Goal: Information Seeking & Learning: Learn about a topic

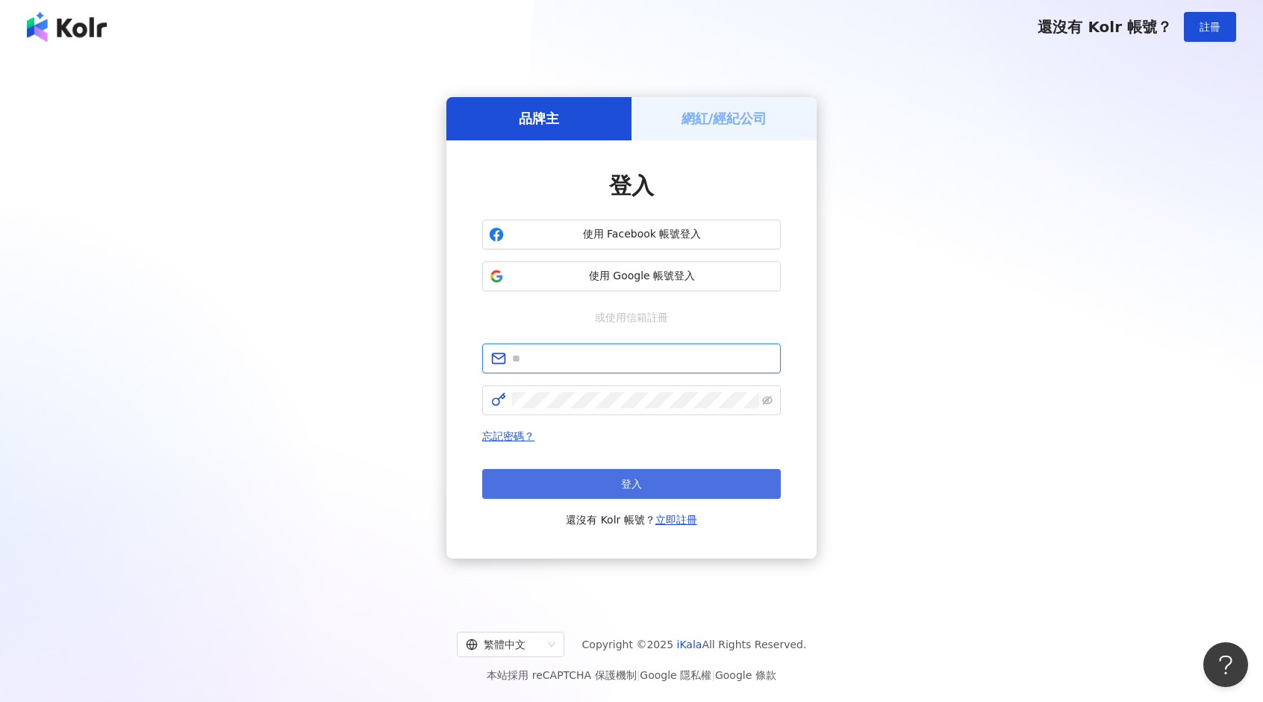
type input "**********"
click at [624, 482] on span "登入" at bounding box center [631, 484] width 21 height 12
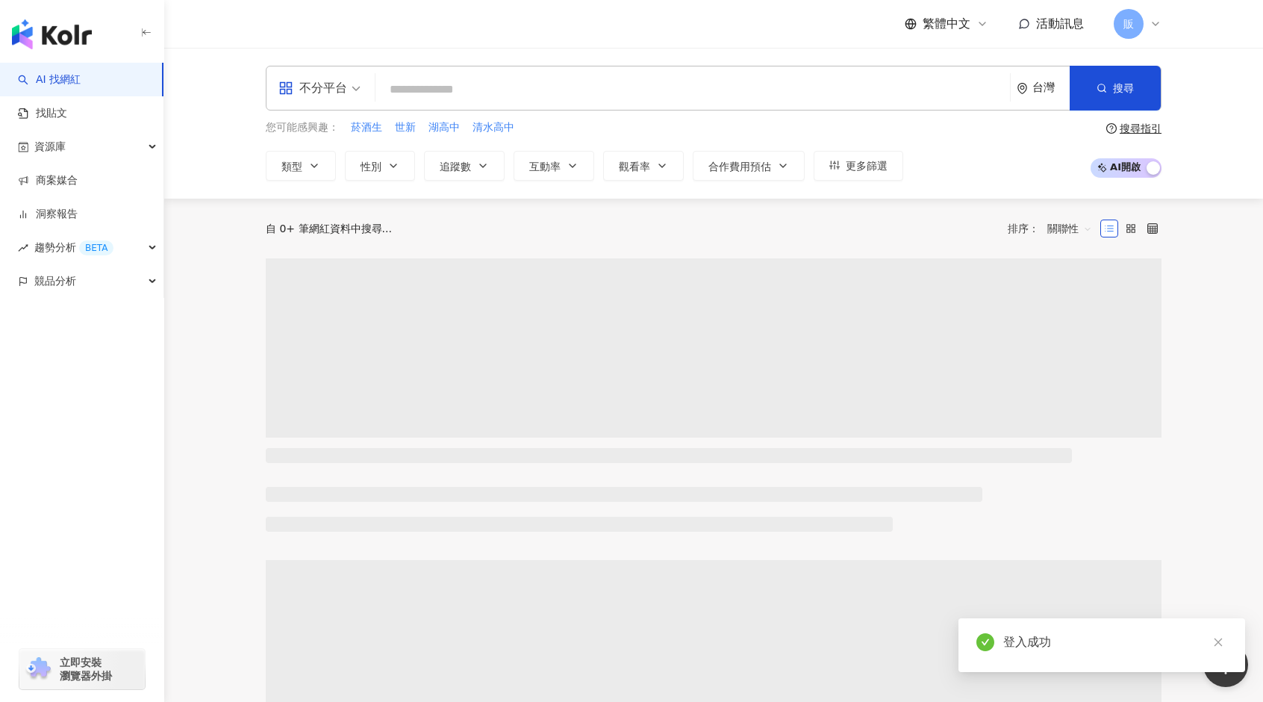
click at [457, 87] on input "search" at bounding box center [692, 89] width 623 height 28
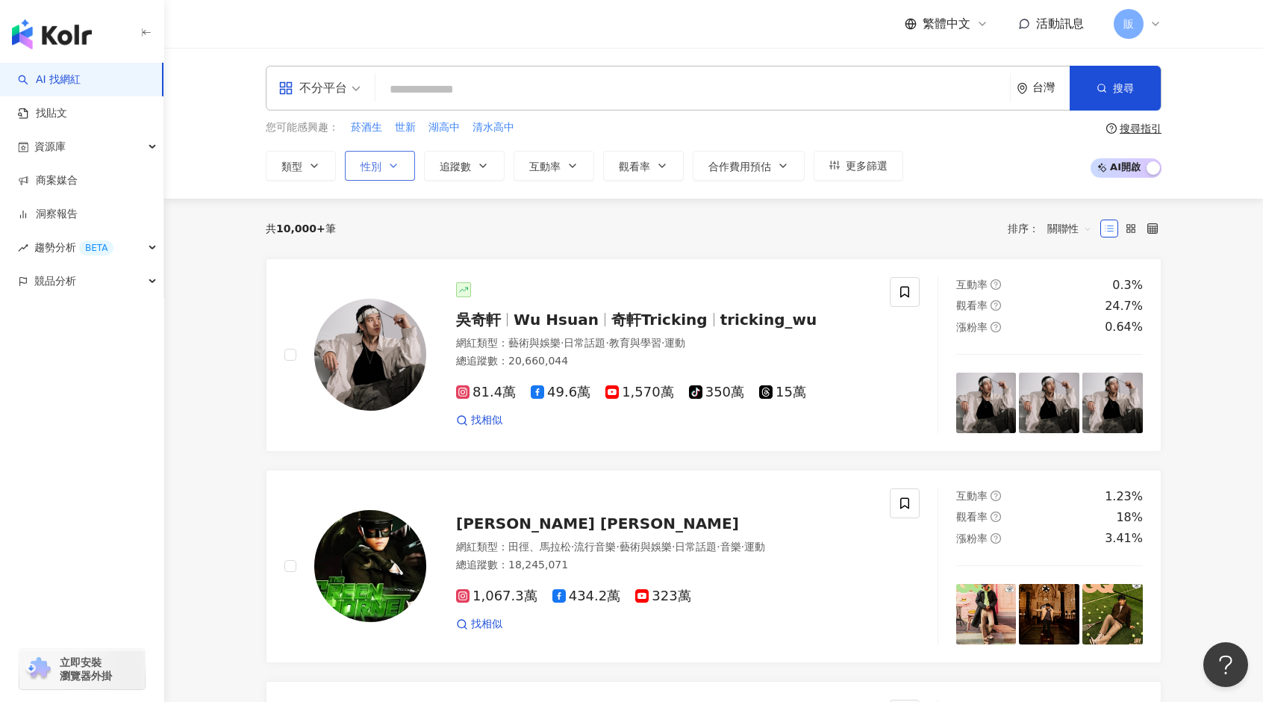
click at [393, 161] on icon "button" at bounding box center [393, 166] width 12 height 12
click at [376, 260] on span "女" at bounding box center [382, 254] width 22 height 16
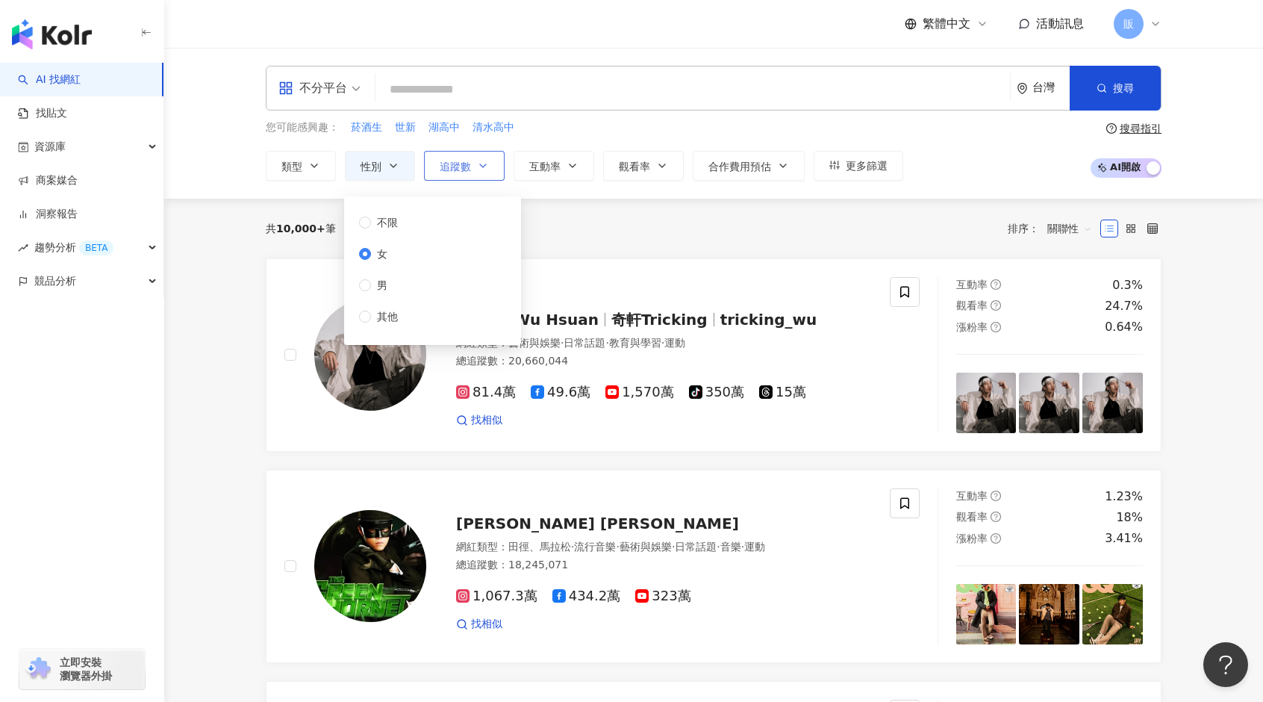
click at [470, 161] on button "追蹤數" at bounding box center [464, 166] width 81 height 30
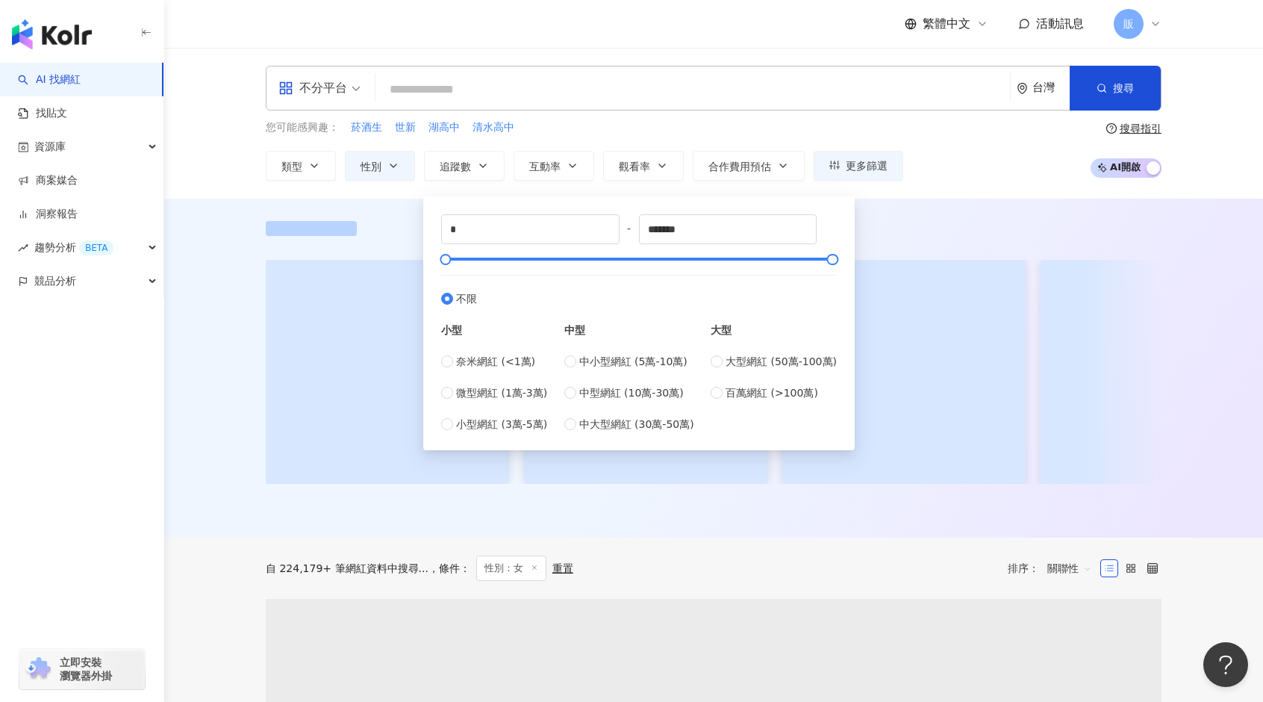
click at [680, 118] on div "不分平台 台灣 搜尋 您可能感興趣： 菸酒生 世新 湖高中 清水高中 類型 性別 追蹤數 互動率 觀看率 合作費用預估 更多篩選 不限 女 男 其他 * - …" at bounding box center [714, 123] width 956 height 115
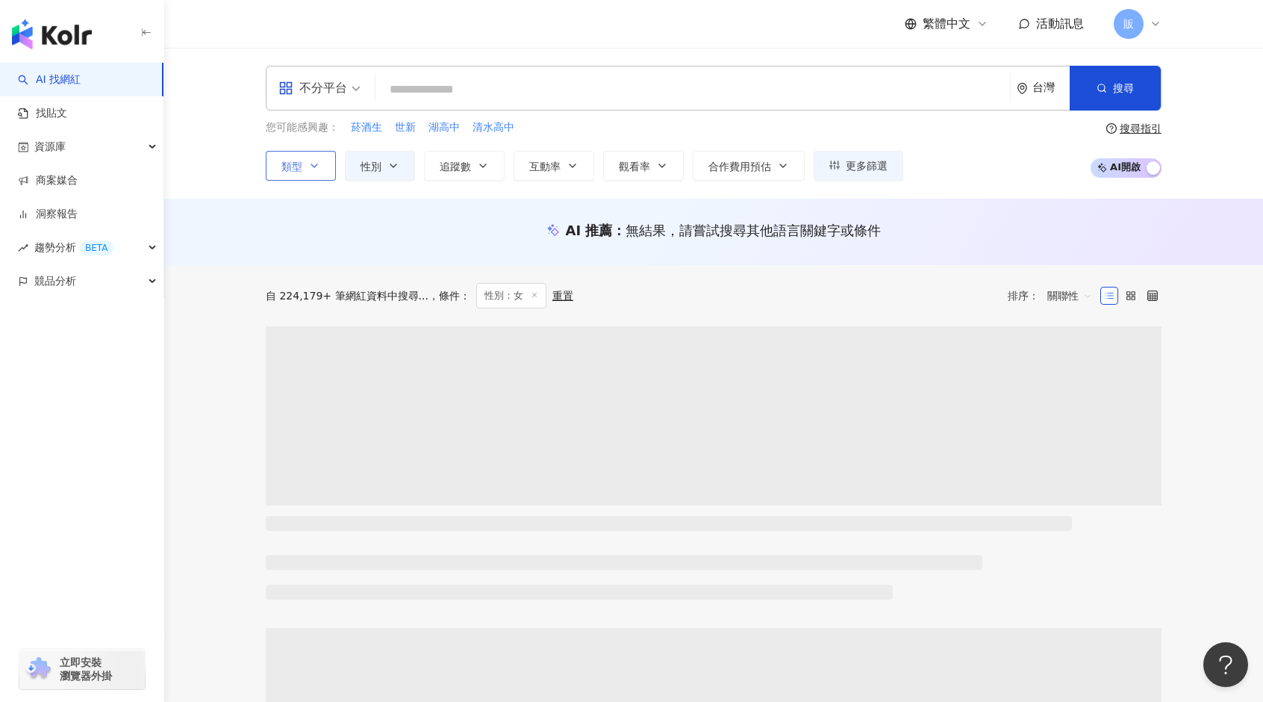
click at [304, 160] on button "類型" at bounding box center [301, 166] width 70 height 30
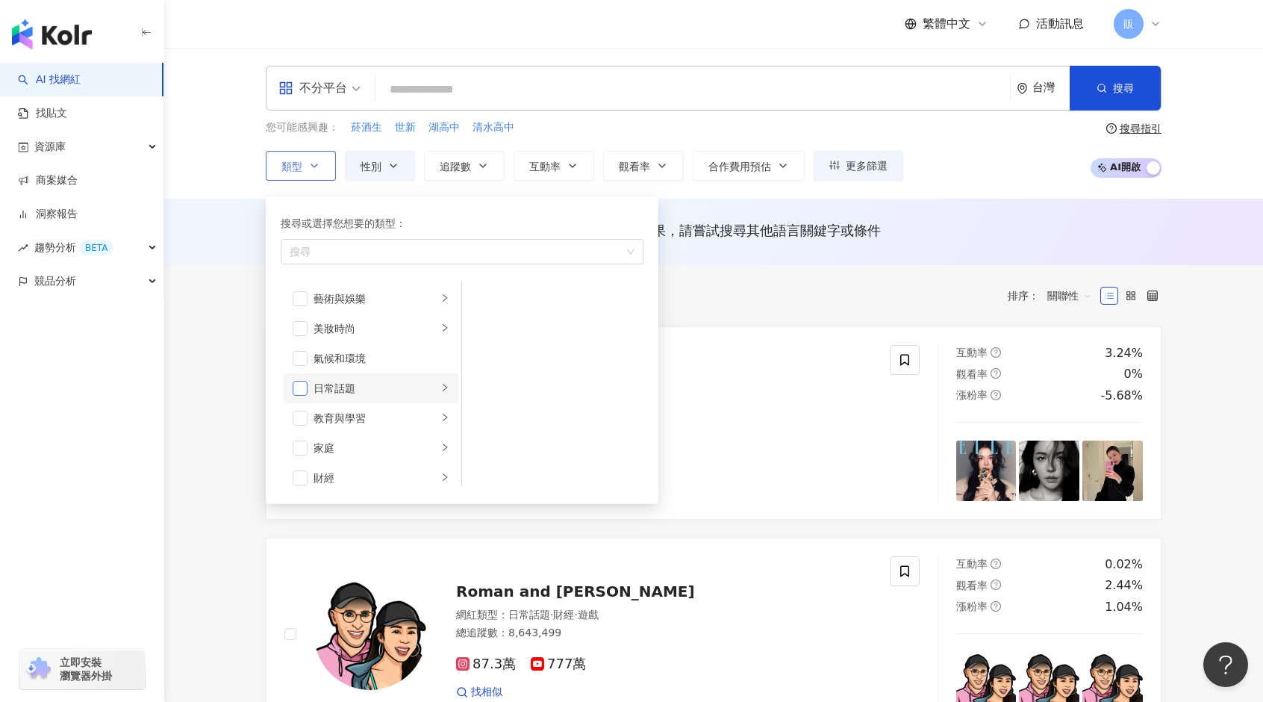
click at [297, 386] on span "button" at bounding box center [300, 388] width 15 height 15
click at [302, 331] on span "button" at bounding box center [300, 333] width 15 height 15
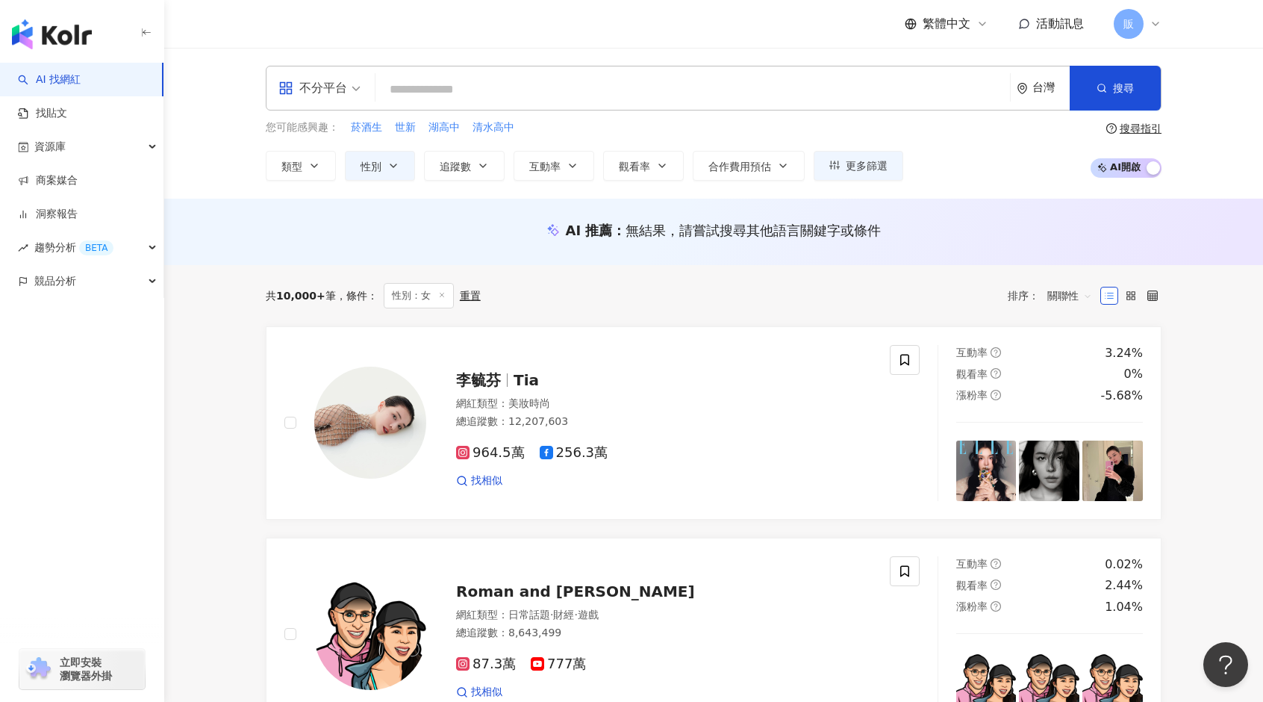
click at [215, 246] on div "AI 推薦 ： 無結果，請嘗試搜尋其他語言關鍵字或條件" at bounding box center [713, 232] width 1099 height 66
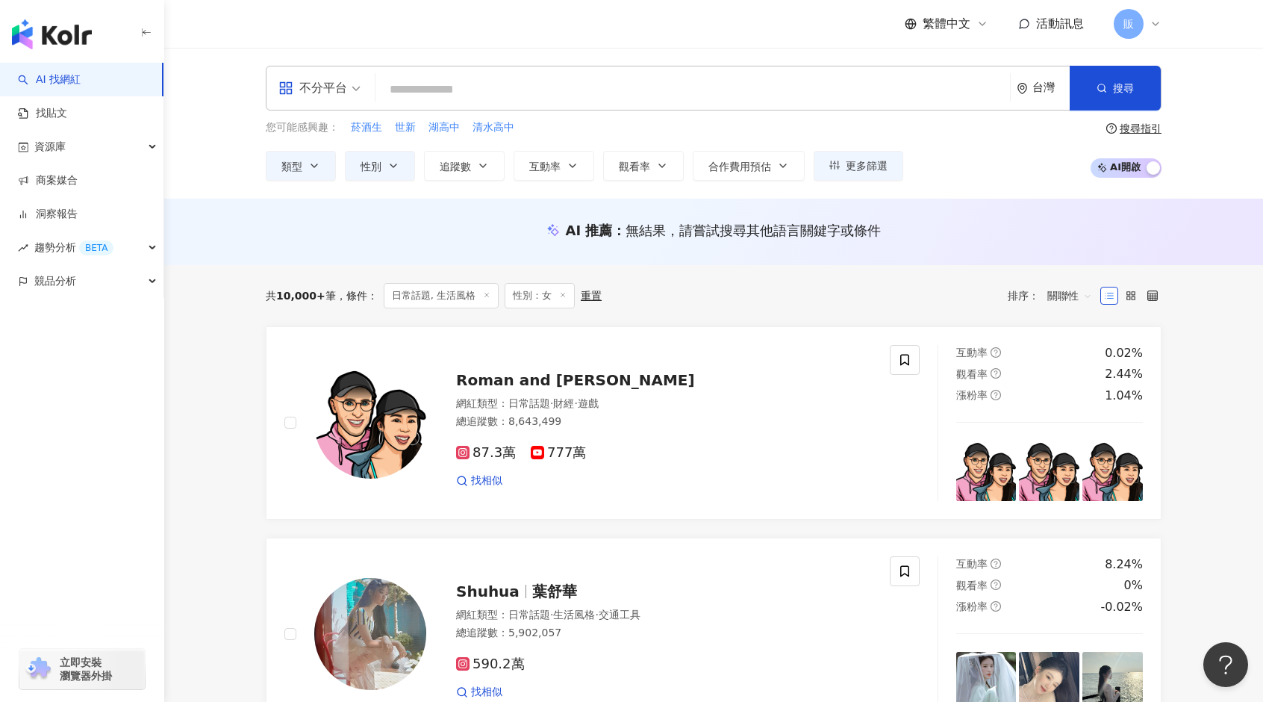
click at [440, 81] on input "search" at bounding box center [692, 89] width 623 height 28
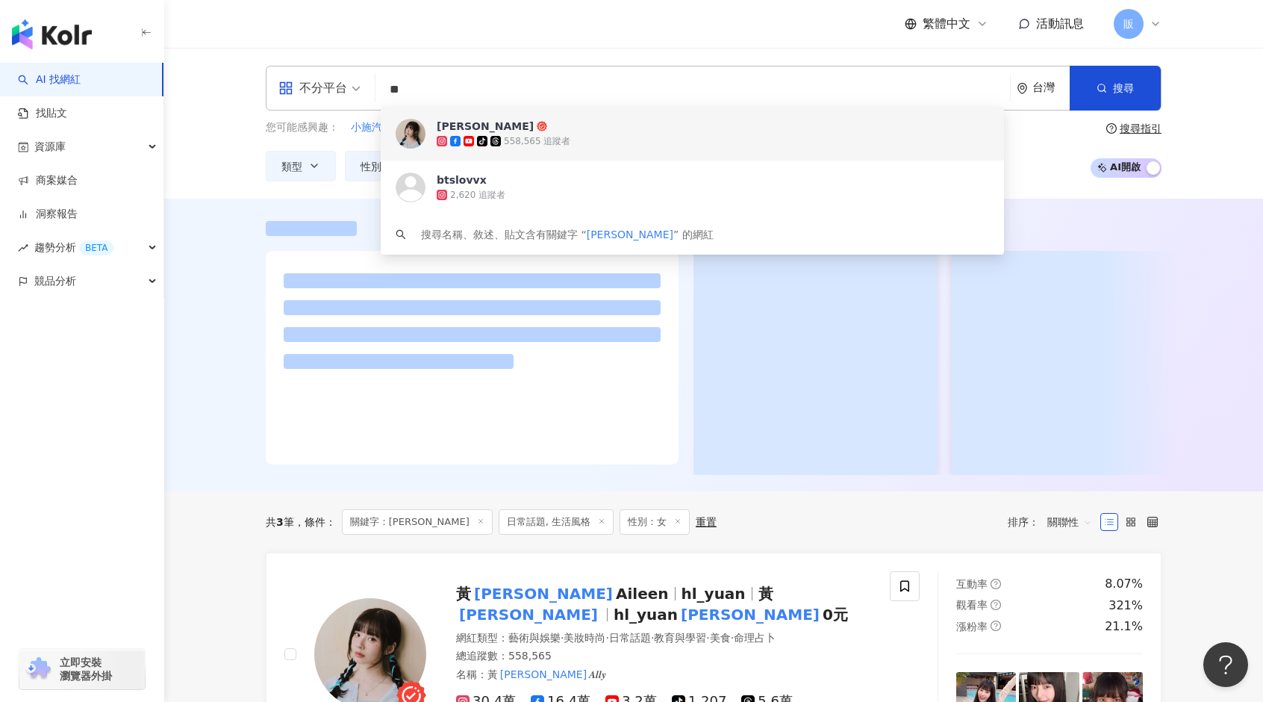
click at [660, 34] on div "繁體中文 活動訊息 販" at bounding box center [714, 24] width 896 height 48
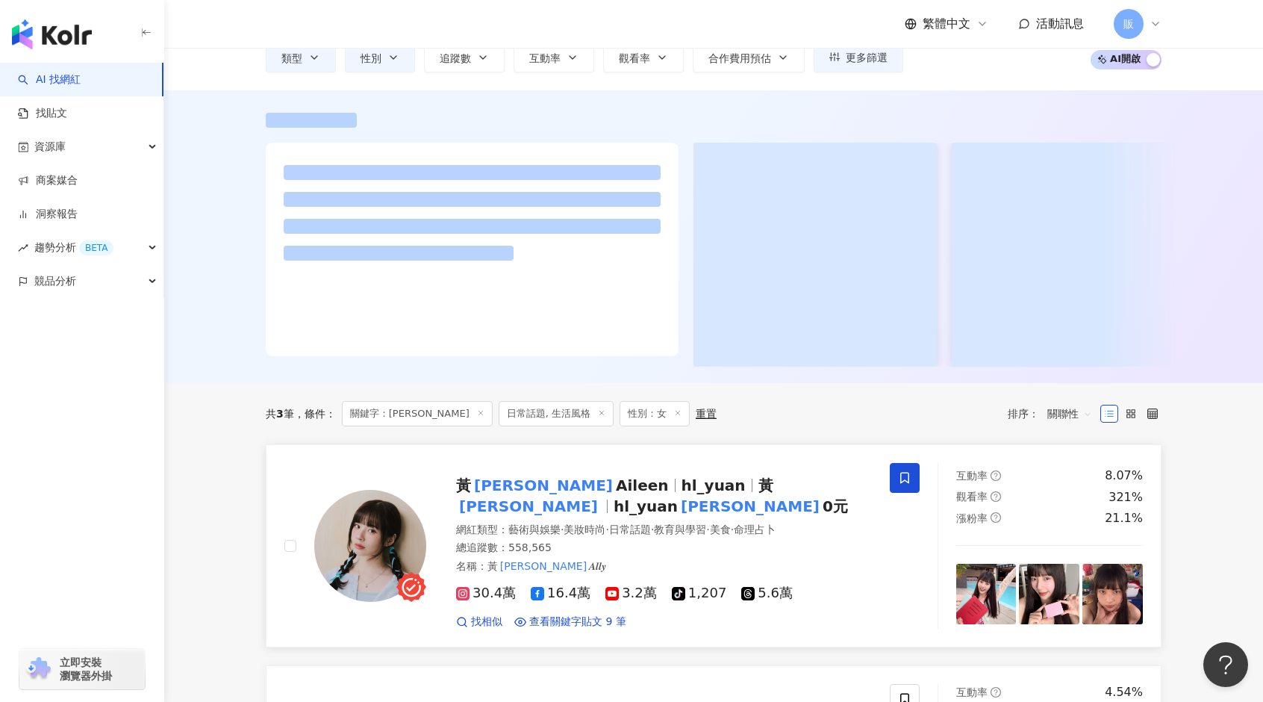
scroll to position [149, 0]
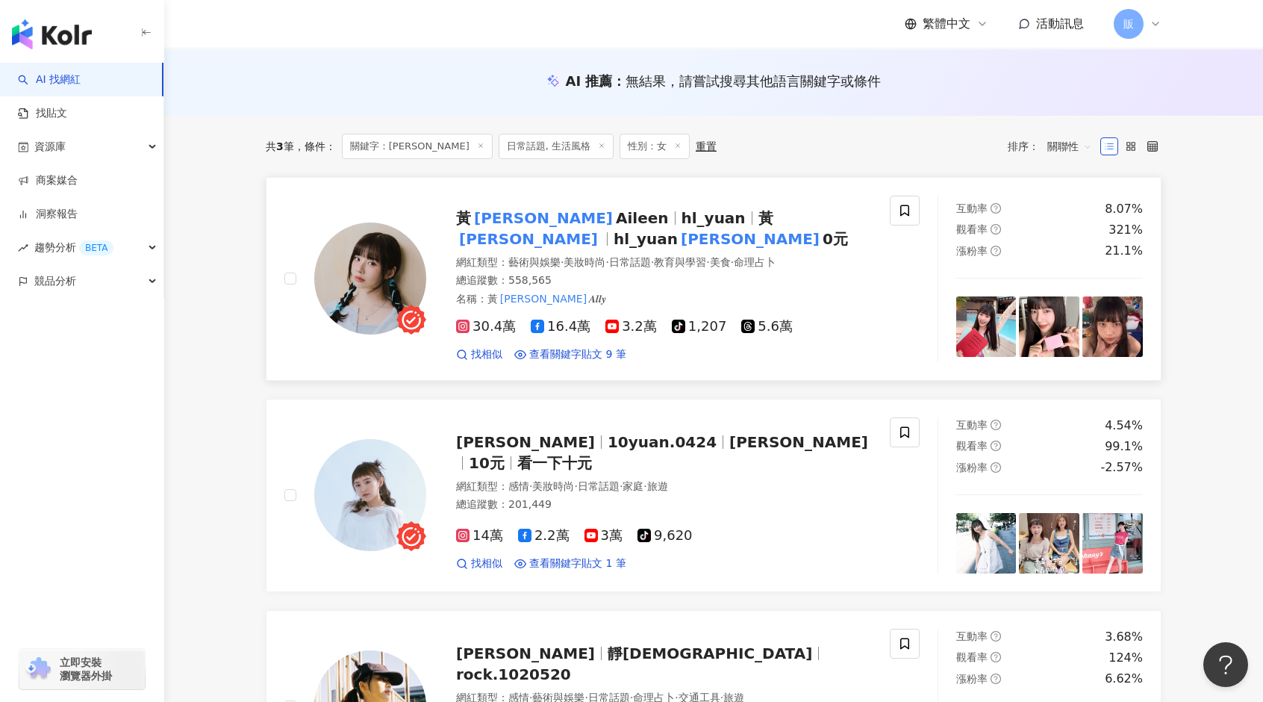
click at [387, 252] on img at bounding box center [370, 278] width 112 height 112
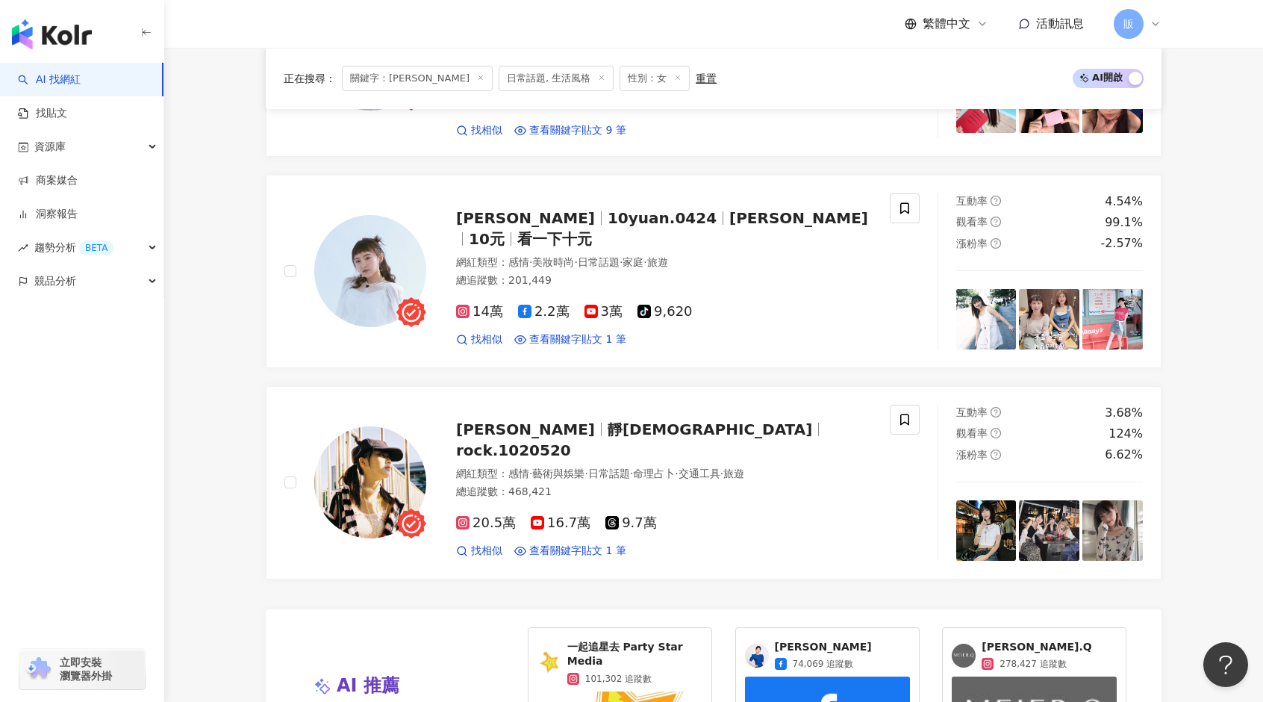
scroll to position [0, 0]
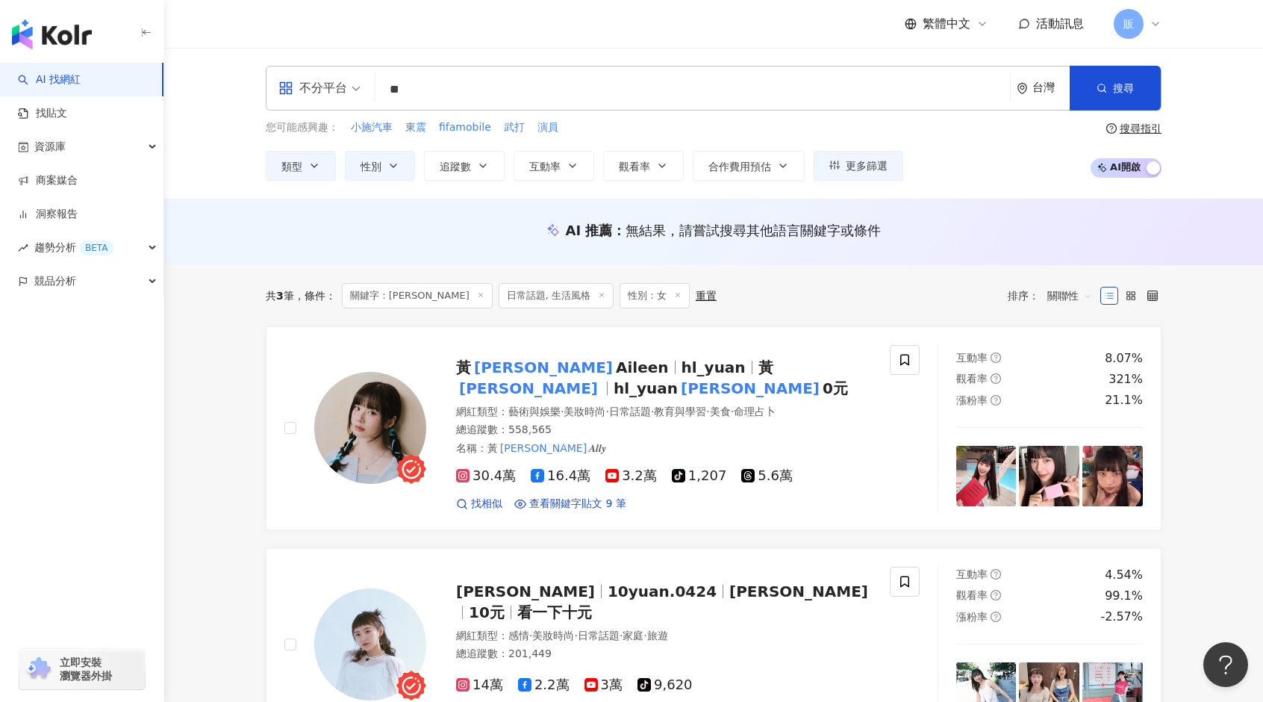
click at [464, 93] on input "**" at bounding box center [692, 89] width 623 height 28
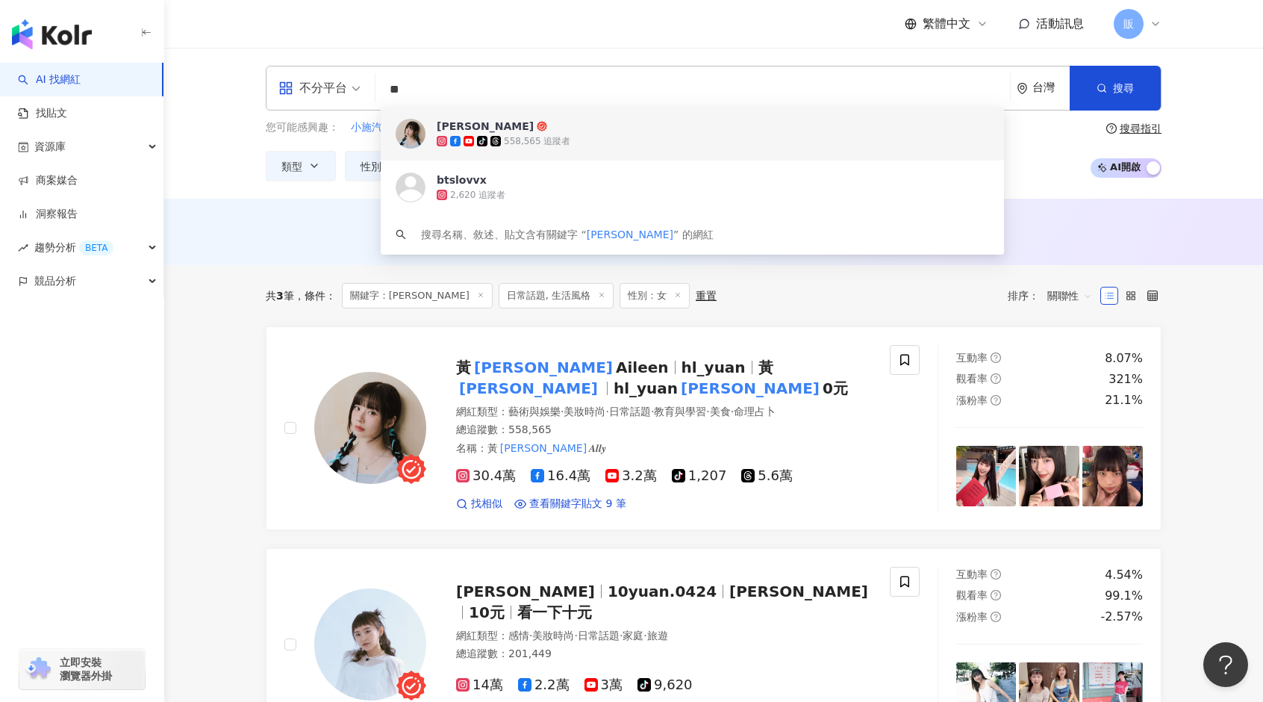
type input "*"
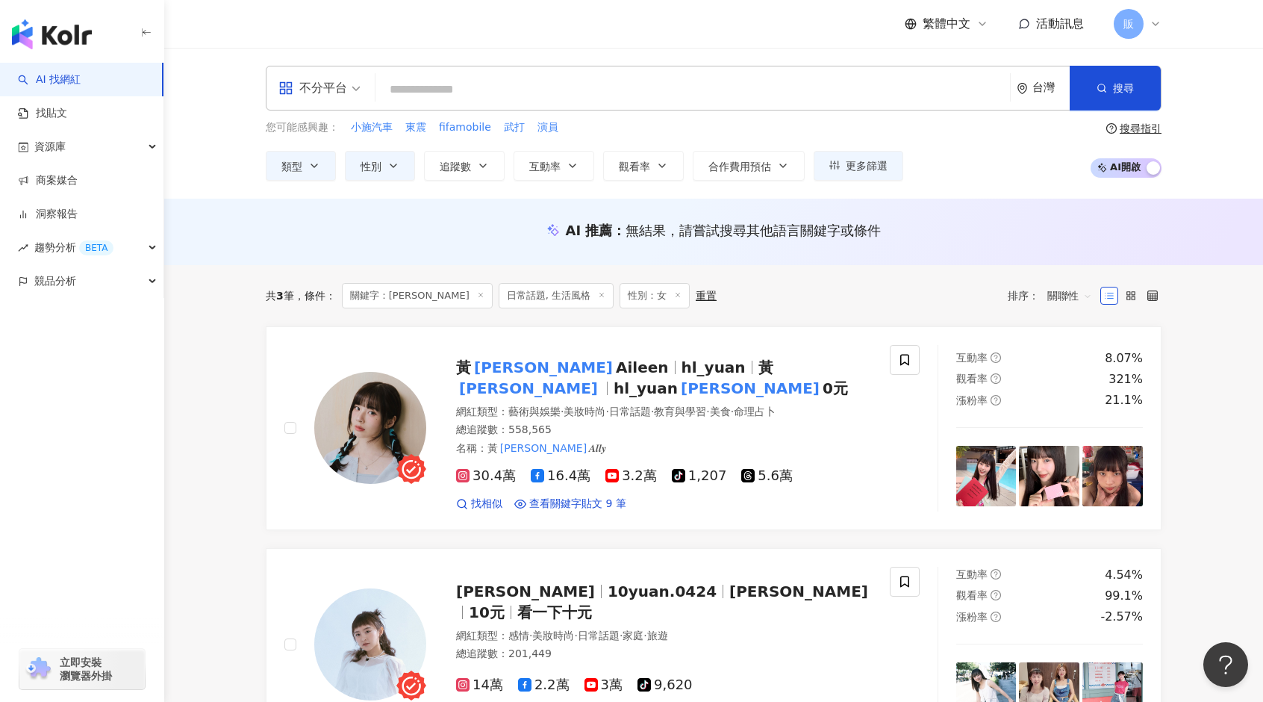
type input "*"
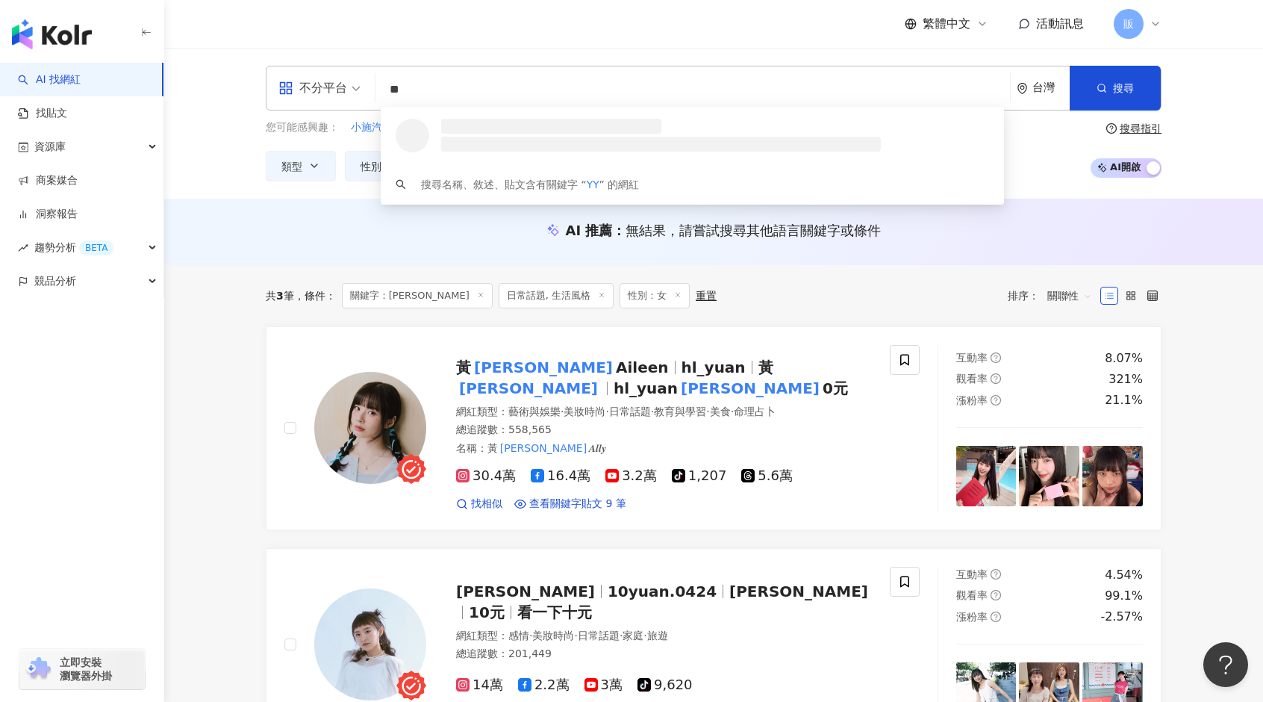
type input "*"
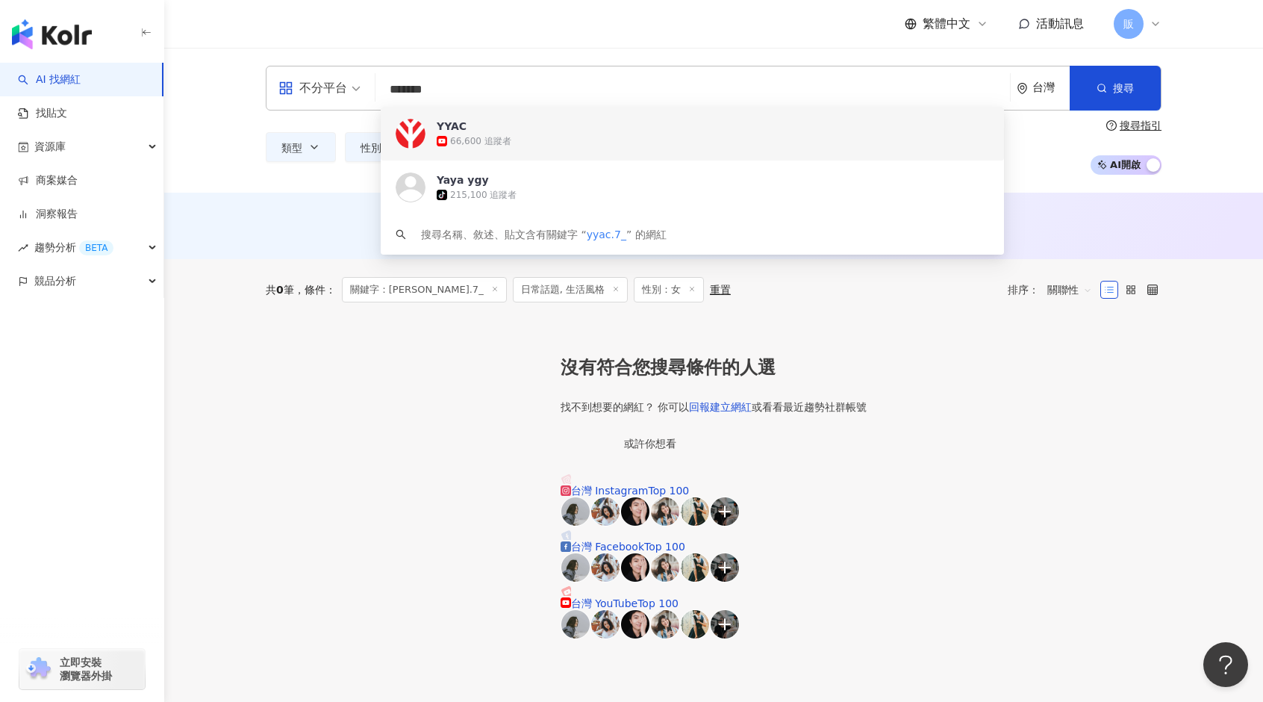
drag, startPoint x: 467, startPoint y: 93, endPoint x: 279, endPoint y: 110, distance: 188.8
click at [279, 109] on div "不分平台 ******* 台灣 搜尋 fd5ad743-3797-4f26-95d0-bd2a1fd33448 d64a6632-5f72-4245-a60c…" at bounding box center [714, 88] width 896 height 45
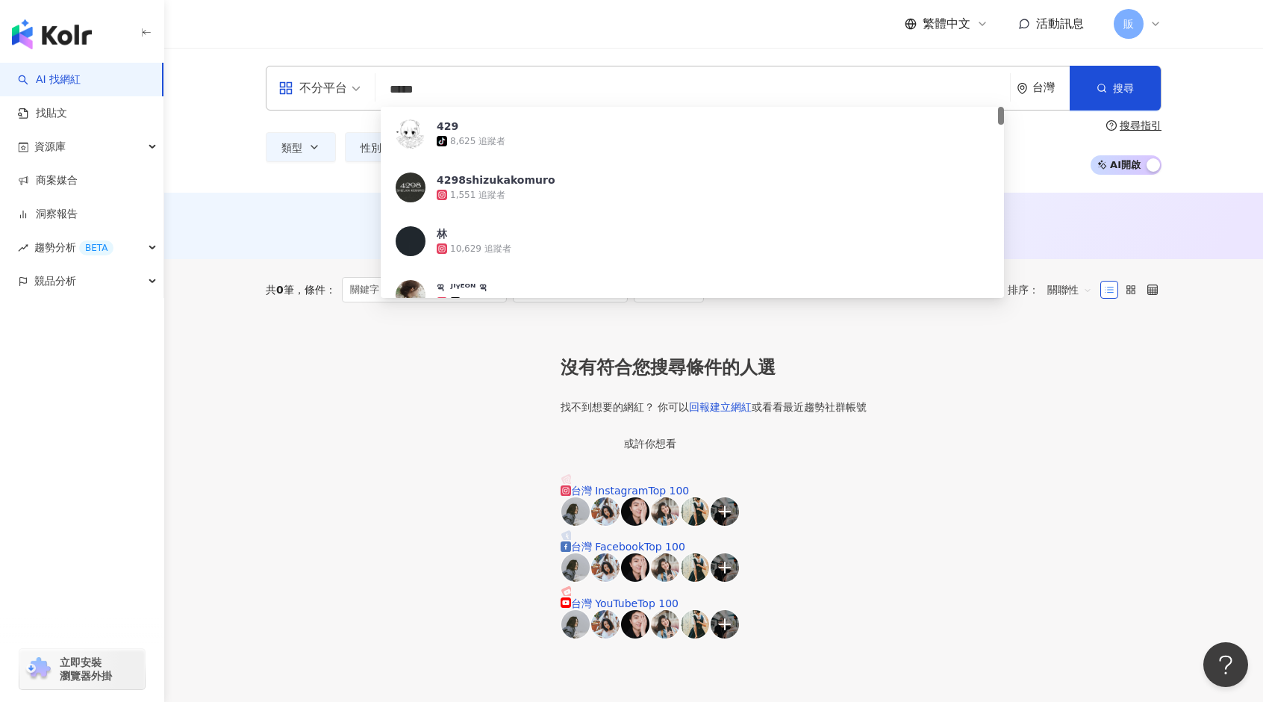
type input "******"
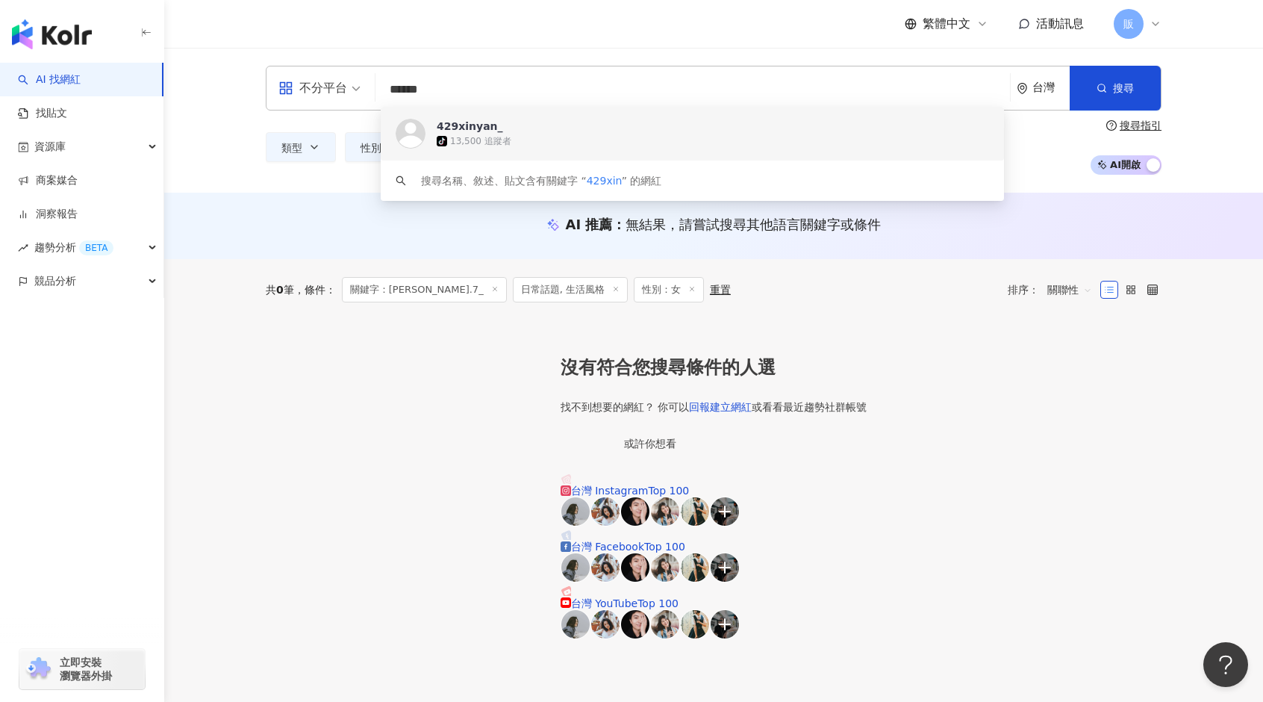
click at [546, 130] on span "429xinyan_" at bounding box center [684, 126] width 495 height 15
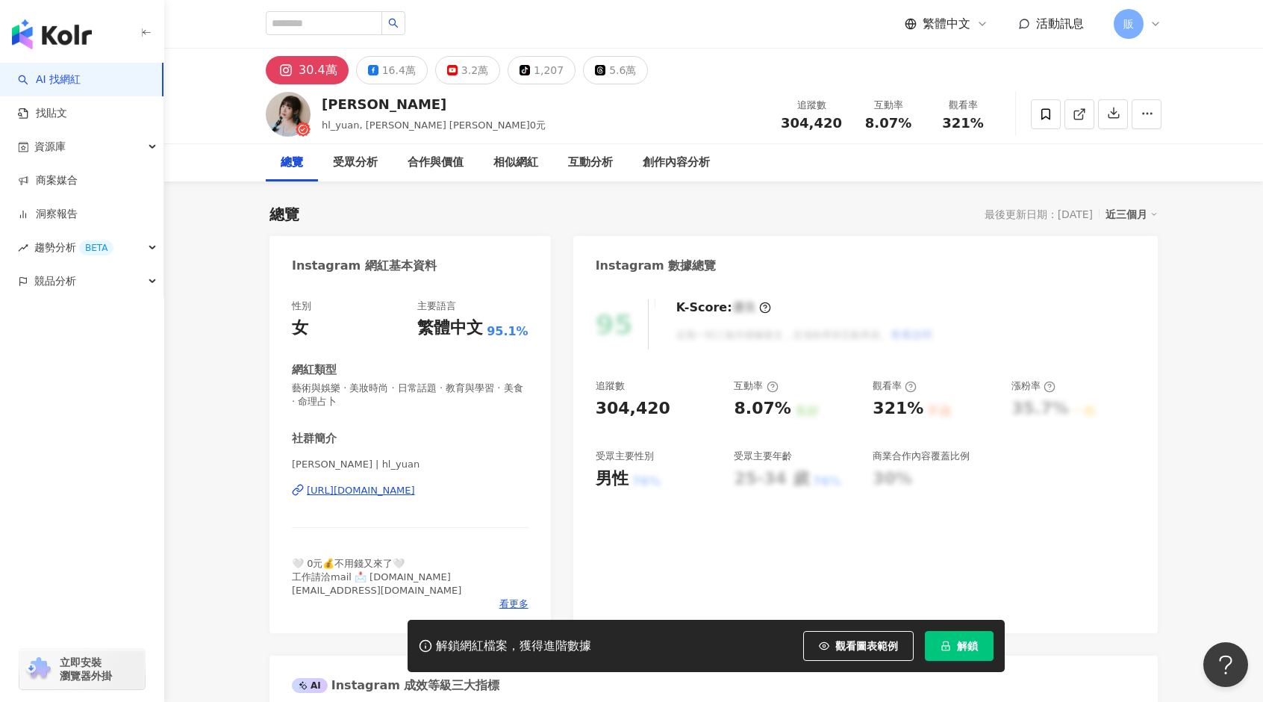
click at [1157, 22] on icon at bounding box center [1156, 24] width 12 height 12
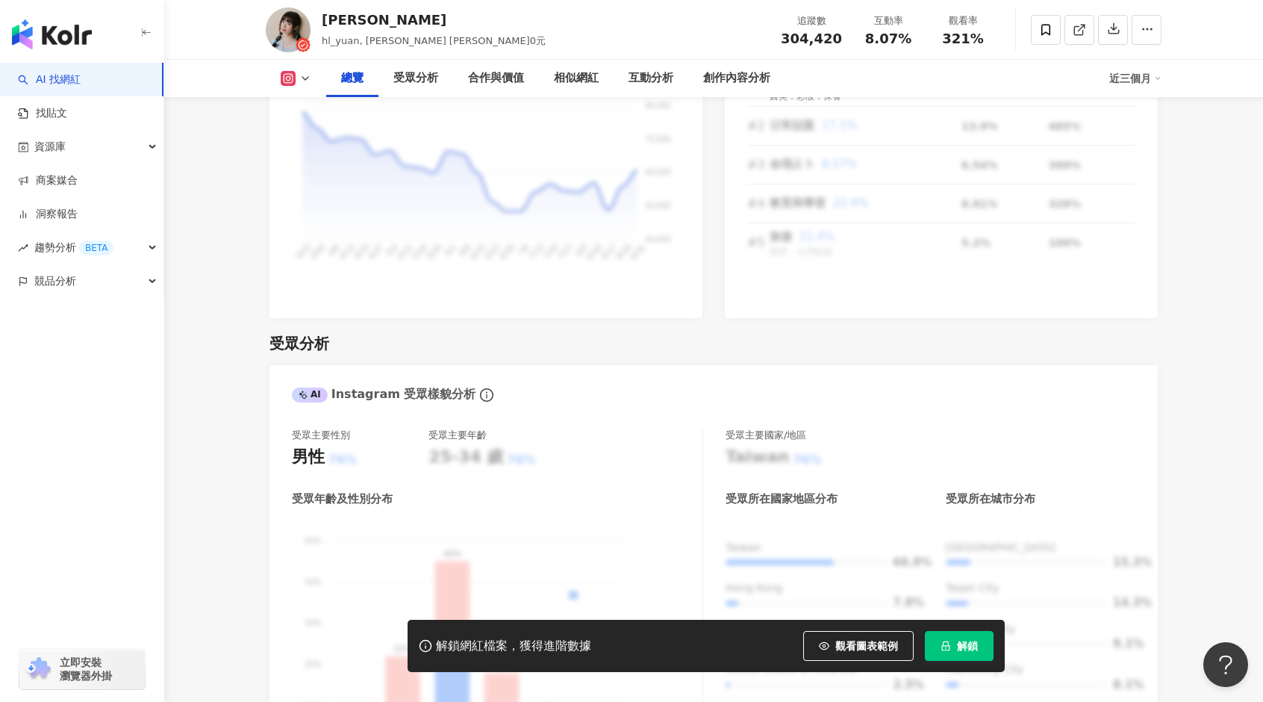
scroll to position [1269, 0]
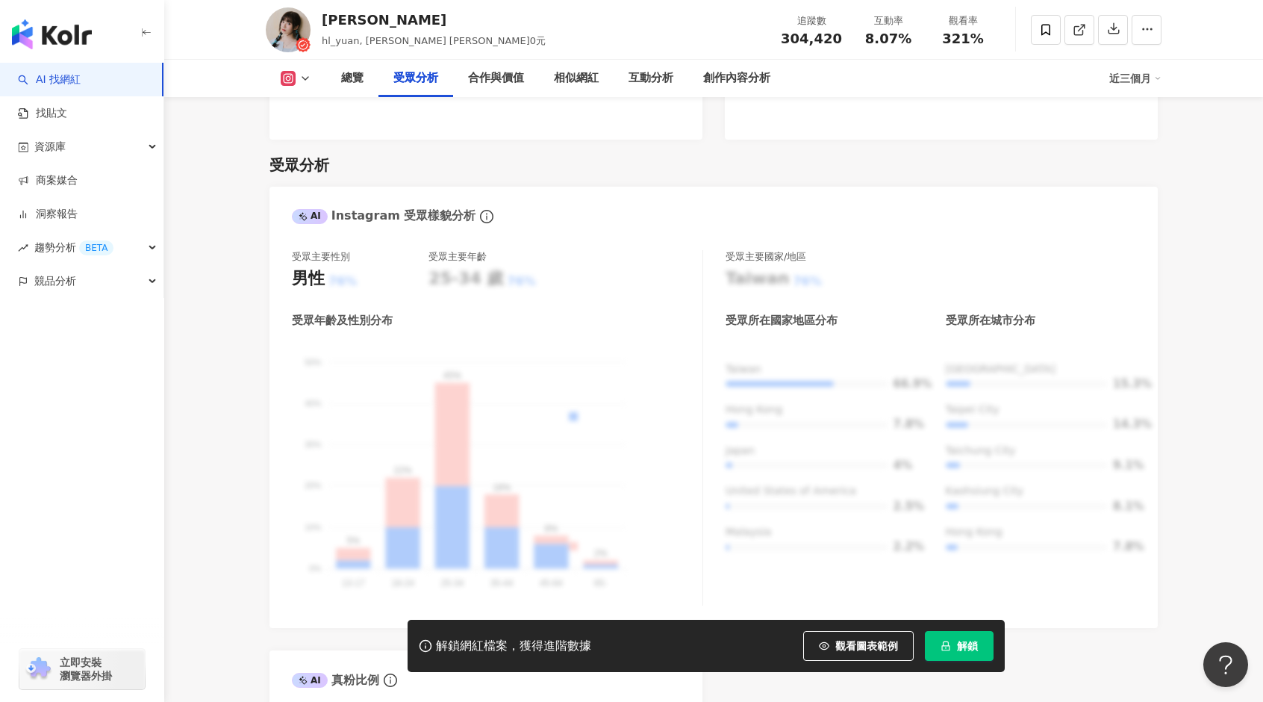
click at [424, 647] on icon at bounding box center [425, 645] width 13 height 13
click at [1148, 428] on div "受眾主要性別 男性 76% 受眾主要年齡 25-34 歲 76% 受眾年齡及性別分布 男性 女性 50% 50% 40% 40% 30% 30% 20% 20…" at bounding box center [714, 431] width 888 height 393
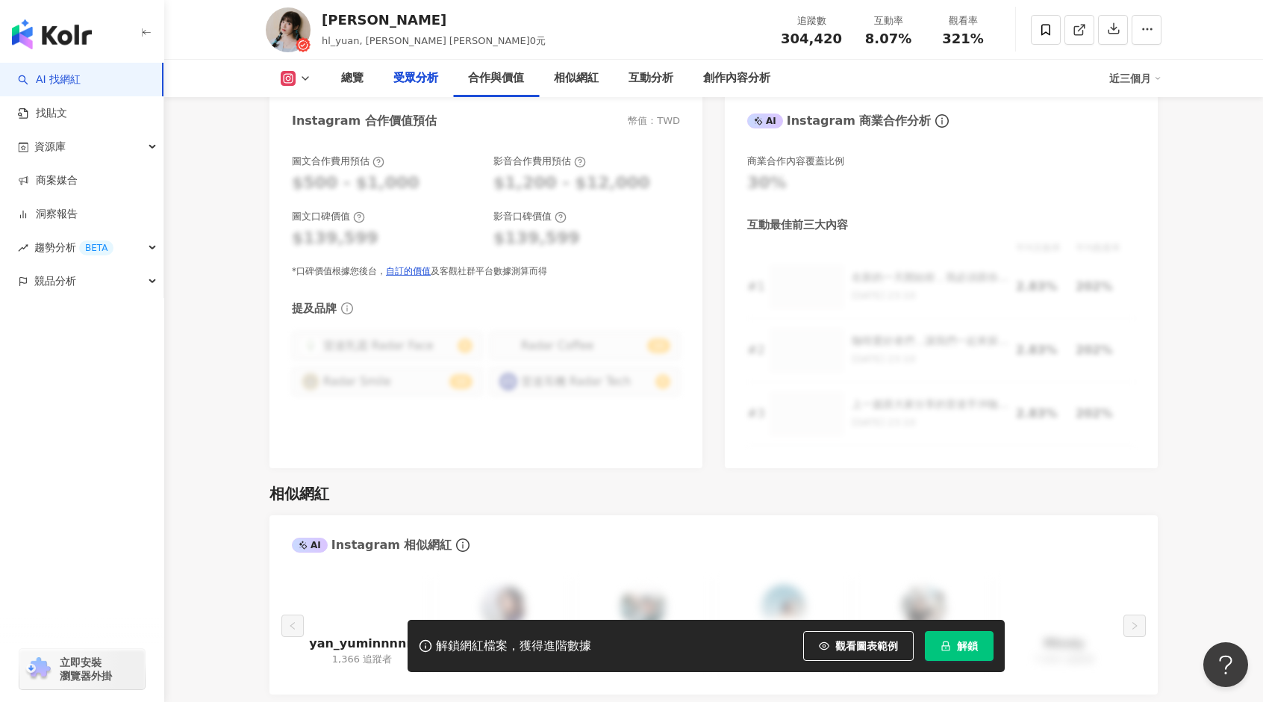
scroll to position [1941, 0]
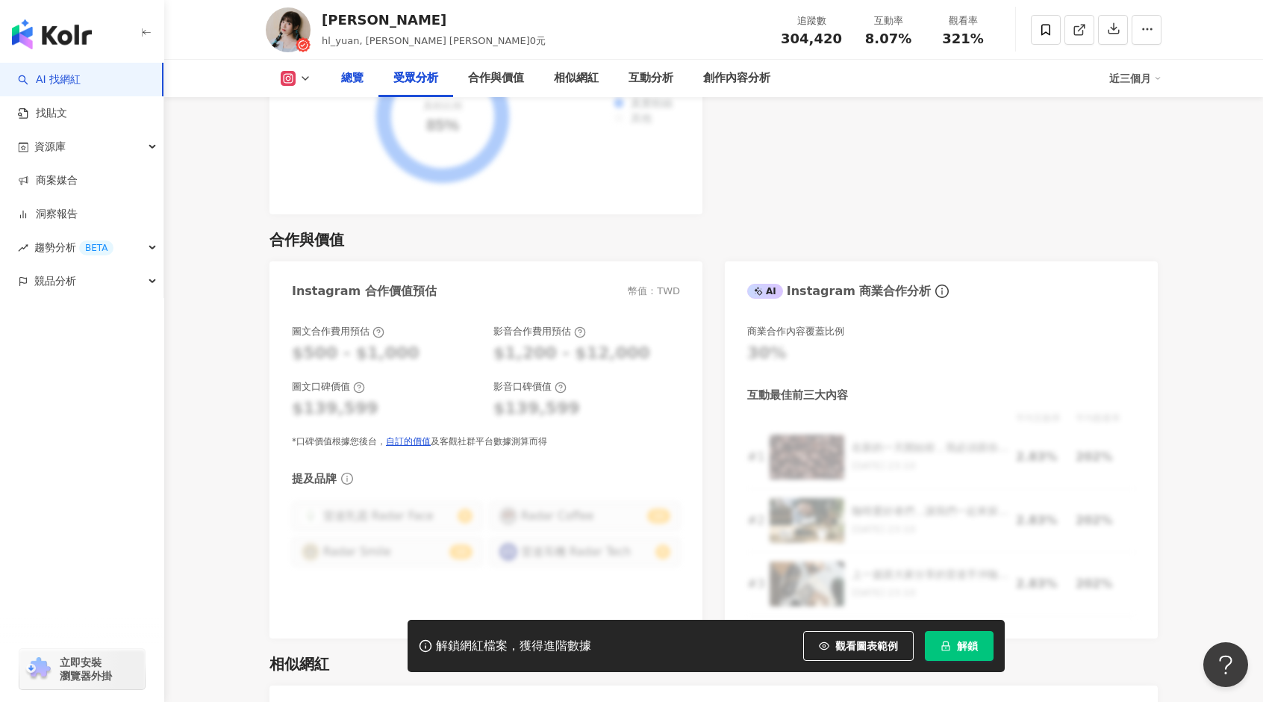
click at [351, 72] on div "總覽" at bounding box center [352, 78] width 22 height 18
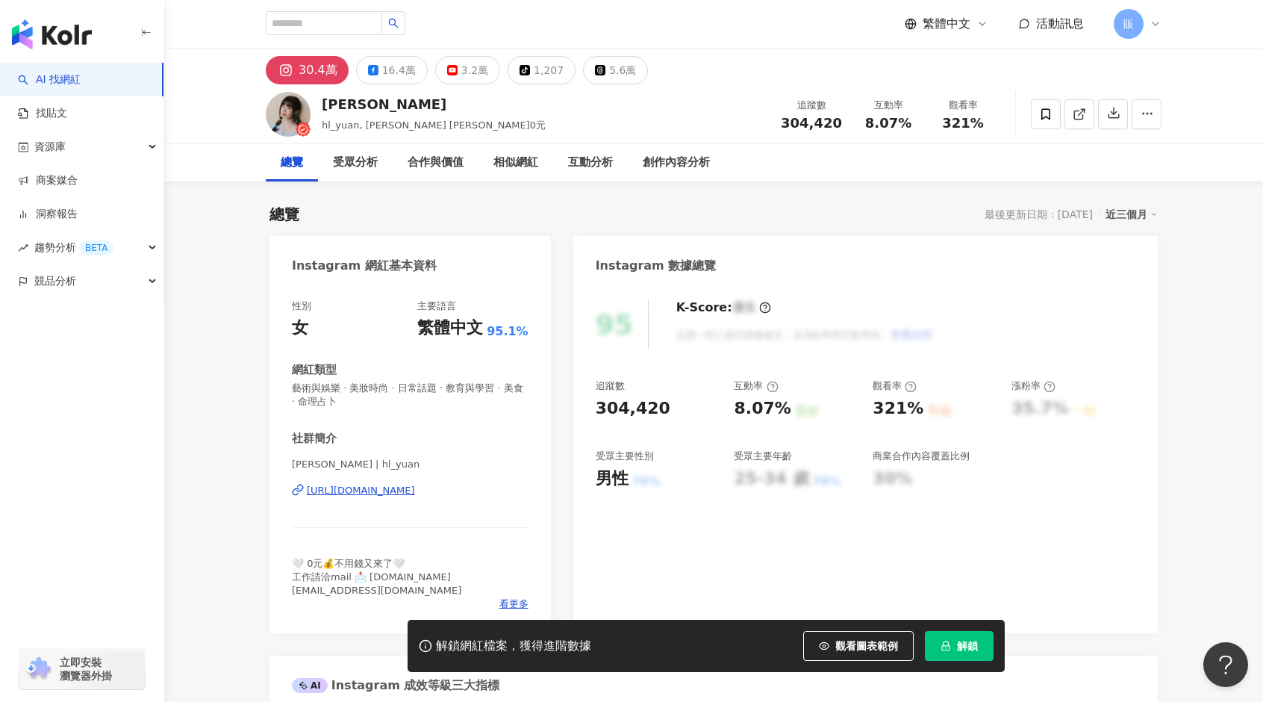
click at [415, 495] on div "https://www.instagram.com/hl_yuan/" at bounding box center [361, 490] width 108 height 13
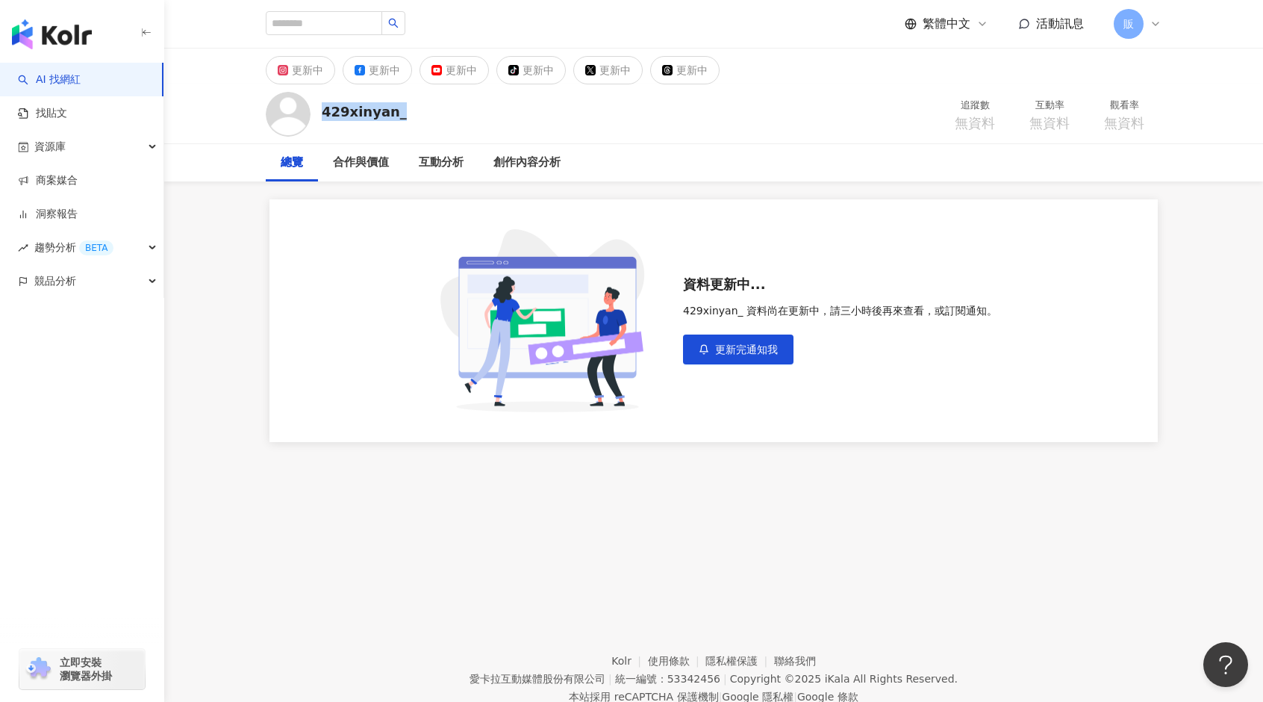
drag, startPoint x: 408, startPoint y: 112, endPoint x: 317, endPoint y: 112, distance: 91.1
click at [317, 112] on div "429xinyan_ 追蹤數 無資料 互動率 無資料 觀看率 無資料" at bounding box center [714, 113] width 956 height 59
click at [455, 158] on div "互動分析" at bounding box center [441, 163] width 45 height 18
click at [511, 161] on div "創作內容分析" at bounding box center [526, 163] width 67 height 18
click at [323, 25] on input "search" at bounding box center [324, 23] width 116 height 24
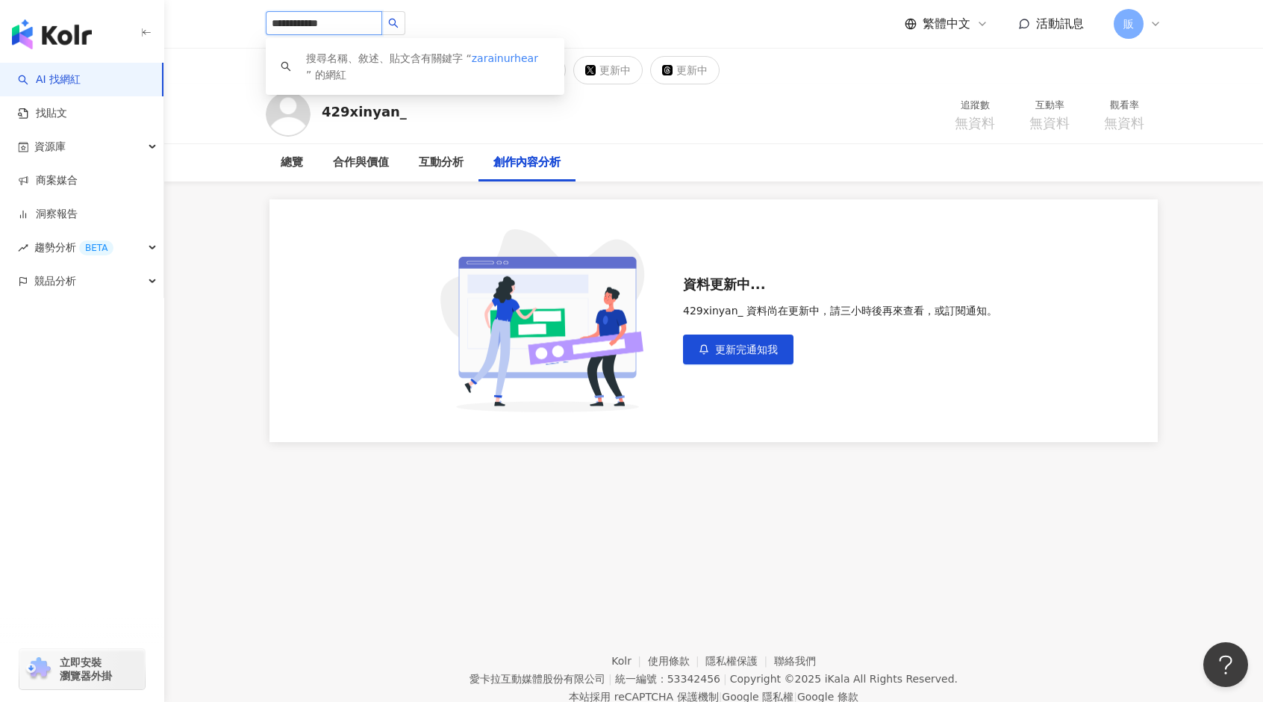
type input "**********"
drag, startPoint x: 352, startPoint y: 32, endPoint x: 115, endPoint y: 47, distance: 237.9
click at [115, 47] on div "**********" at bounding box center [631, 375] width 1263 height 750
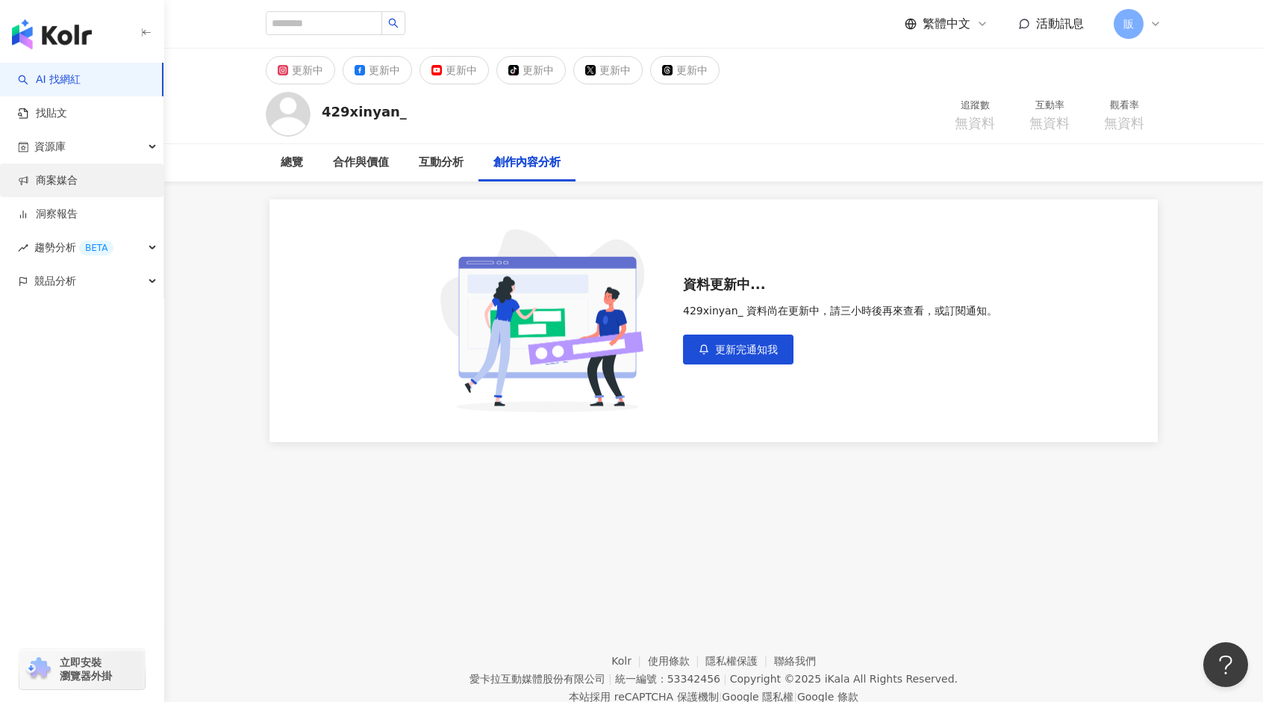
click at [71, 178] on link "商案媒合" at bounding box center [48, 180] width 60 height 15
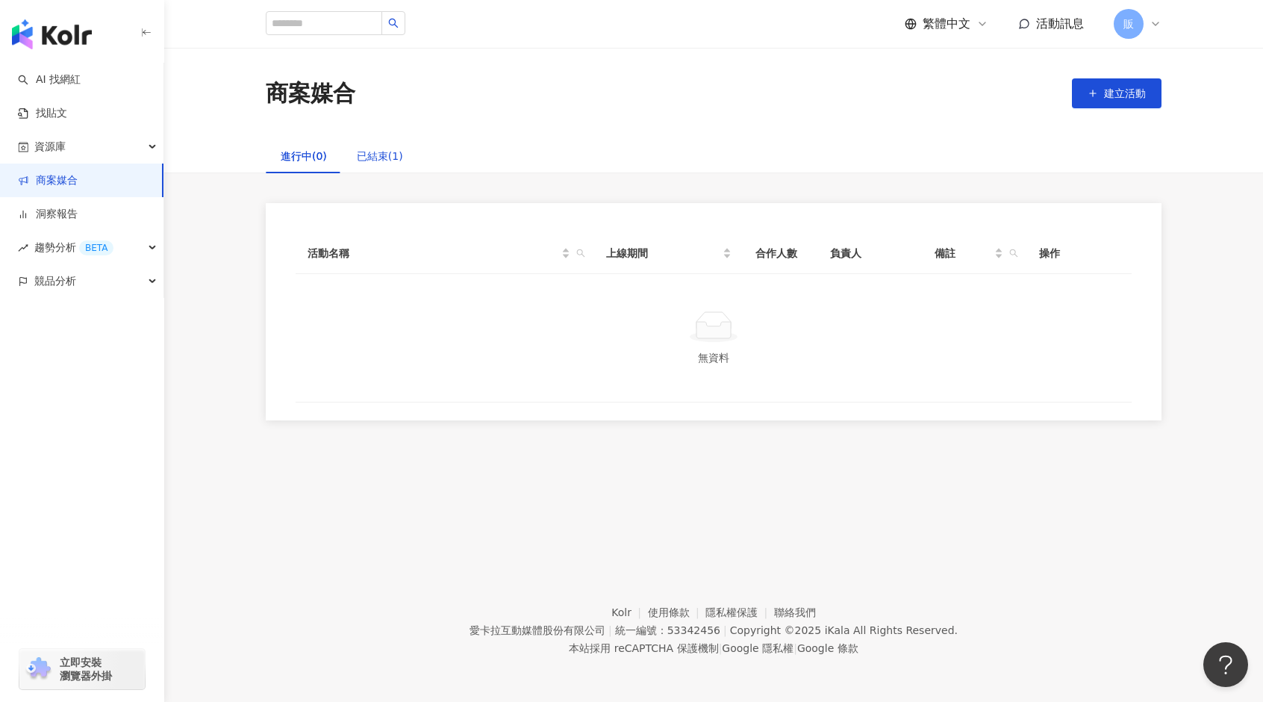
click at [370, 151] on div "已結束(1)" at bounding box center [380, 156] width 46 height 16
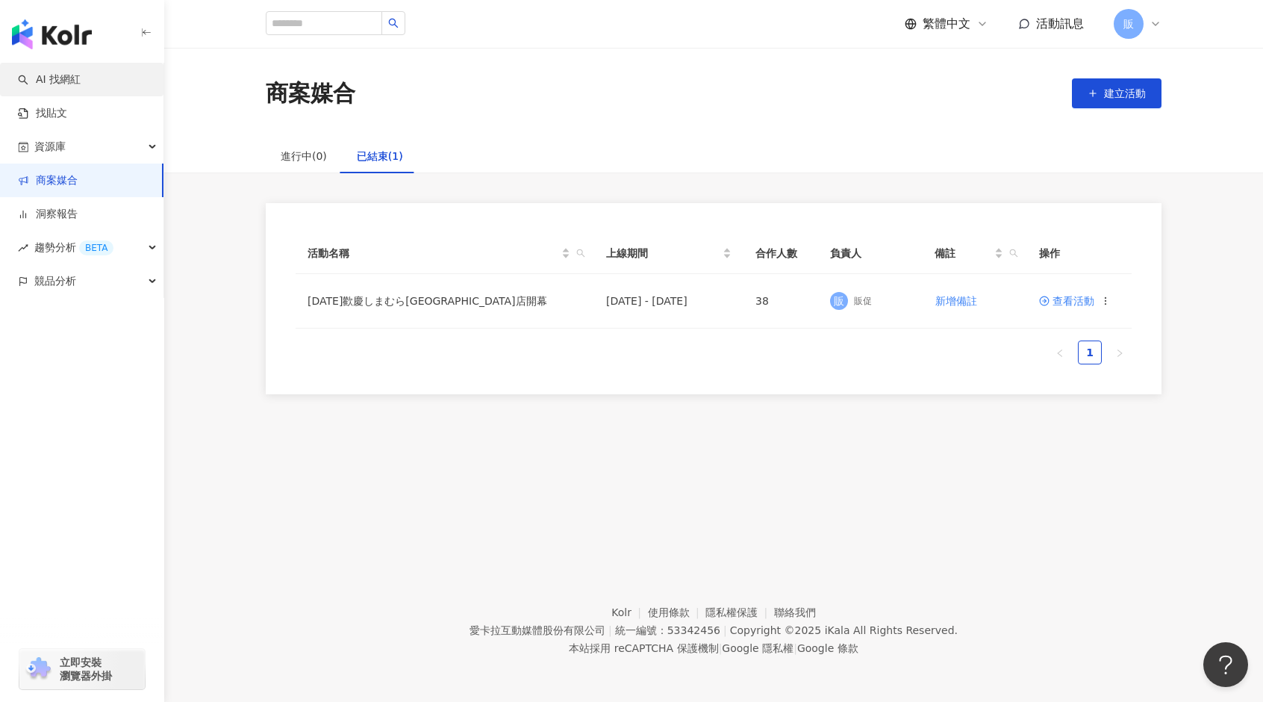
click at [58, 78] on link "AI 找網紅" at bounding box center [49, 79] width 63 height 15
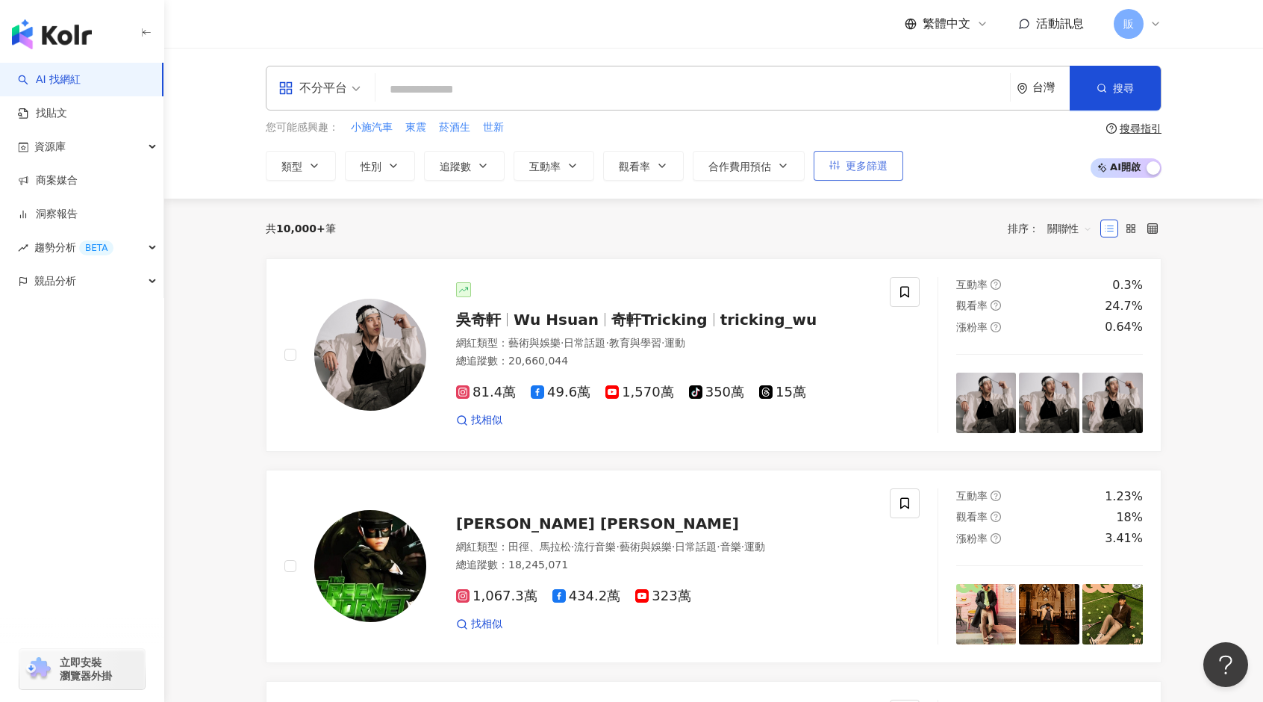
click at [886, 163] on button "更多篩選" at bounding box center [859, 166] width 90 height 30
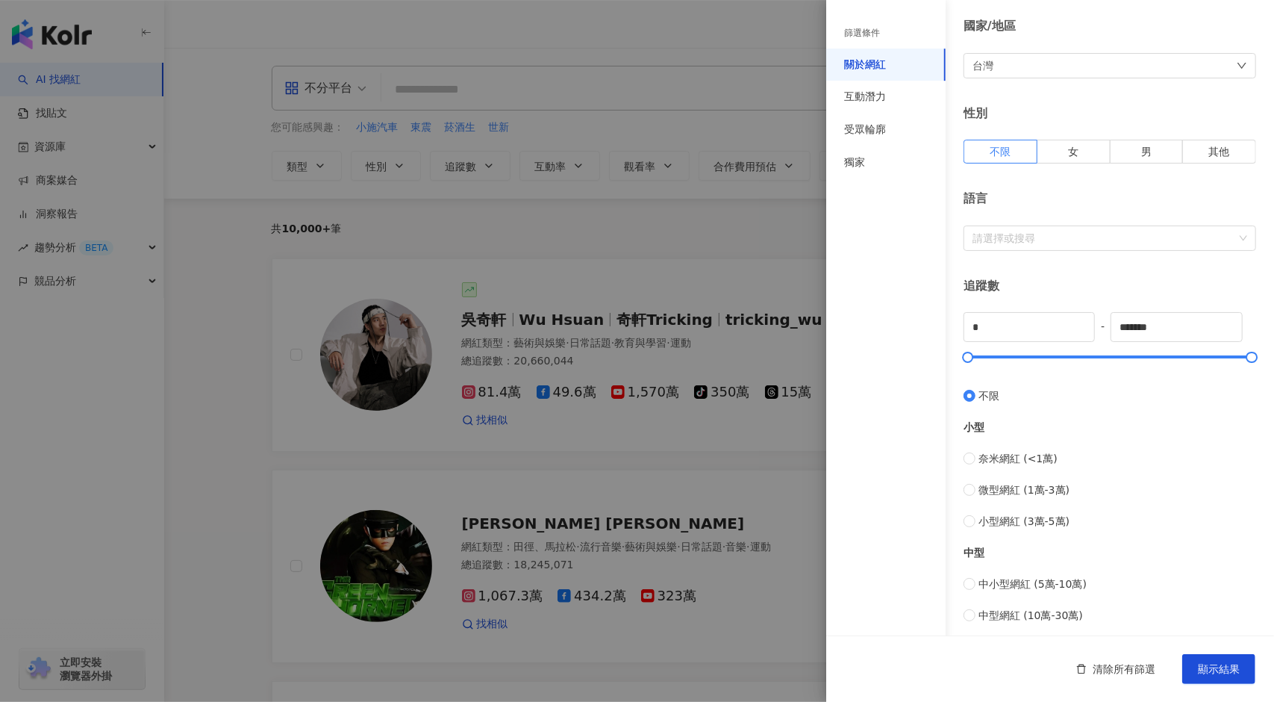
scroll to position [149, 0]
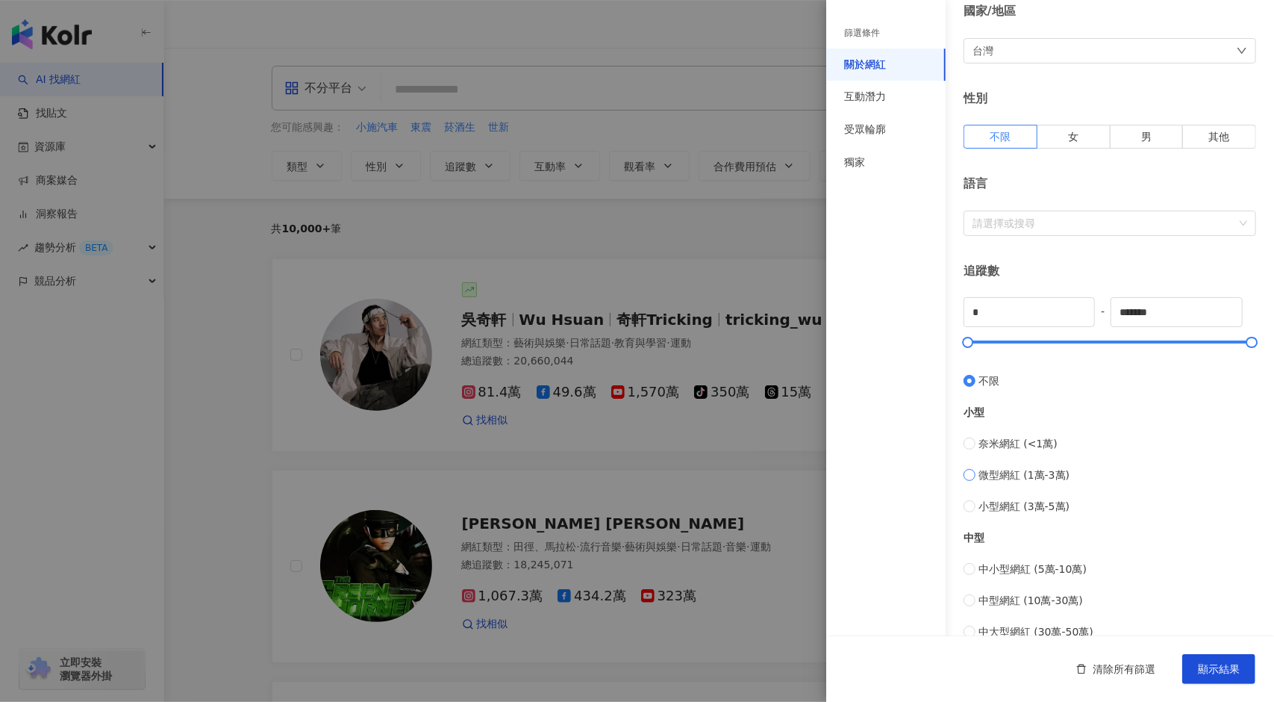
type input "*****"
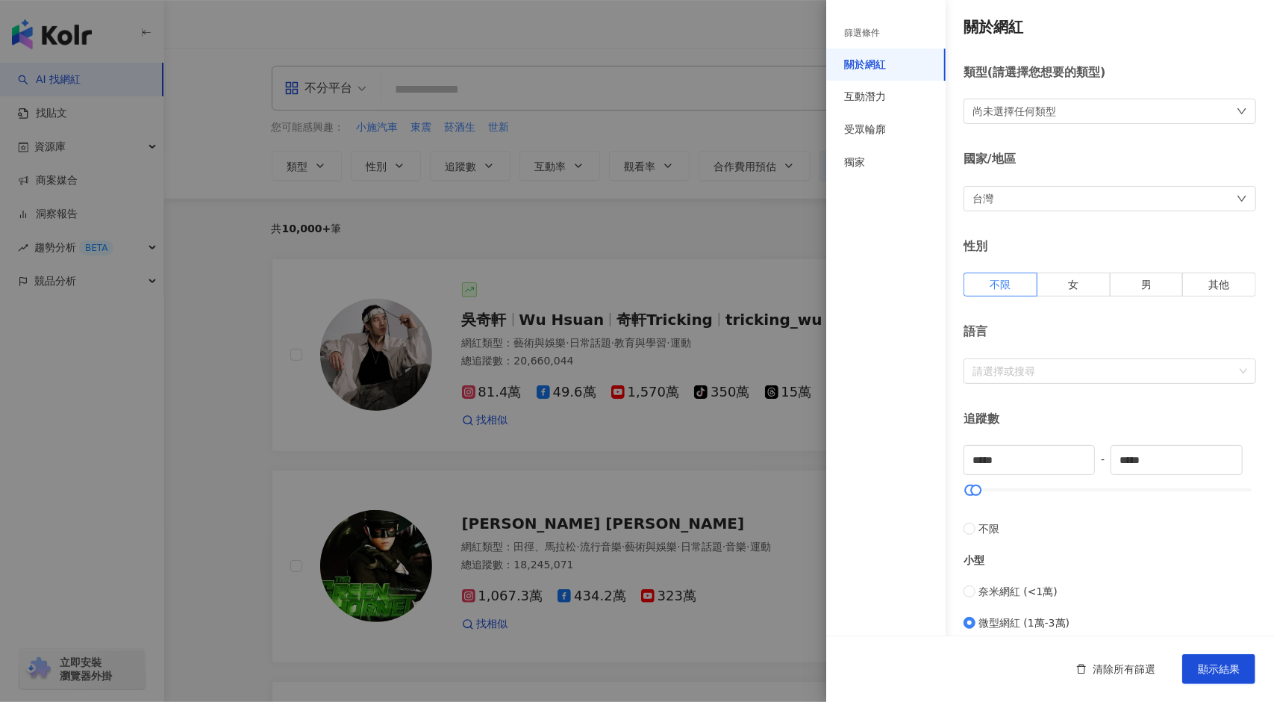
scroll to position [0, 0]
click at [1056, 370] on div at bounding box center [1102, 372] width 271 height 11
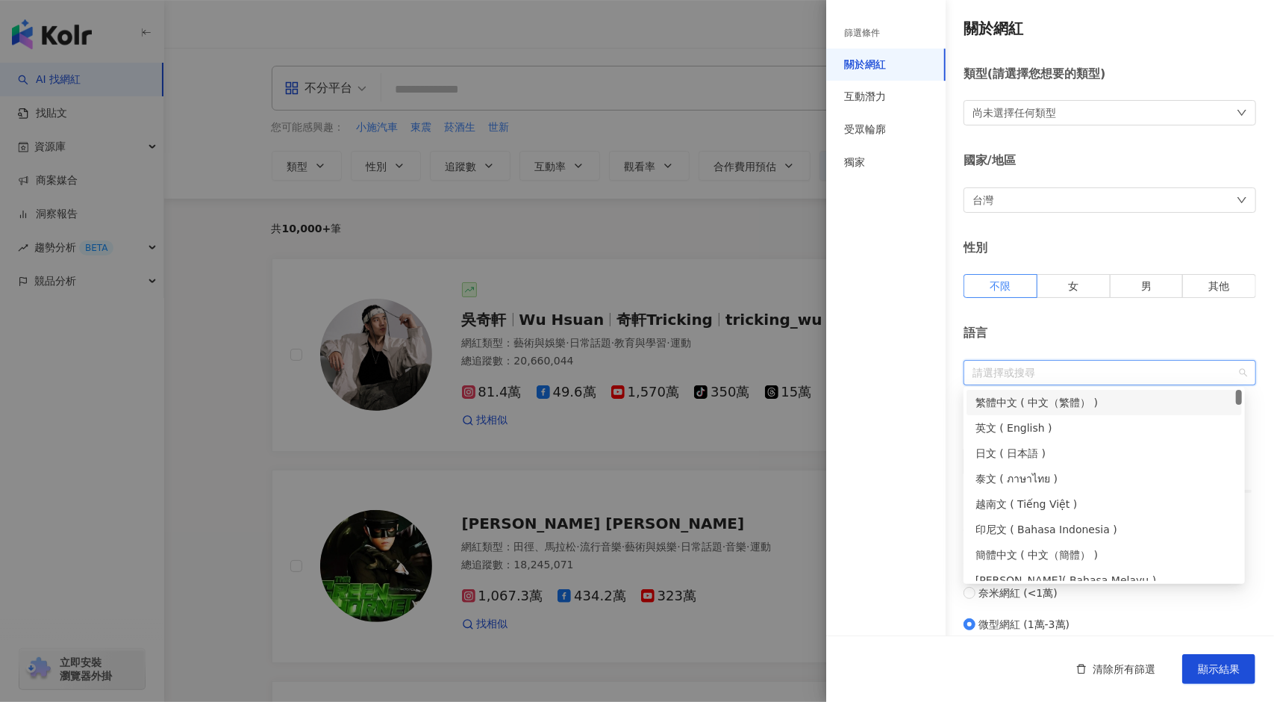
click at [1041, 398] on div "繁體中文 ( 中文（繁體） )" at bounding box center [1105, 402] width 258 height 16
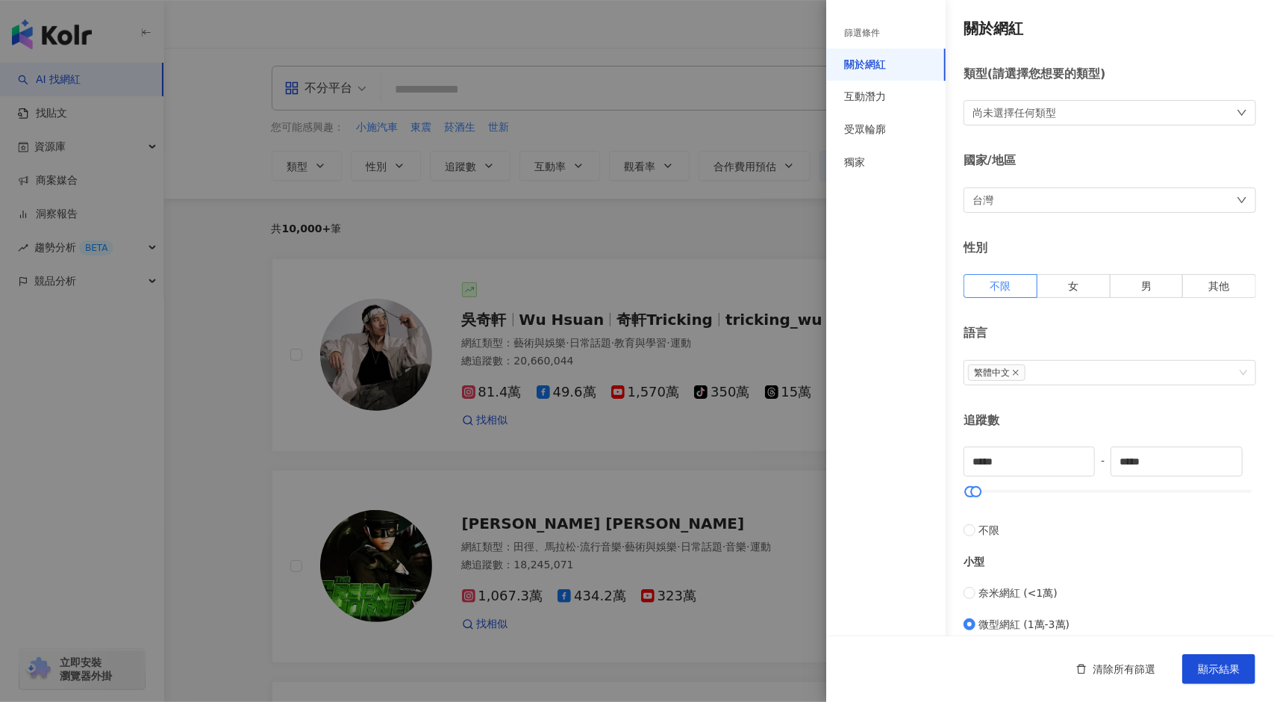
click at [1214, 340] on div "語言" at bounding box center [1110, 333] width 293 height 16
click at [1072, 283] on span "女" at bounding box center [1073, 286] width 10 height 12
click at [1081, 110] on div "尚未選擇任何類型" at bounding box center [1110, 112] width 293 height 25
click at [915, 316] on div "篩選條件 關於網紅 互動潛力 受眾輪廓 獨家" at bounding box center [885, 360] width 119 height 684
click at [878, 122] on div "受眾輪廓" at bounding box center [865, 129] width 42 height 15
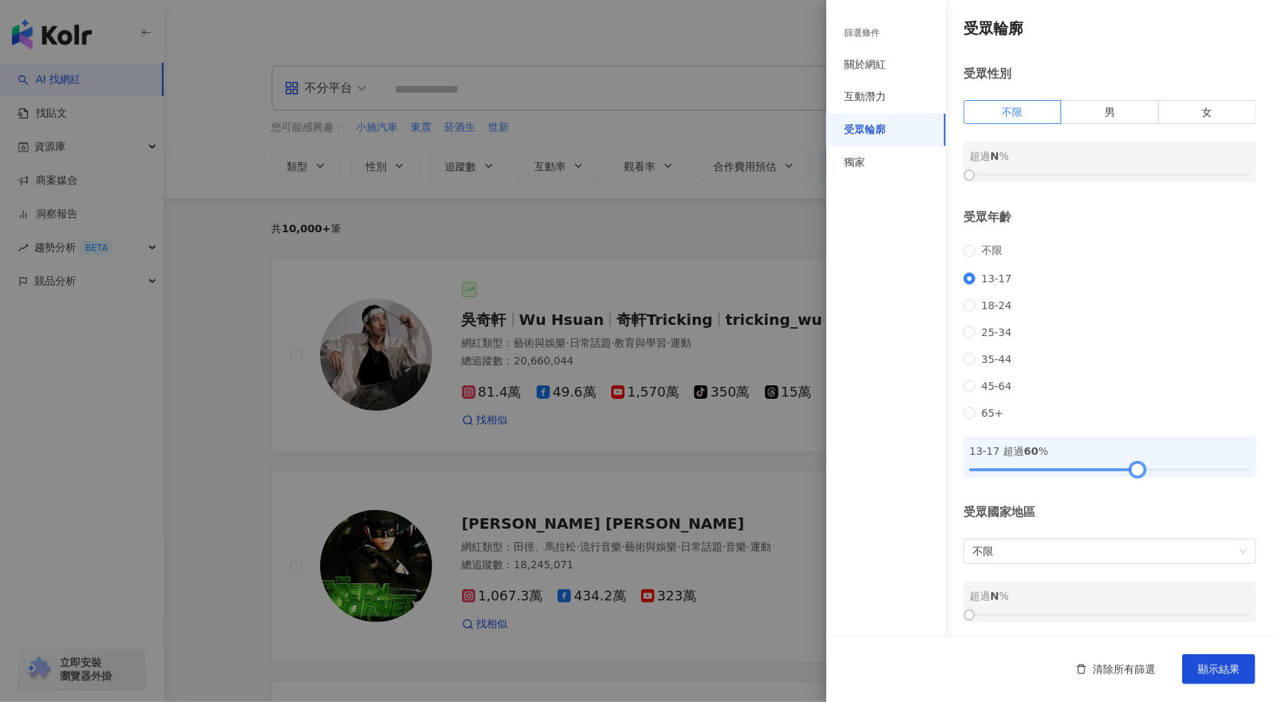
drag, startPoint x: 973, startPoint y: 490, endPoint x: 1135, endPoint y: 490, distance: 161.3
click at [1135, 473] on div at bounding box center [1138, 469] width 8 height 8
click at [1105, 520] on div "受眾國家地區" at bounding box center [1110, 512] width 293 height 16
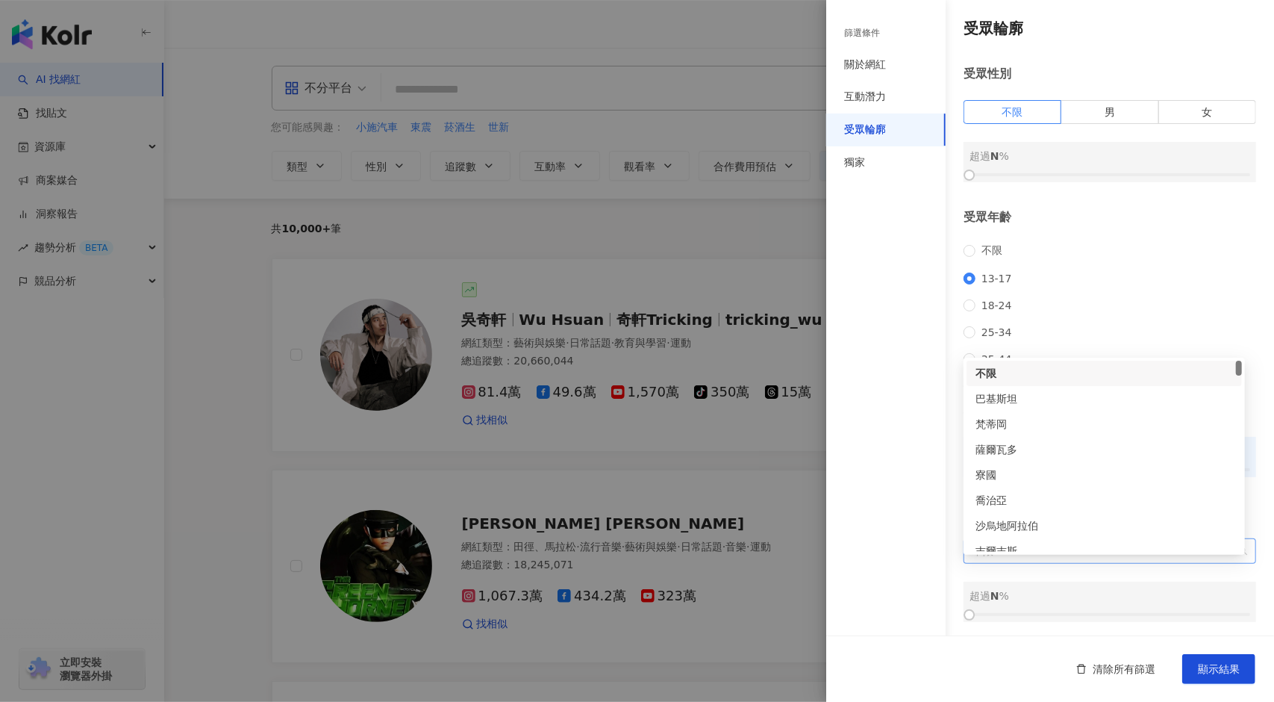
click at [1060, 563] on span "不限" at bounding box center [1110, 551] width 275 height 24
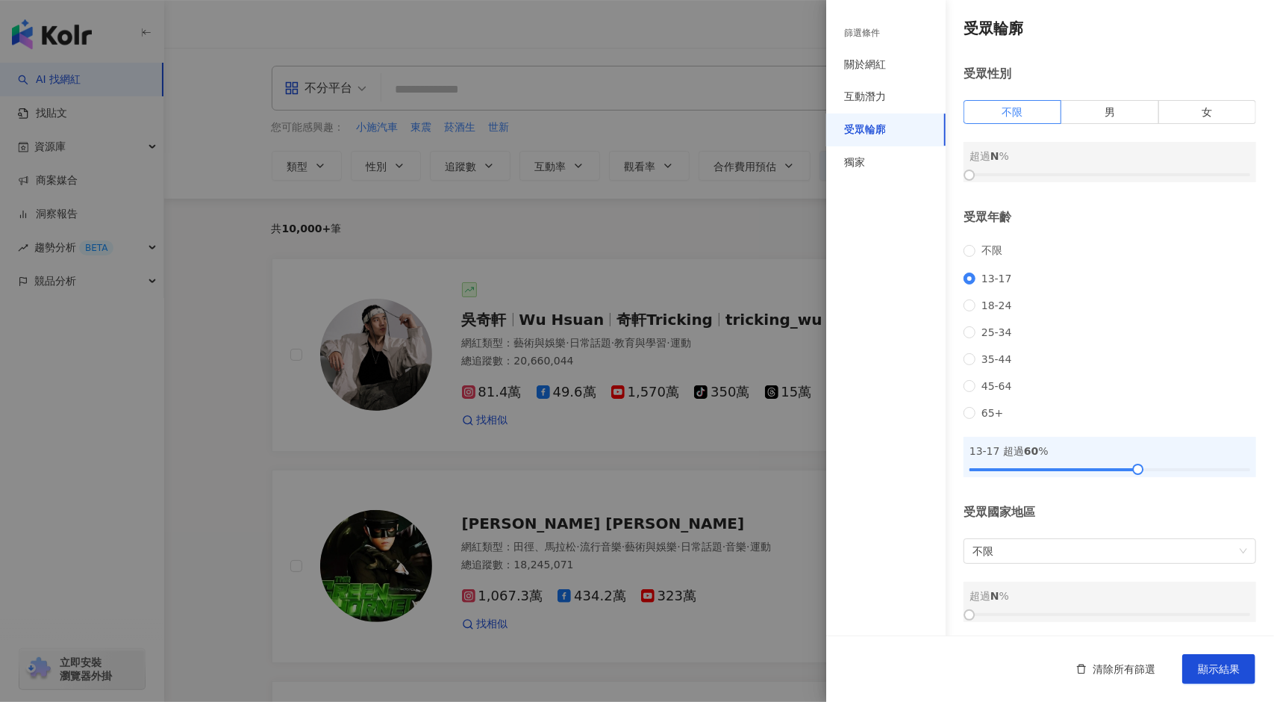
click at [1130, 313] on div "不限 13-17 18-24 25-34 35-44 45-64 65+" at bounding box center [1110, 331] width 293 height 175
click at [1115, 96] on label "男" at bounding box center [1110, 108] width 97 height 24
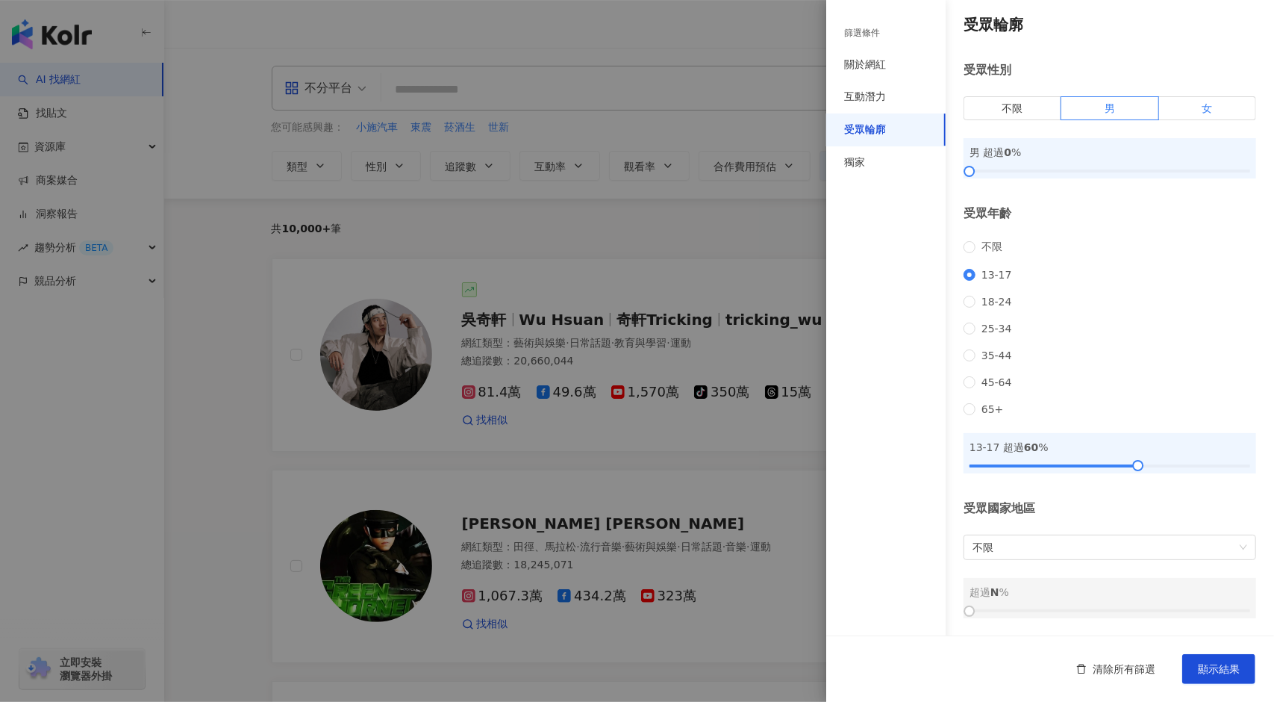
click at [1189, 96] on label "女" at bounding box center [1207, 108] width 97 height 24
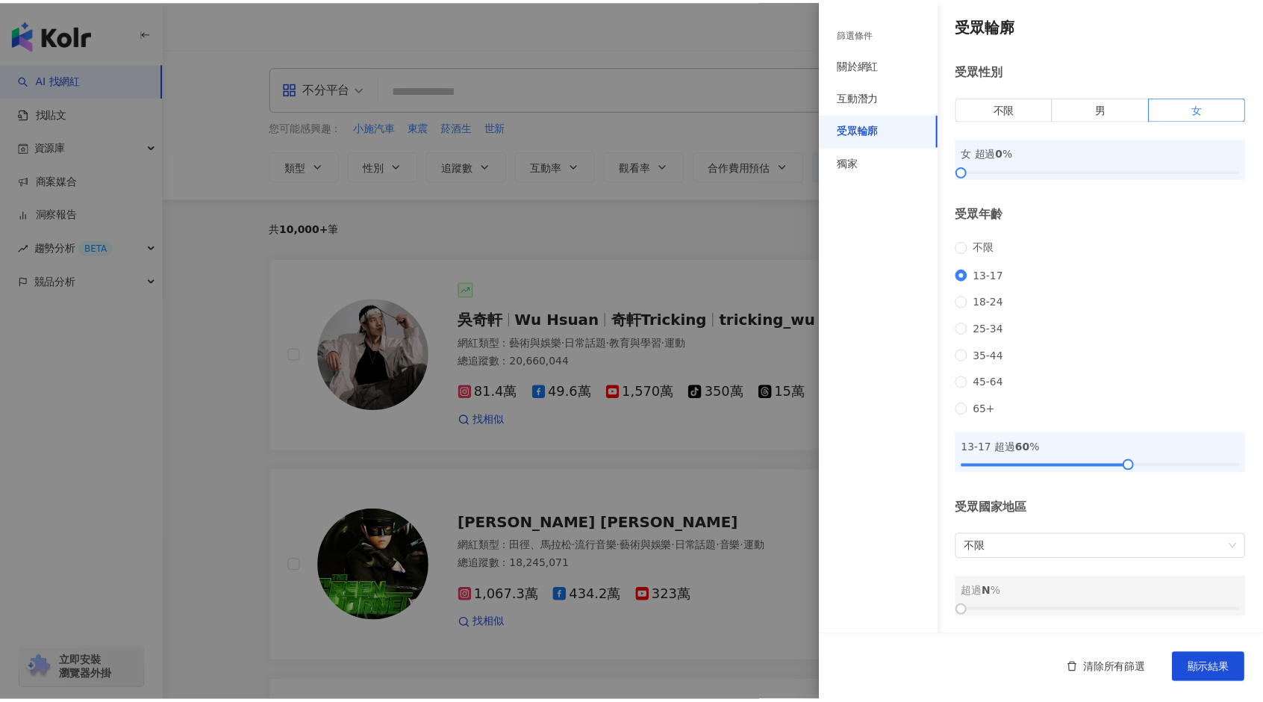
scroll to position [0, 0]
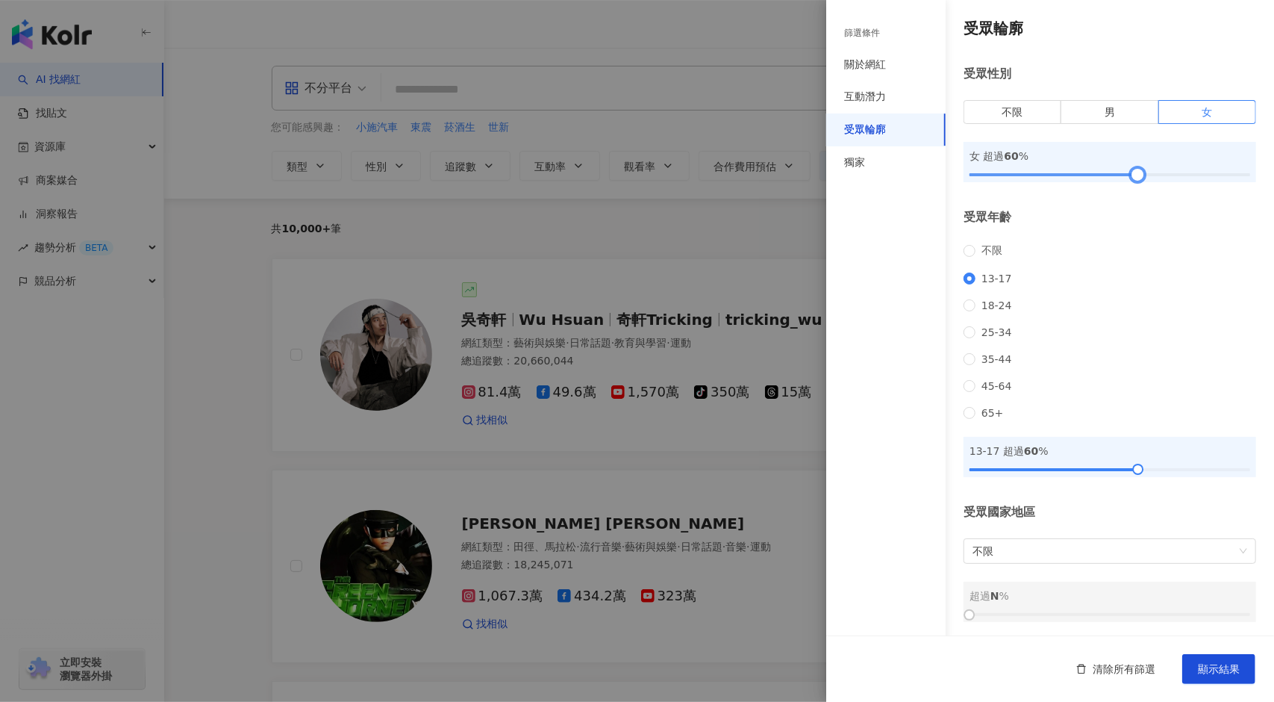
drag, startPoint x: 970, startPoint y: 176, endPoint x: 1132, endPoint y: 177, distance: 161.3
click at [1134, 177] on div at bounding box center [1138, 175] width 8 height 8
click at [1222, 672] on span "顯示結果" at bounding box center [1219, 669] width 42 height 12
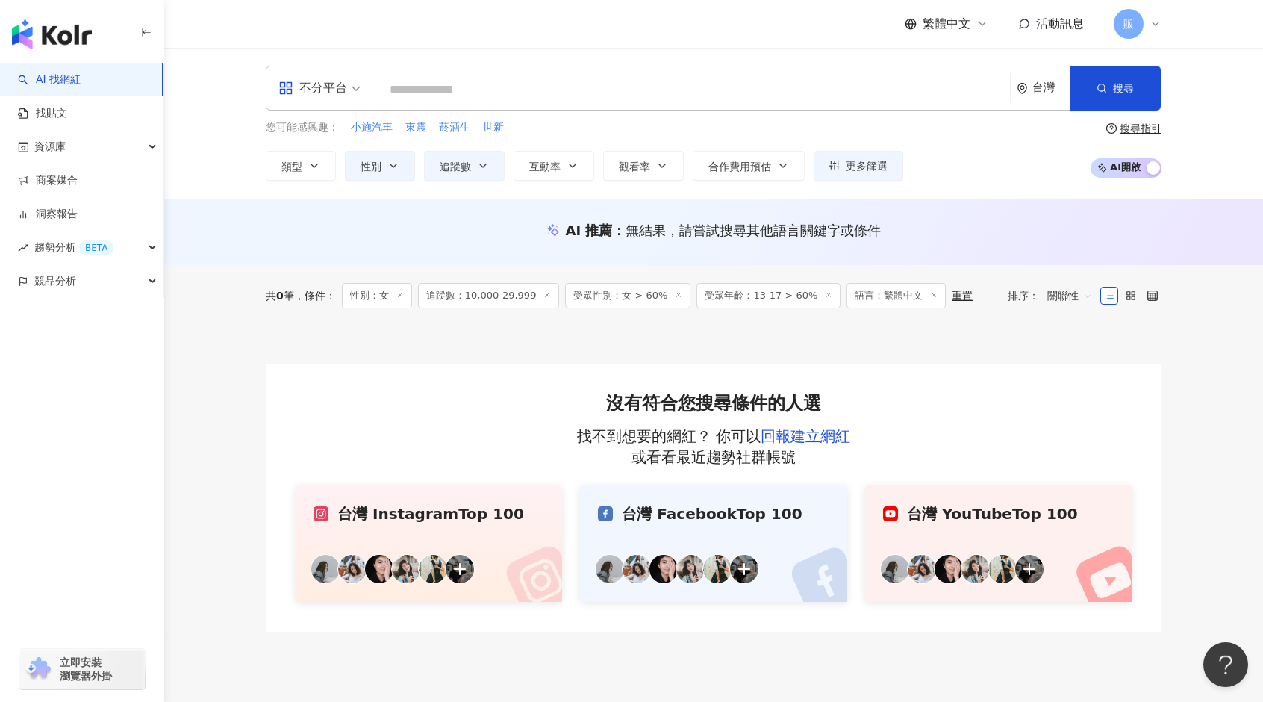
click at [350, 93] on span "不分平台" at bounding box center [319, 88] width 82 height 24
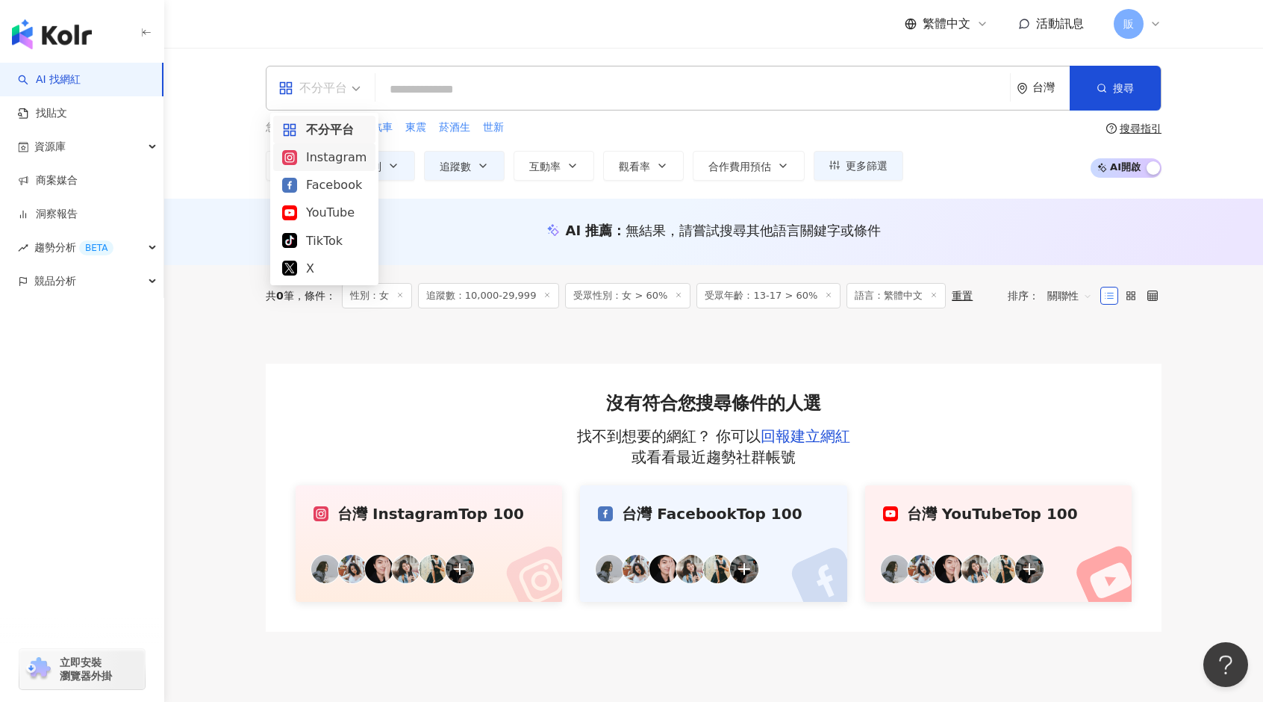
click at [331, 162] on div "Instagram" at bounding box center [324, 157] width 84 height 19
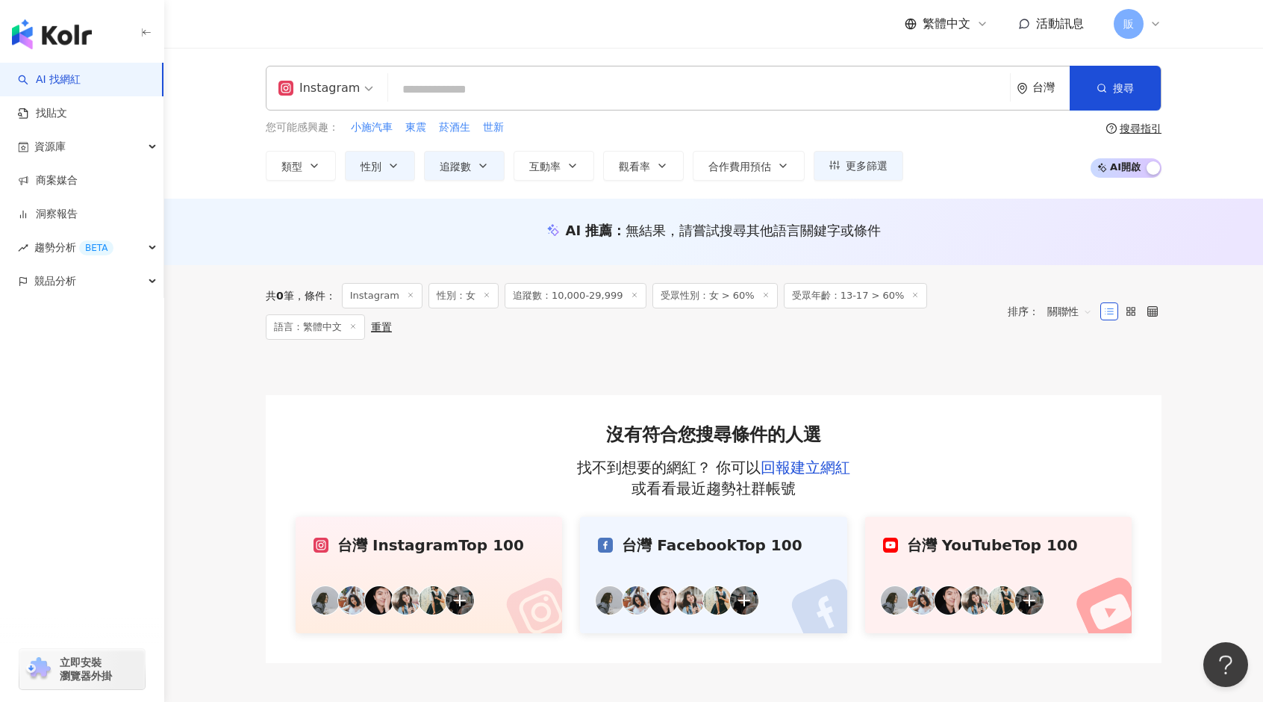
click at [764, 296] on line at bounding box center [766, 295] width 4 height 4
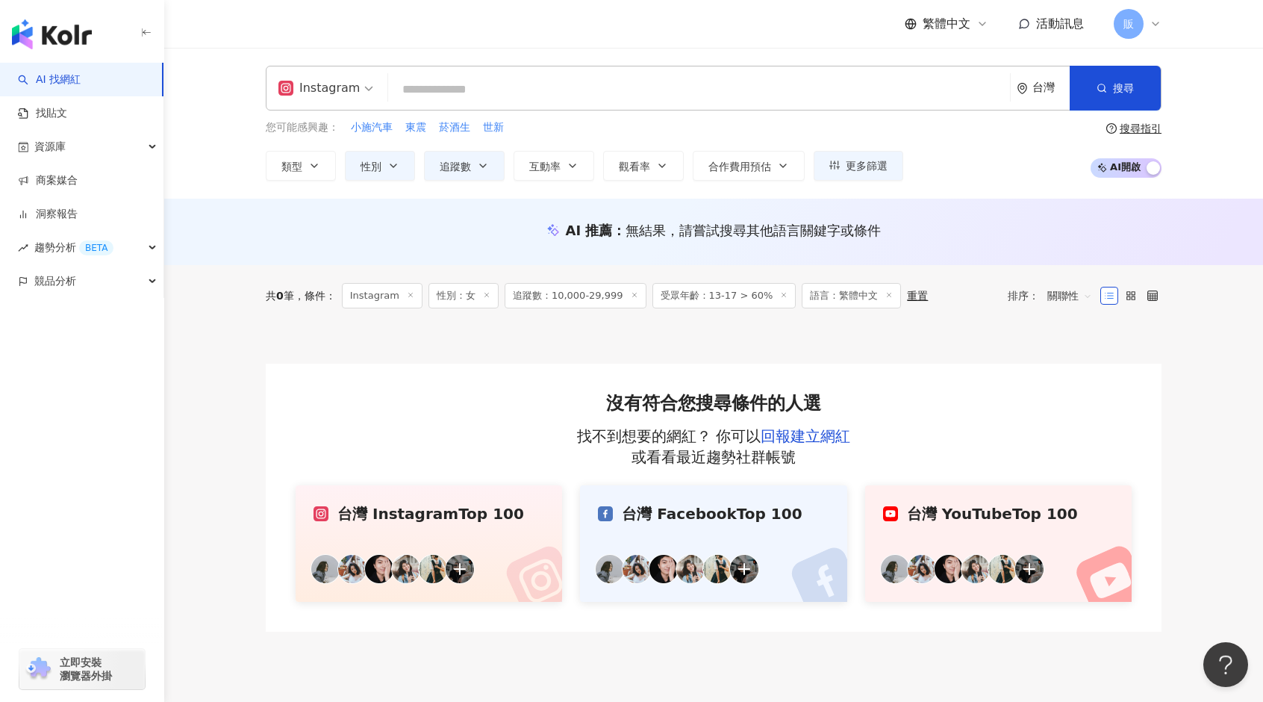
click at [782, 293] on line at bounding box center [784, 295] width 4 height 4
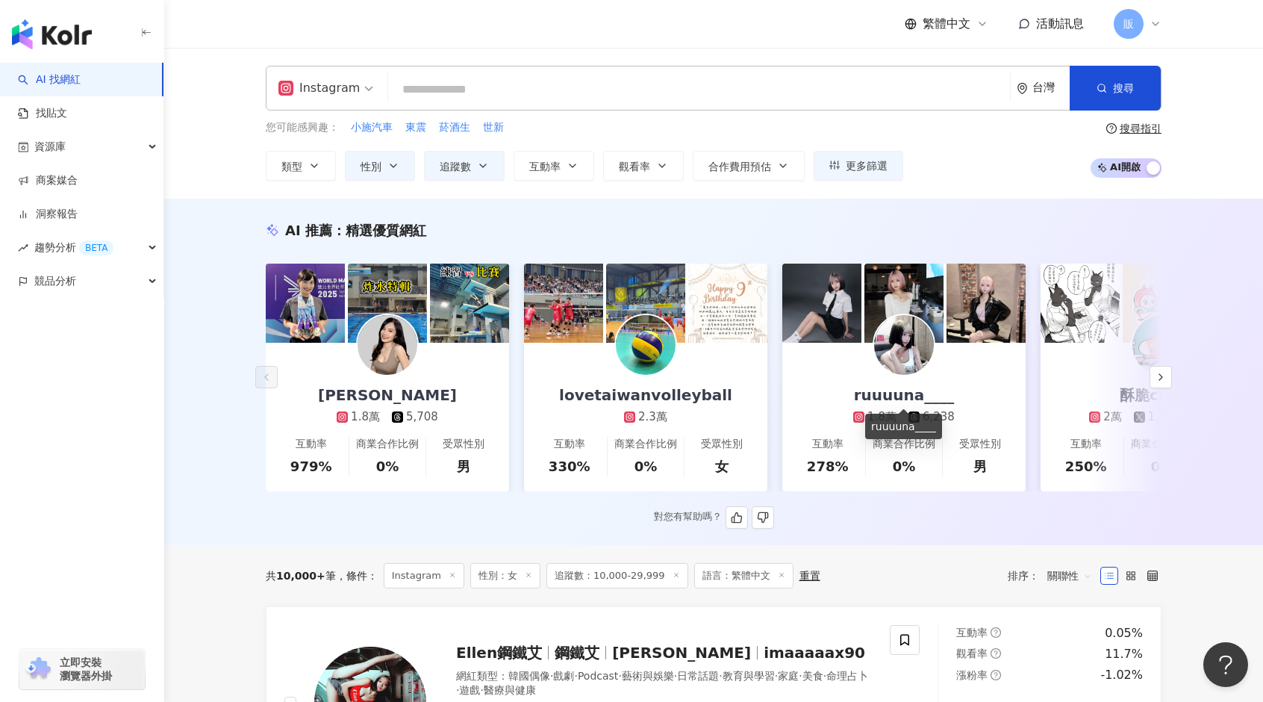
click at [917, 396] on div "ruuuuna____" at bounding box center [904, 394] width 131 height 21
click at [1159, 378] on icon "button" at bounding box center [1161, 377] width 12 height 12
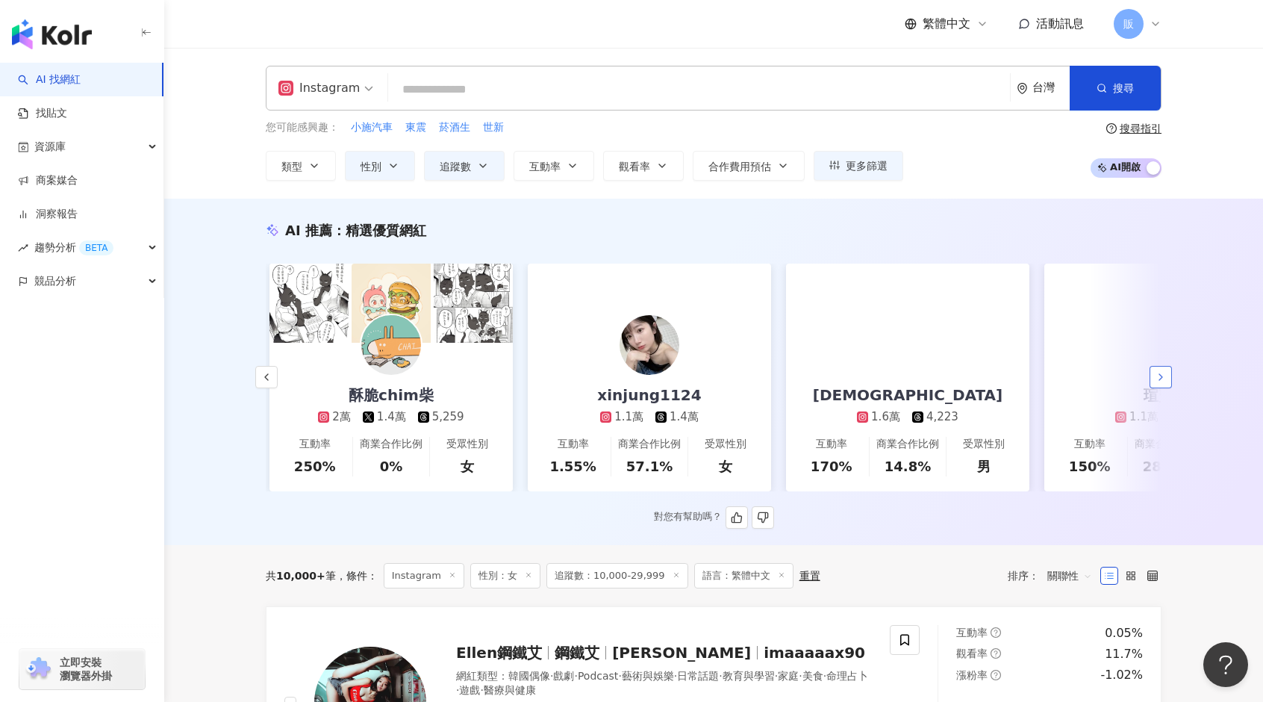
scroll to position [0, 775]
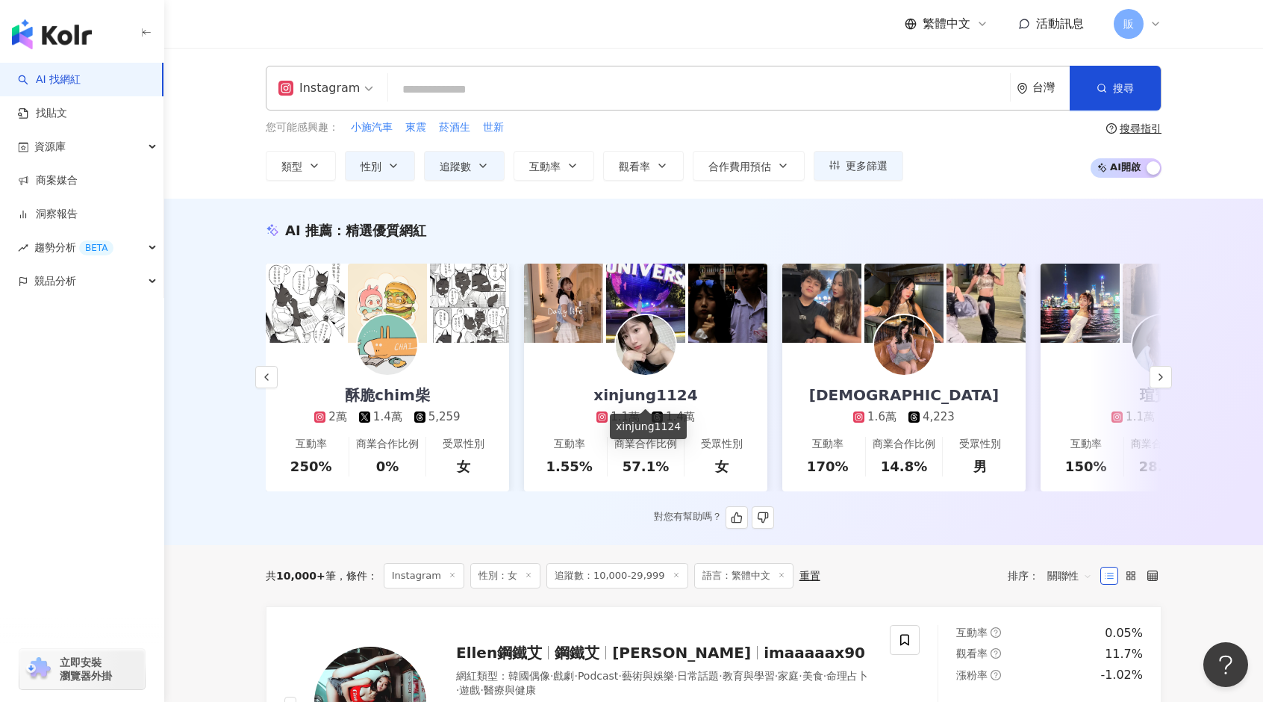
click at [638, 390] on div "xinjung1124" at bounding box center [646, 394] width 134 height 21
click at [1164, 381] on icon "button" at bounding box center [1161, 377] width 12 height 12
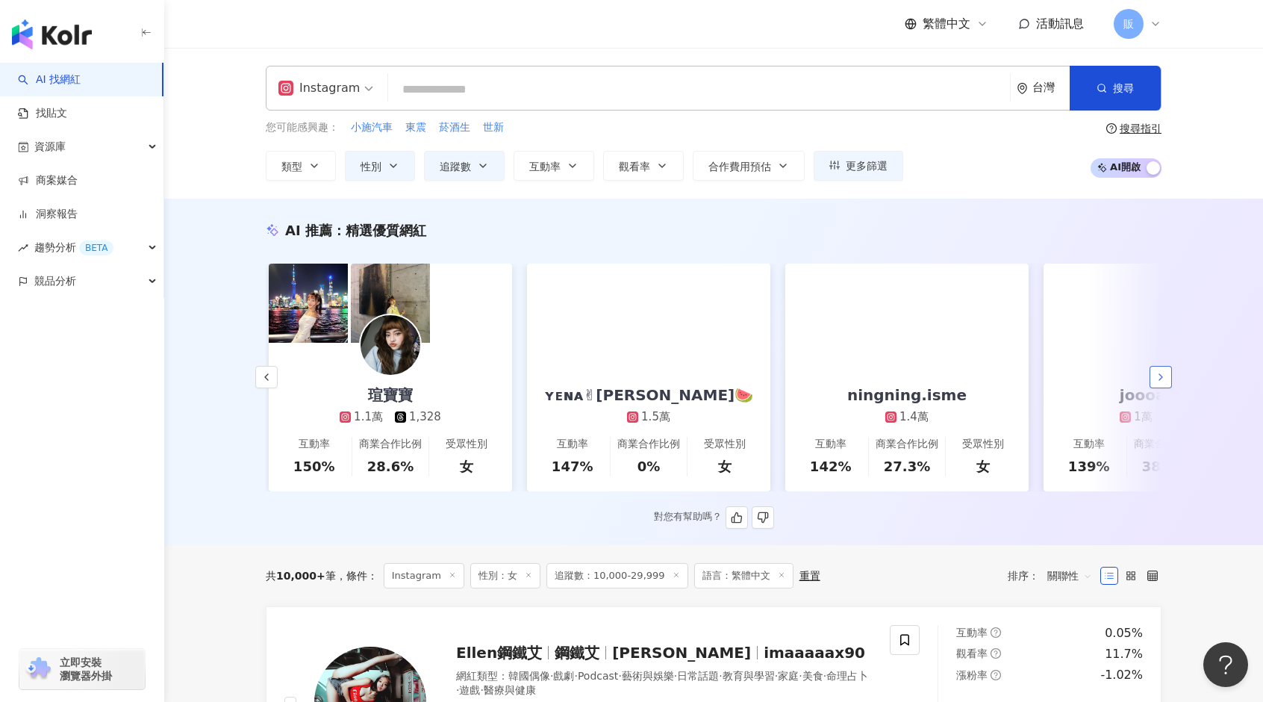
scroll to position [0, 1550]
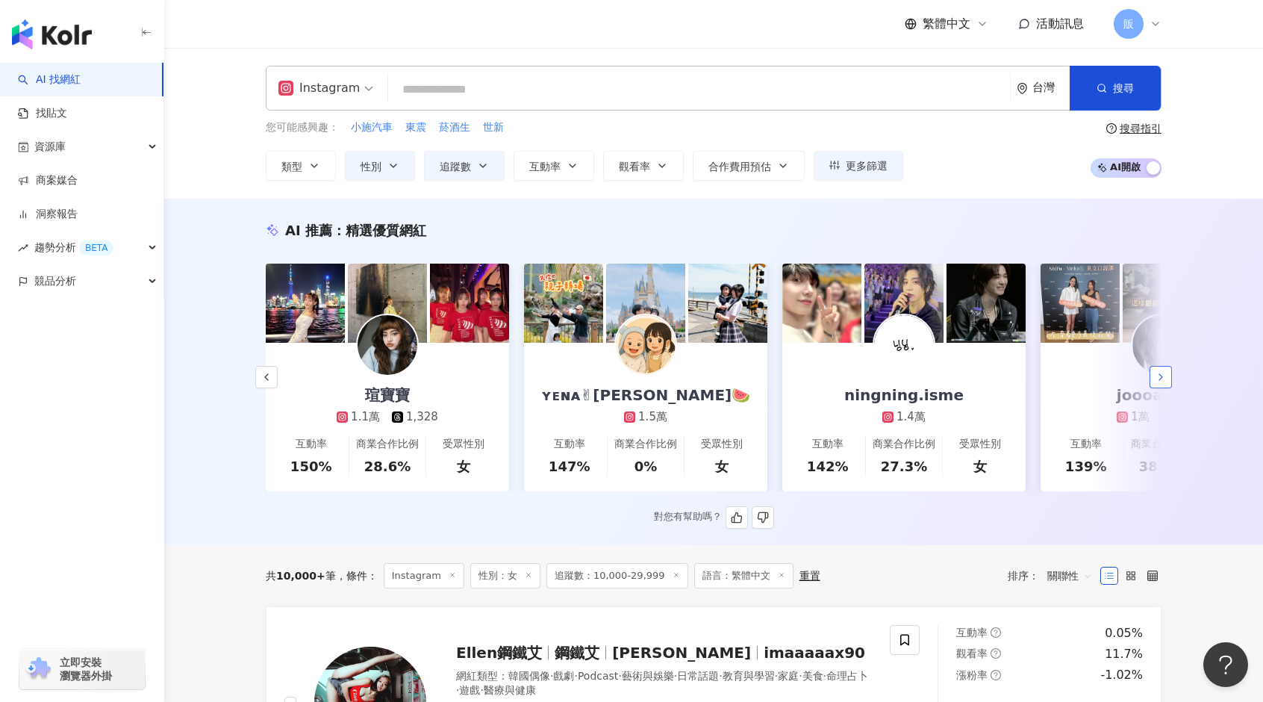
click at [1164, 381] on icon "button" at bounding box center [1161, 377] width 12 height 12
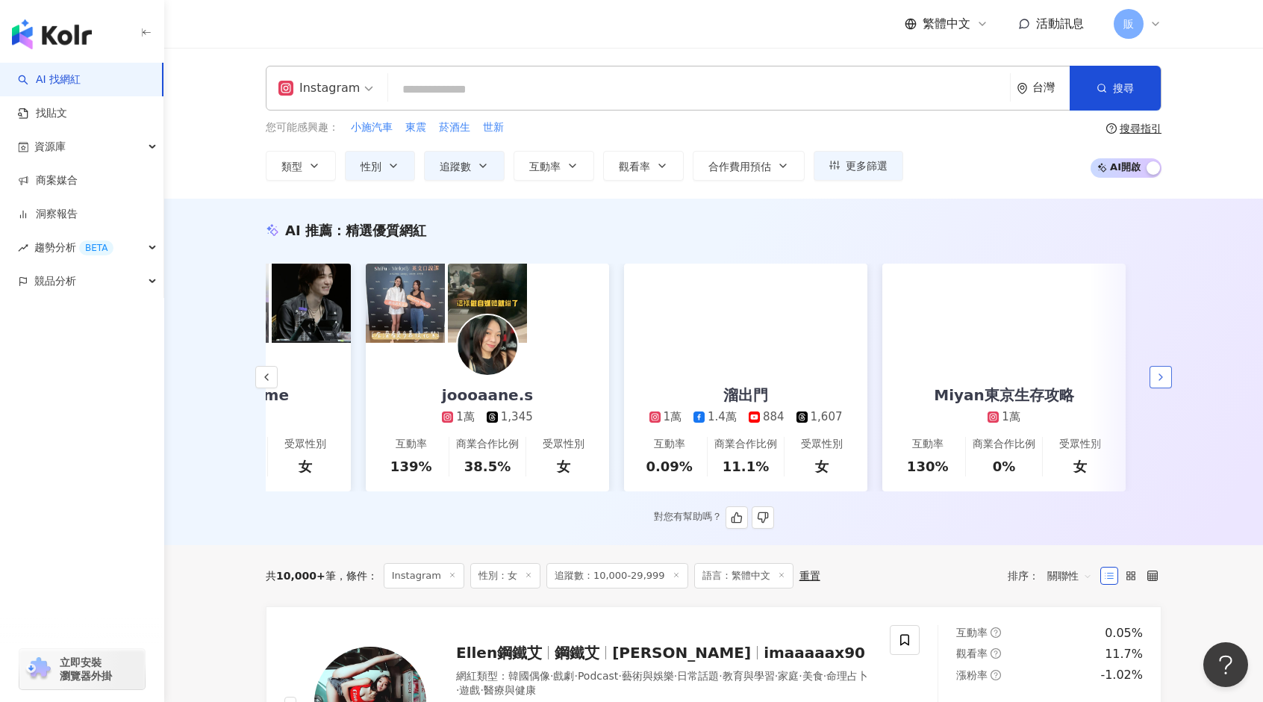
scroll to position [0, 2234]
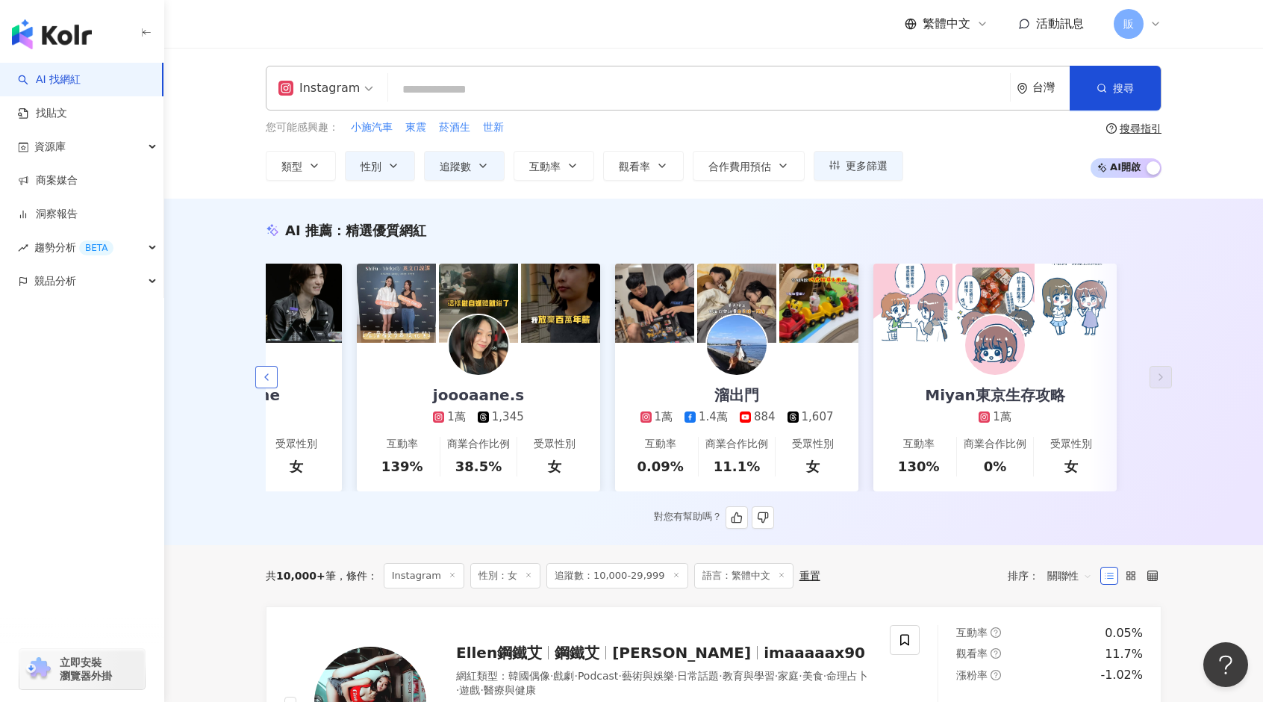
click at [277, 383] on button "button" at bounding box center [266, 377] width 22 height 22
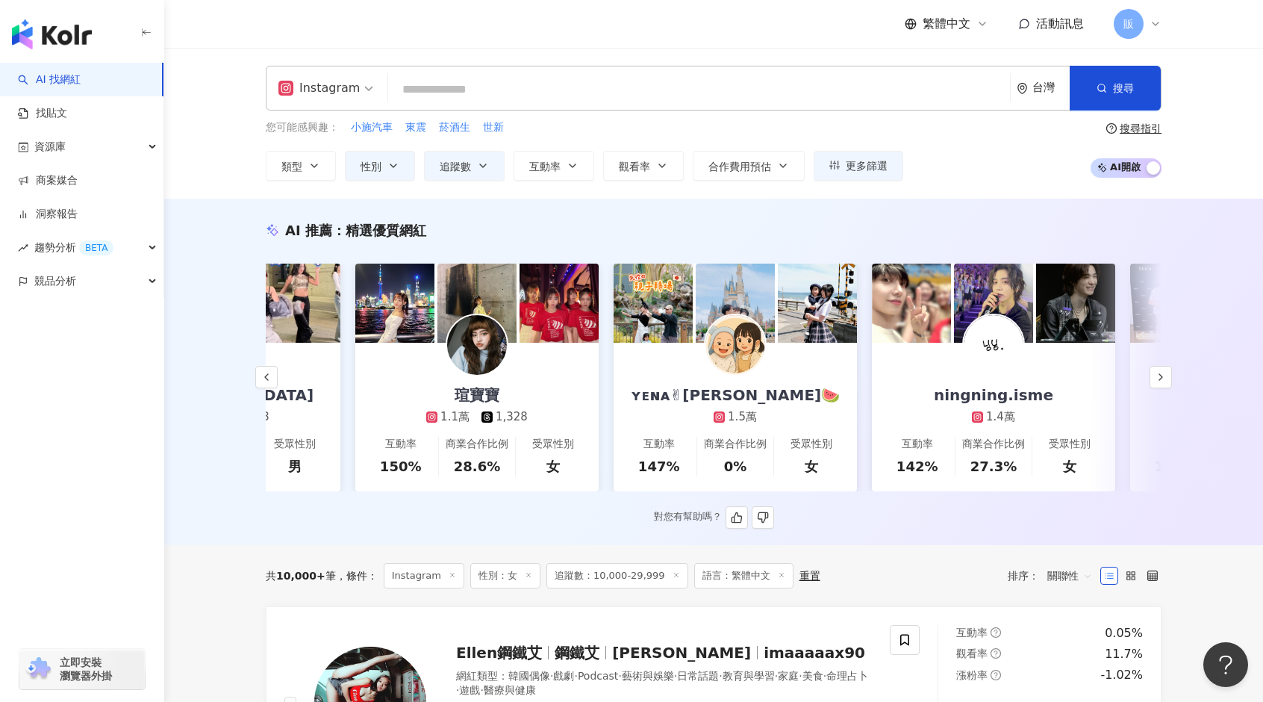
scroll to position [0, 1459]
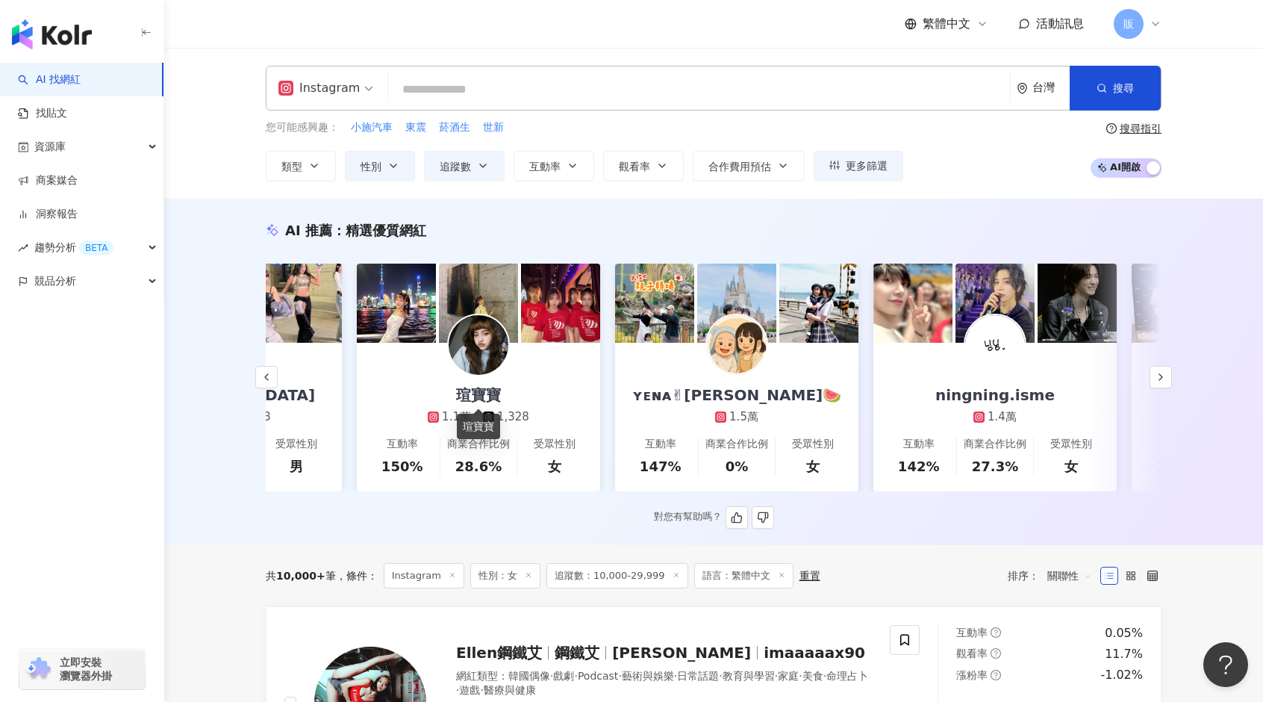
click at [485, 402] on div "瑄寶寶" at bounding box center [478, 394] width 75 height 21
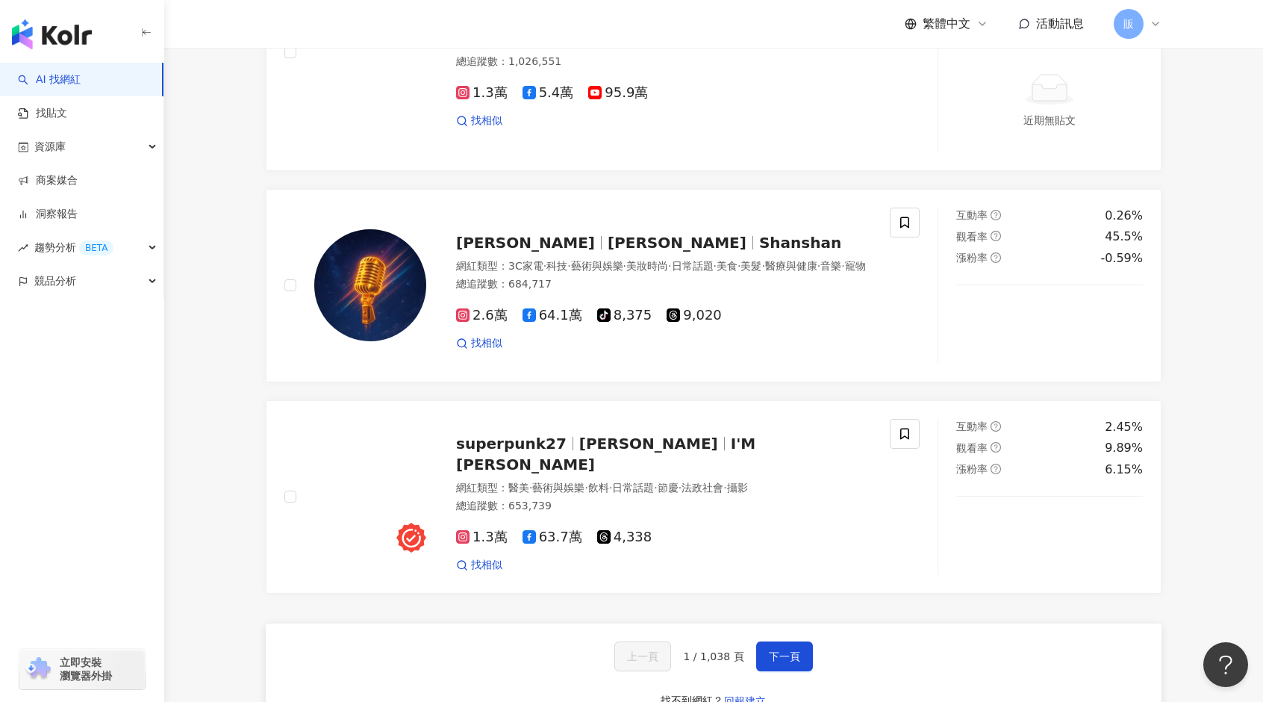
scroll to position [2883, 0]
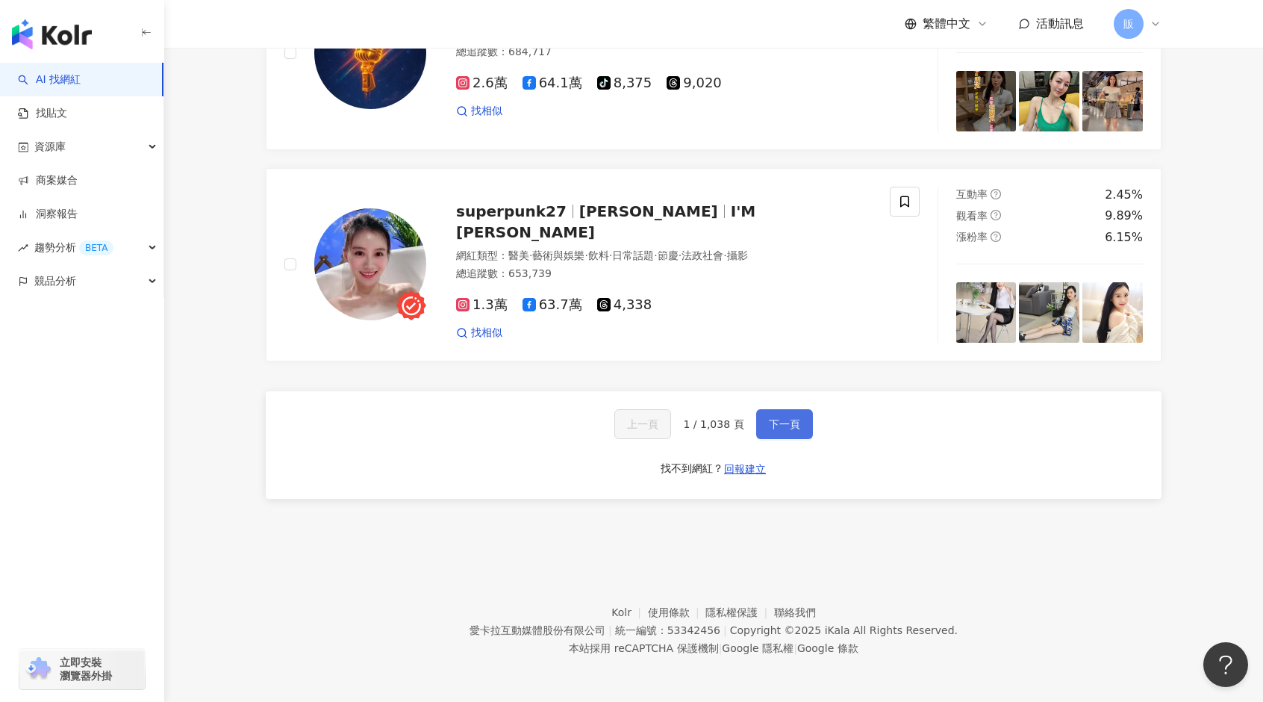
click at [779, 423] on span "下一頁" at bounding box center [784, 424] width 31 height 12
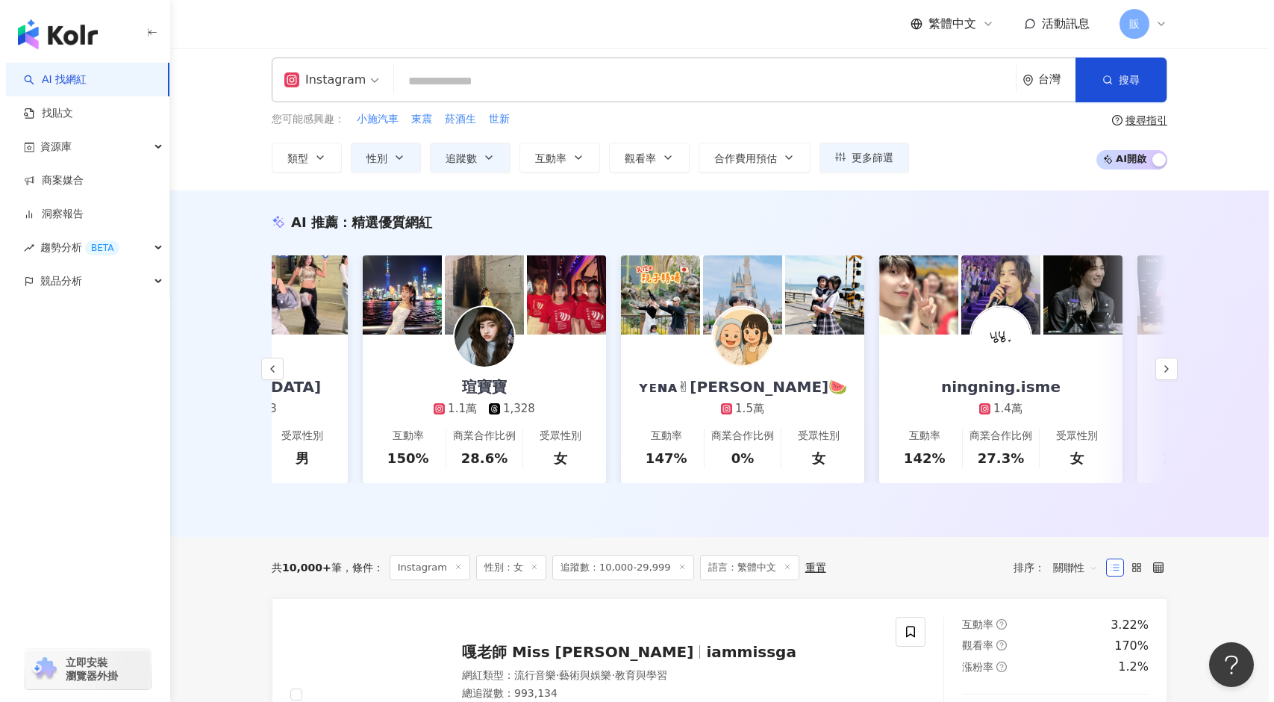
scroll to position [0, 0]
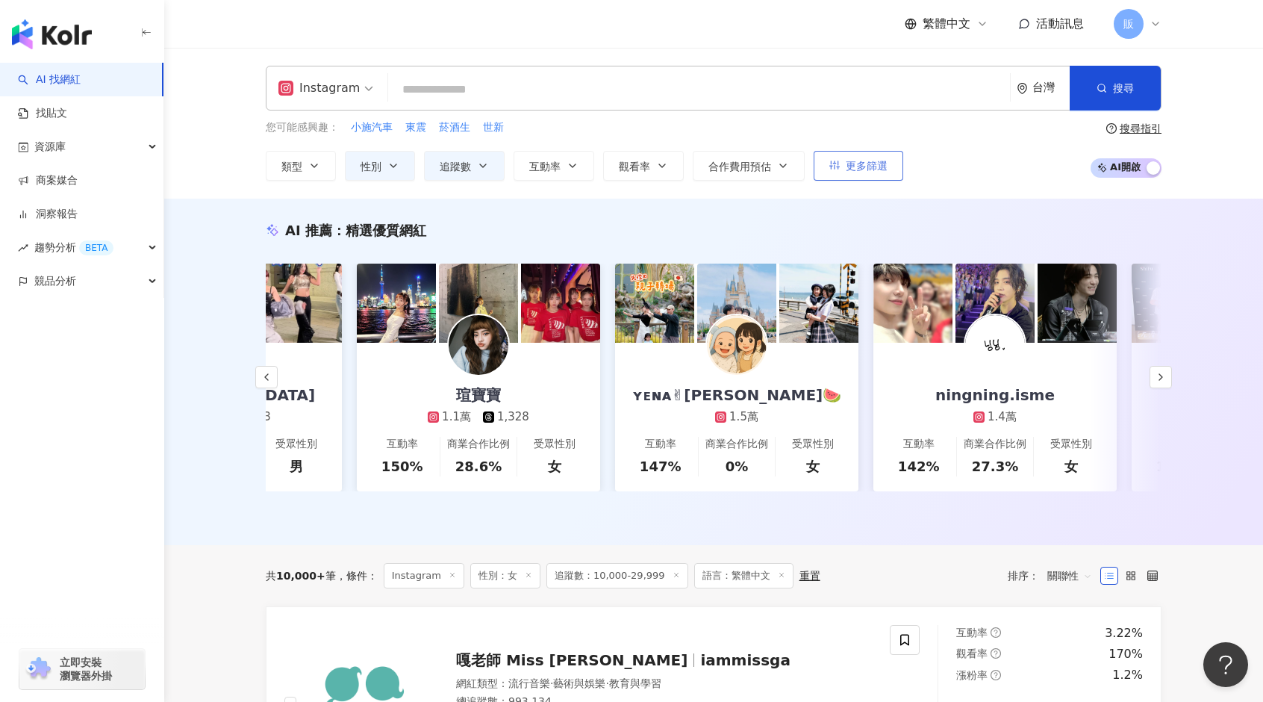
click at [862, 162] on span "更多篩選" at bounding box center [867, 166] width 42 height 12
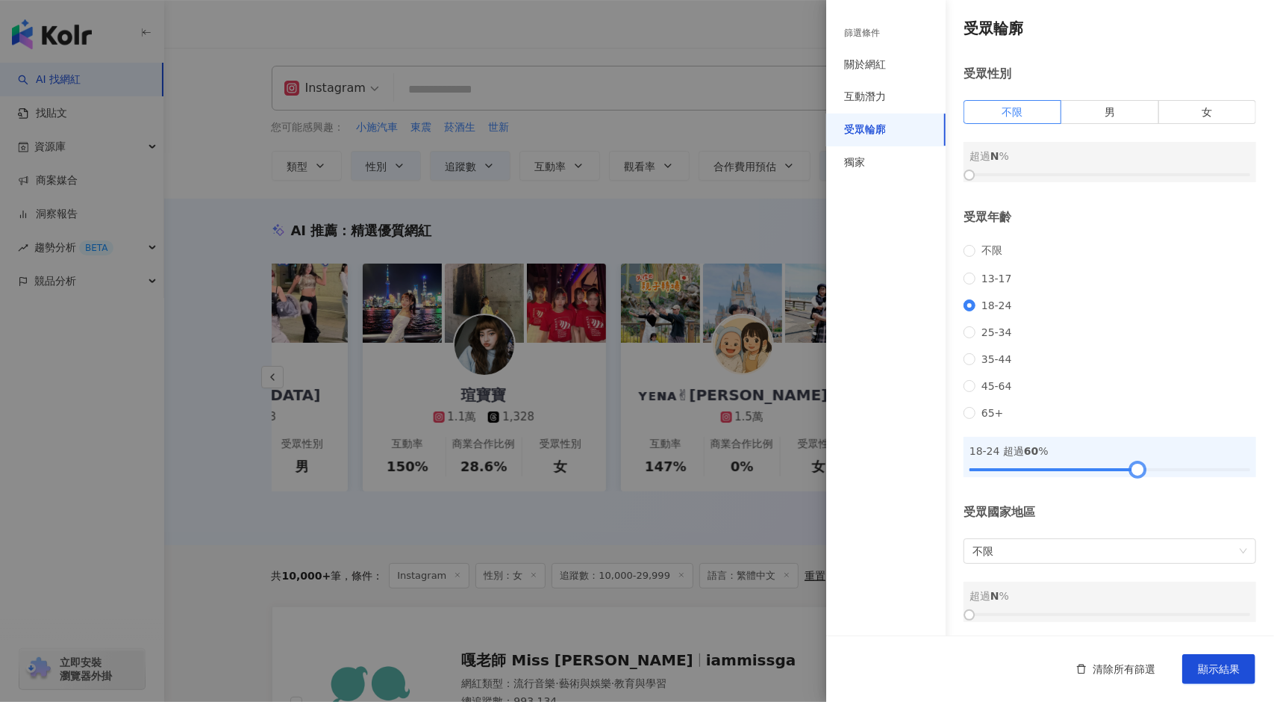
drag, startPoint x: 968, startPoint y: 492, endPoint x: 1130, endPoint y: 500, distance: 162.2
click at [1130, 500] on div "受眾輪廓 受眾性別 不限 男 女 超過 N % 受眾年齡 不限 13-17 18-24 25-34 35-44 45-64 65+ 18-24 超過 60 %…" at bounding box center [1050, 320] width 448 height 640
click at [1124, 106] on label "男" at bounding box center [1110, 112] width 97 height 24
click at [1171, 111] on label "女" at bounding box center [1207, 112] width 97 height 24
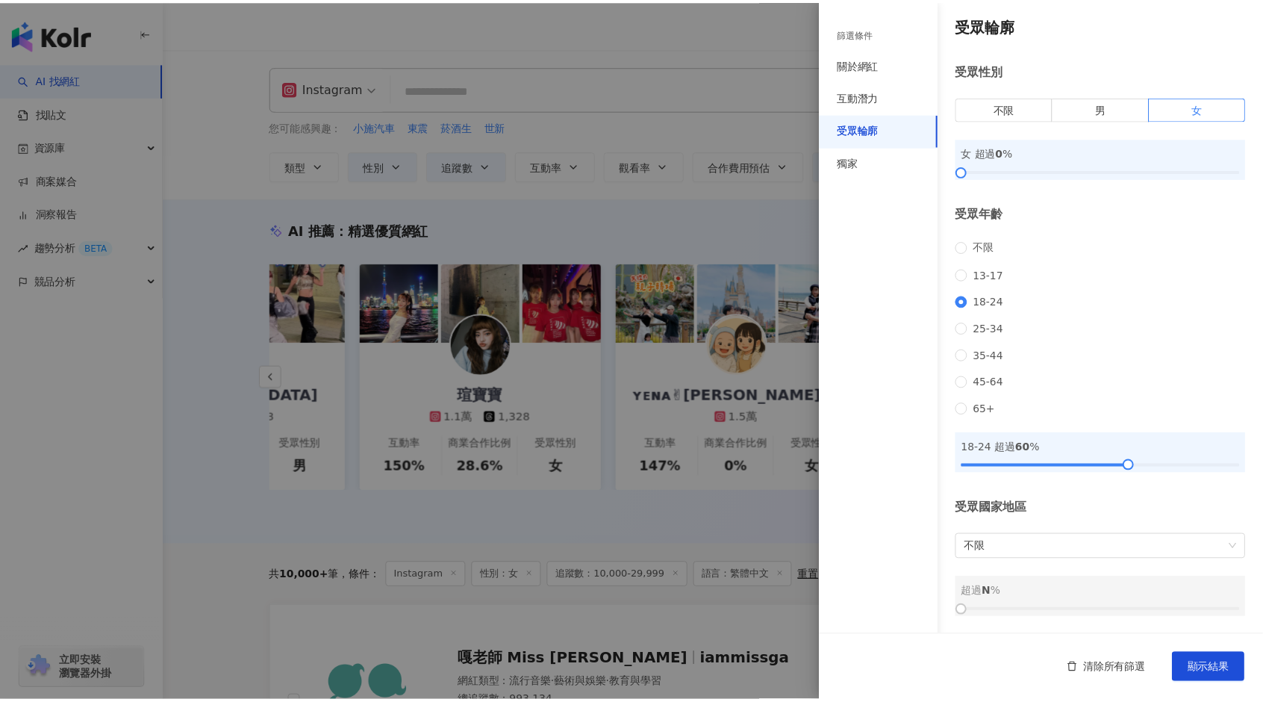
scroll to position [23, 0]
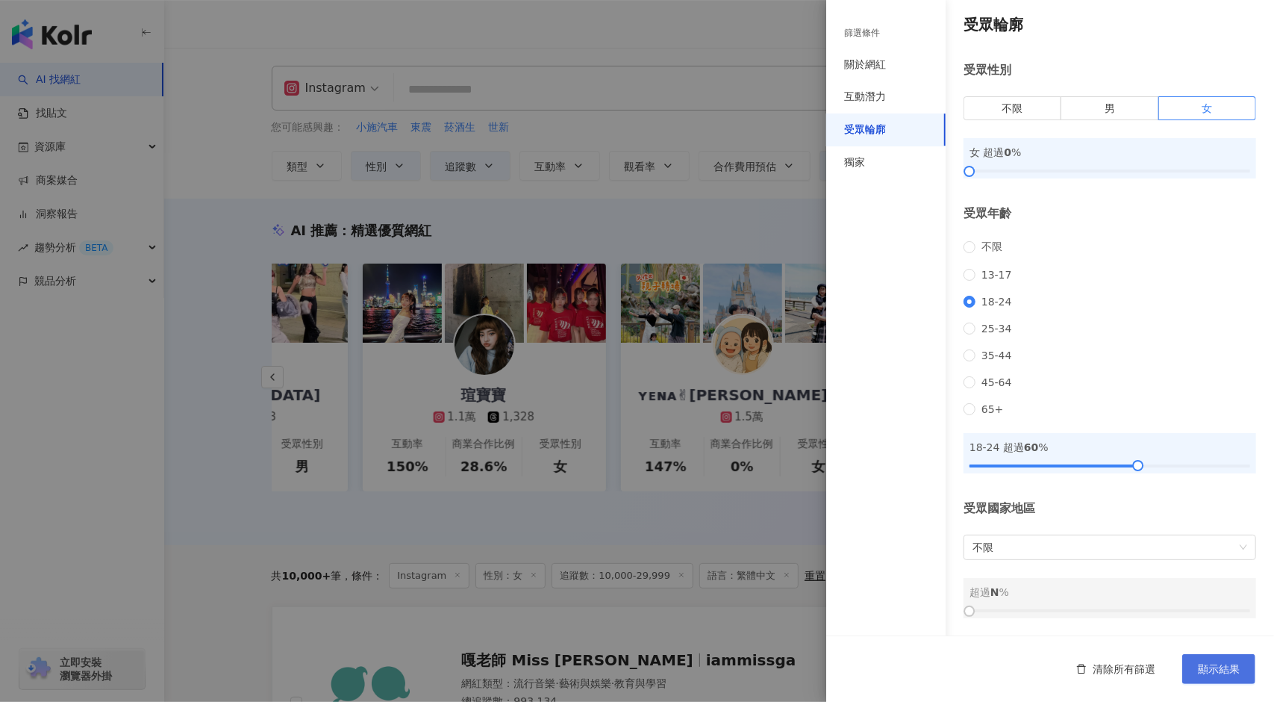
click at [1212, 670] on span "顯示結果" at bounding box center [1219, 669] width 42 height 12
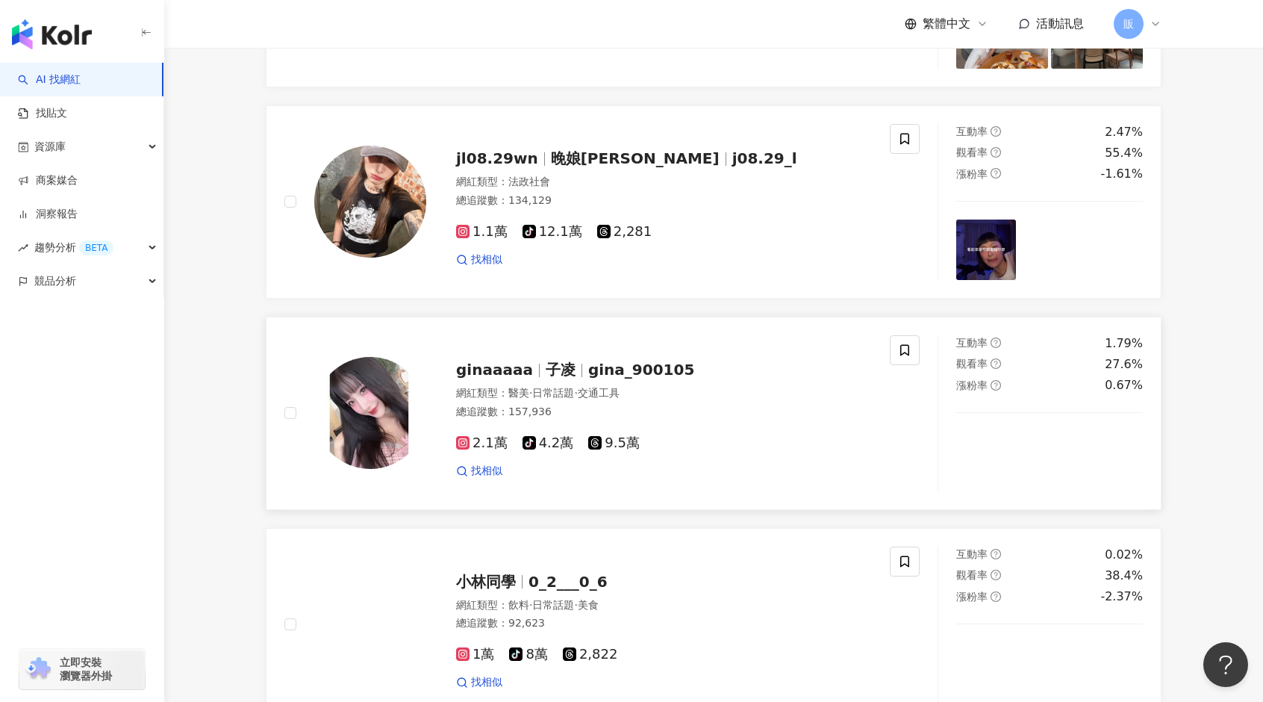
scroll to position [1568, 0]
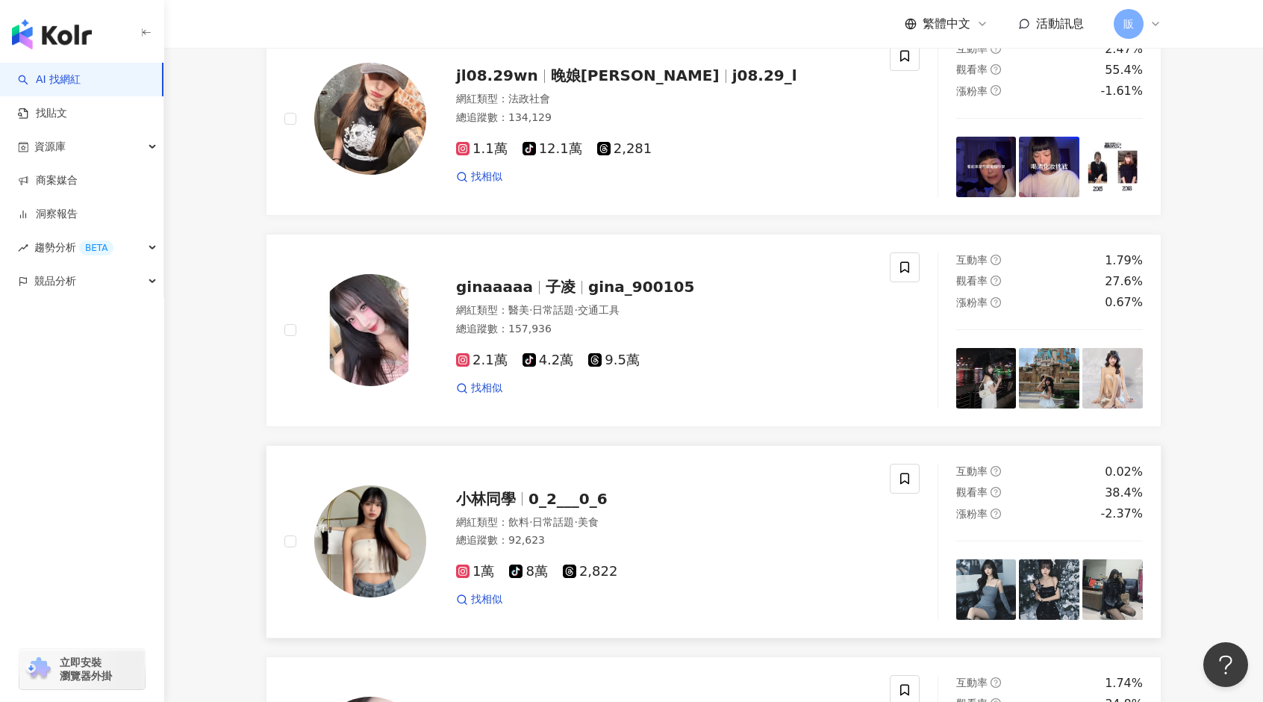
click at [578, 508] on span "0_2___0_6" at bounding box center [568, 499] width 79 height 18
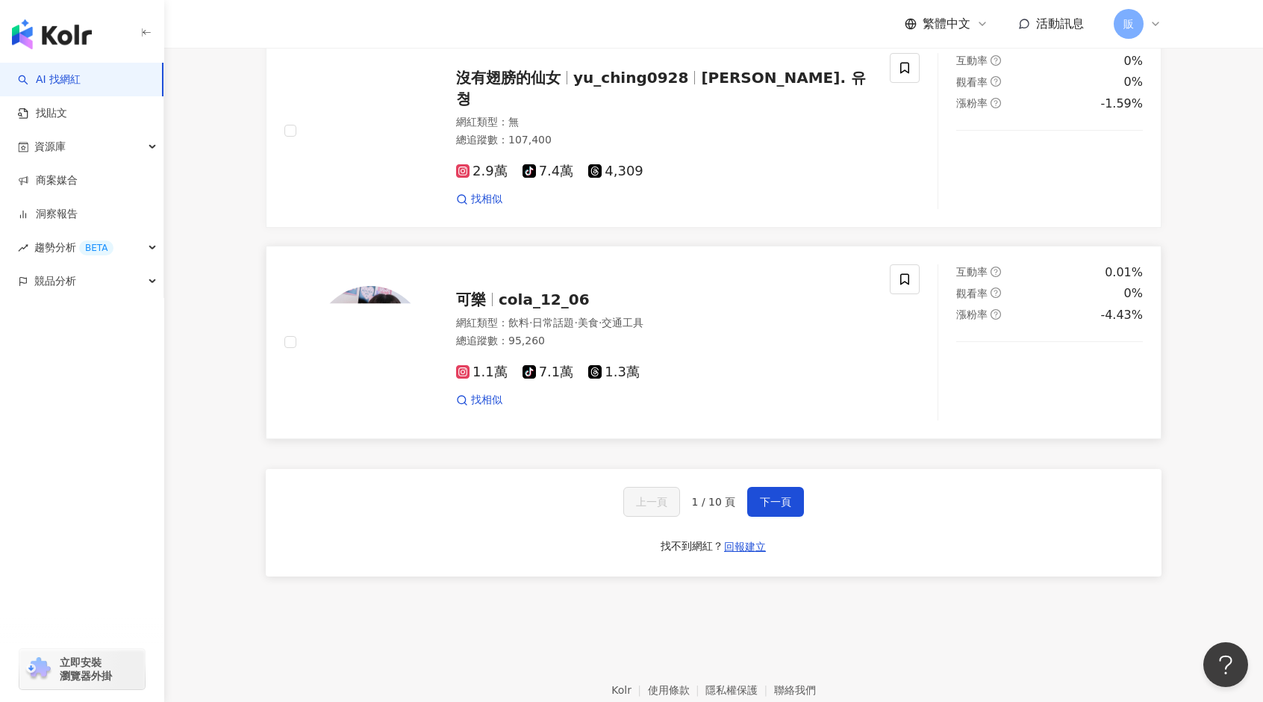
scroll to position [2464, 0]
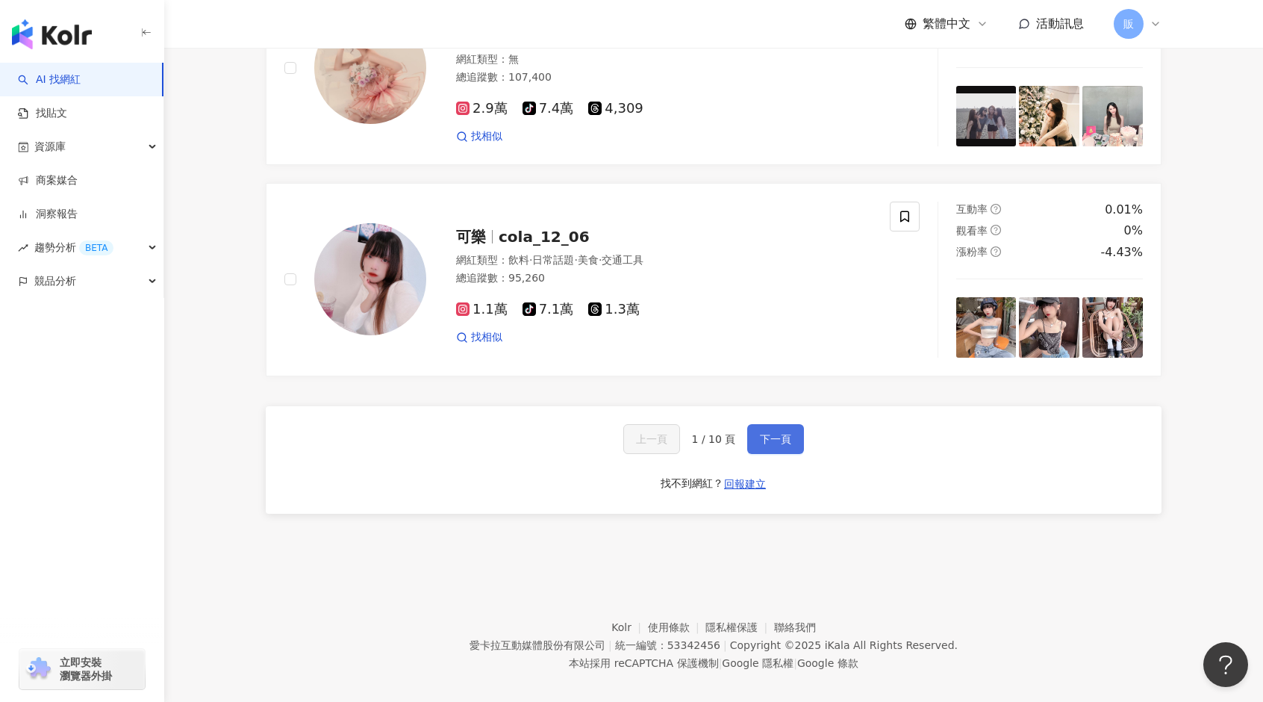
click at [773, 445] on span "下一頁" at bounding box center [775, 439] width 31 height 12
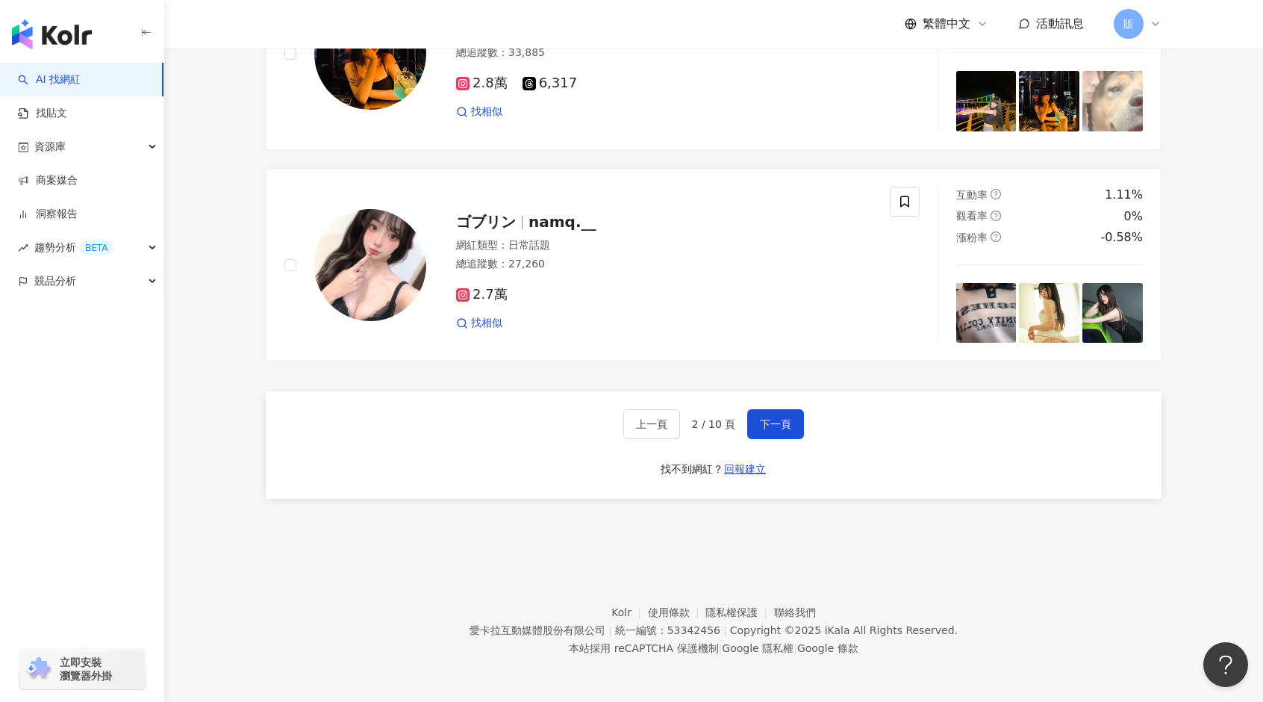
scroll to position [2474, 0]
click at [772, 419] on span "下一頁" at bounding box center [775, 424] width 31 height 12
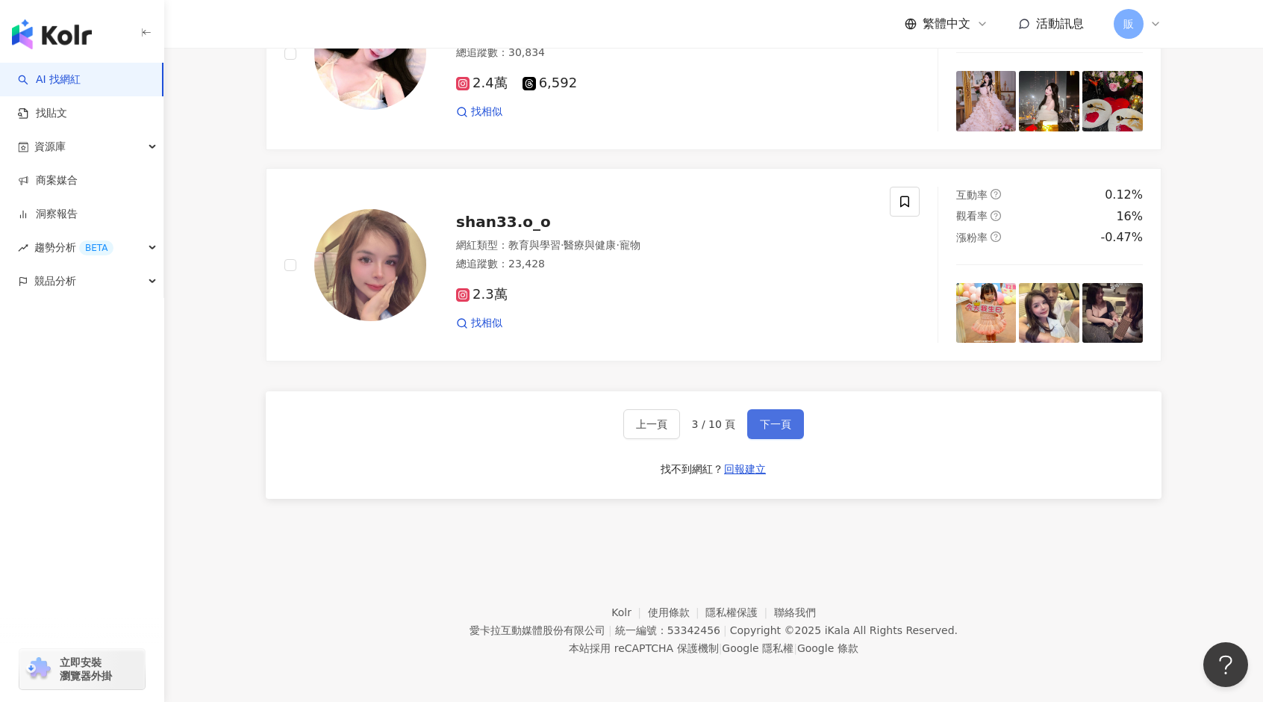
click at [783, 420] on span "下一頁" at bounding box center [775, 424] width 31 height 12
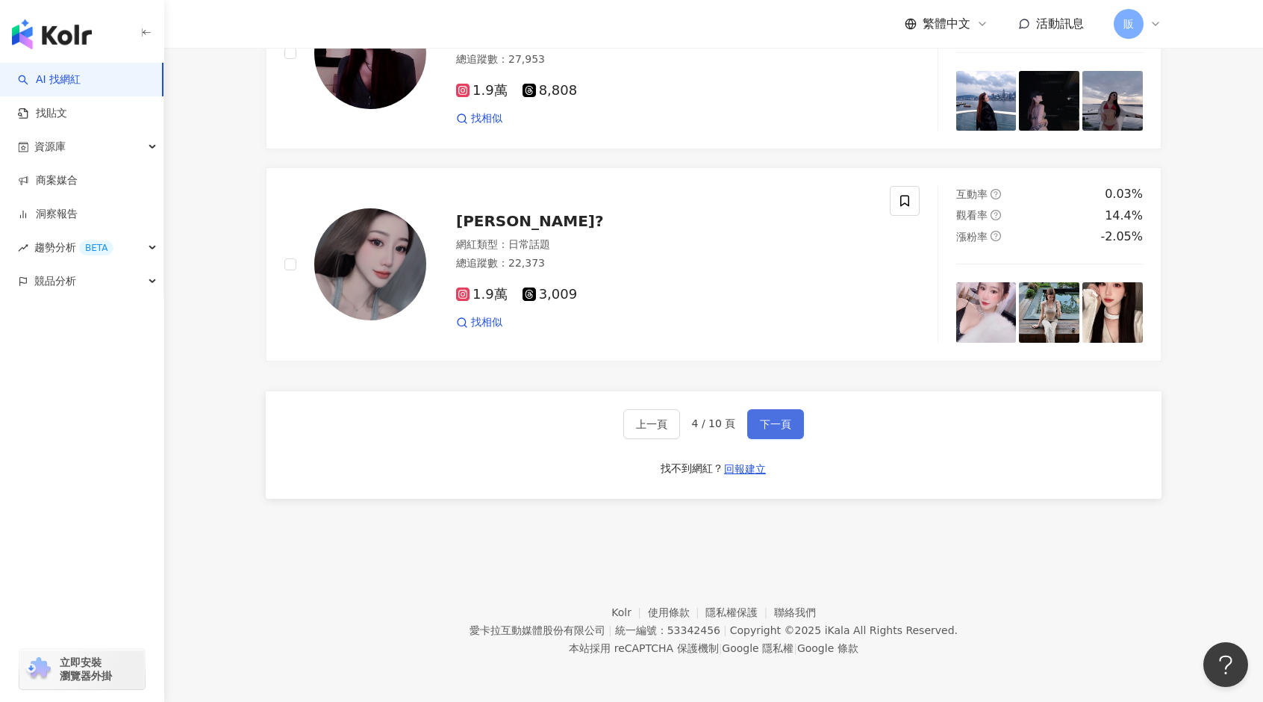
scroll to position [2517, 0]
click at [778, 427] on span "下一頁" at bounding box center [775, 424] width 31 height 12
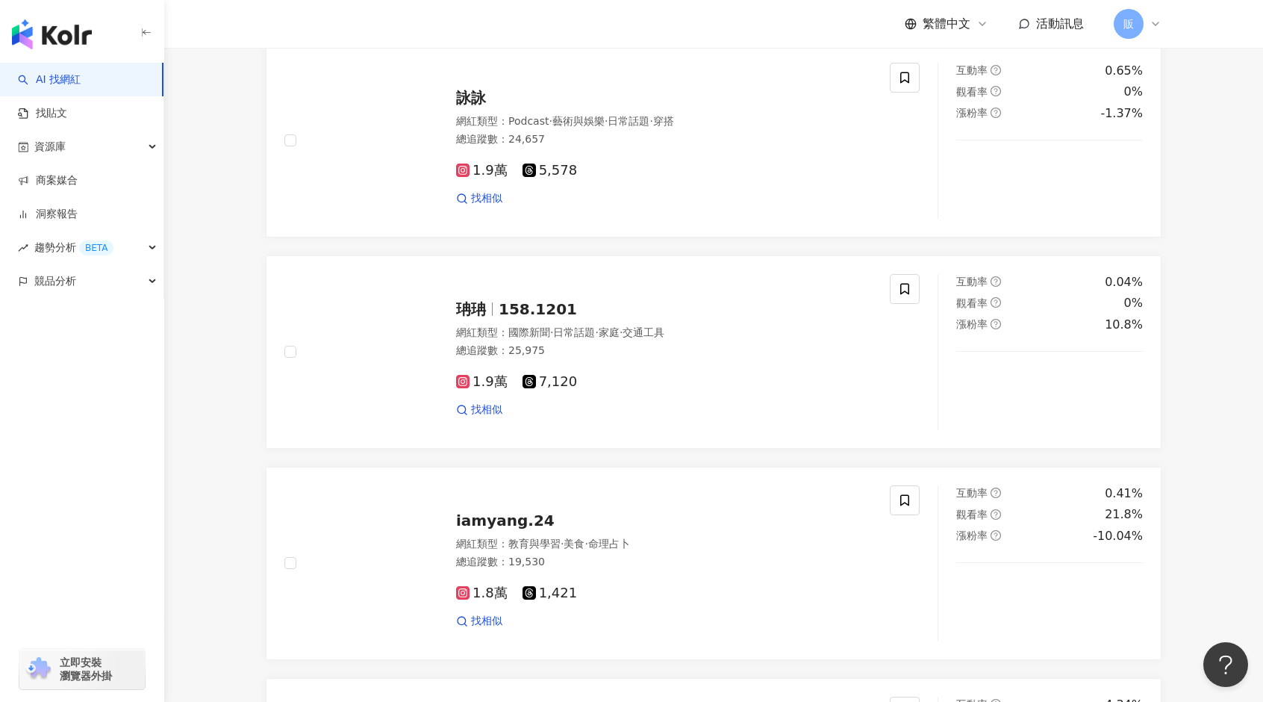
scroll to position [0, 0]
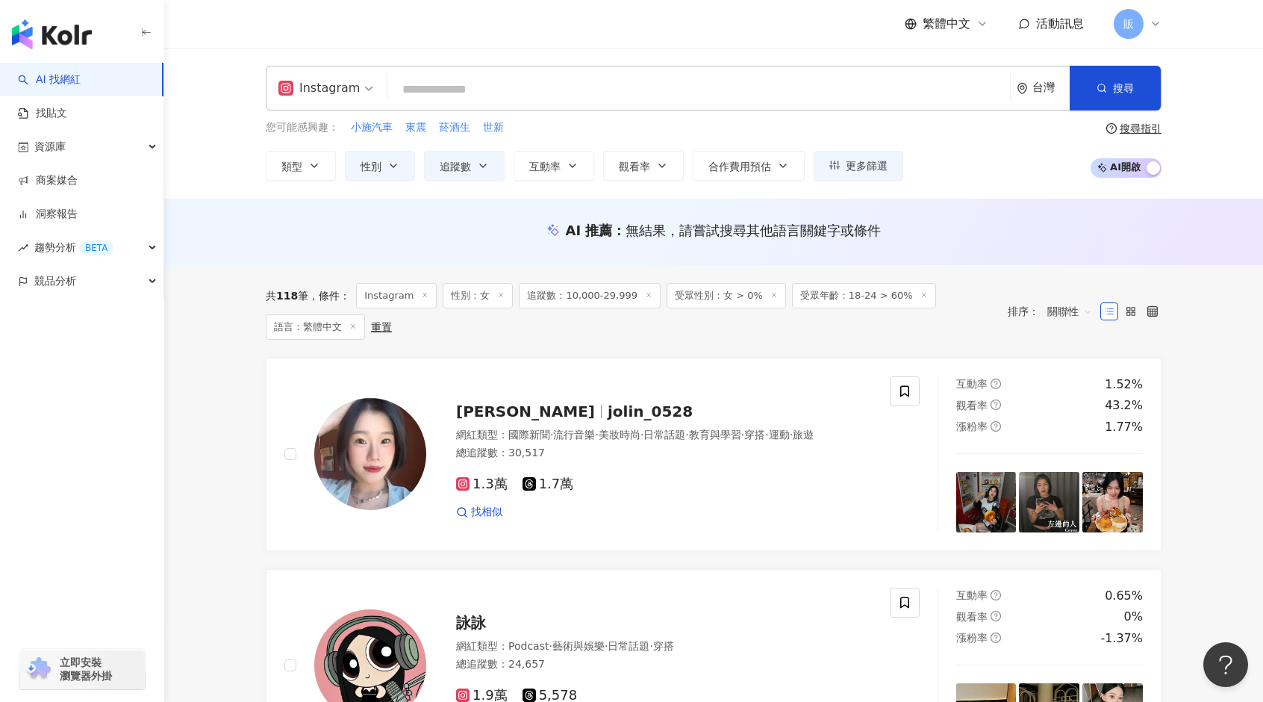
click at [505, 97] on input "search" at bounding box center [699, 89] width 610 height 28
paste input "***"
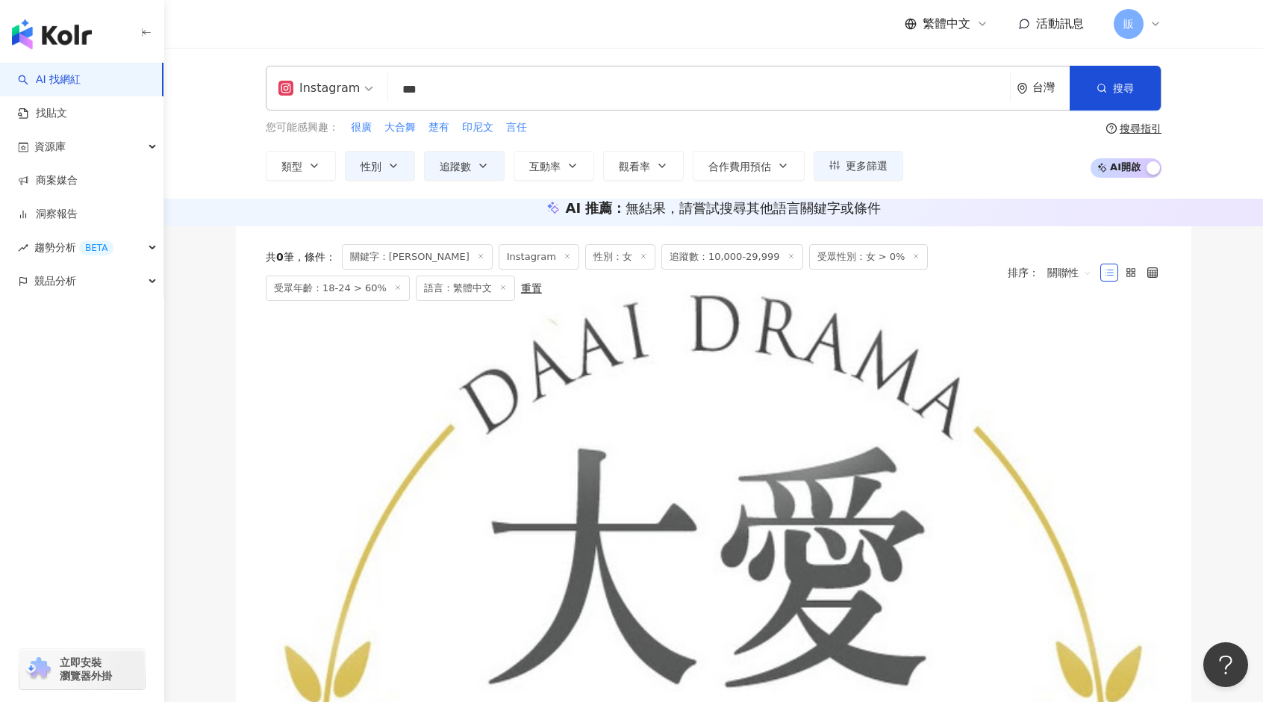
type input "***"
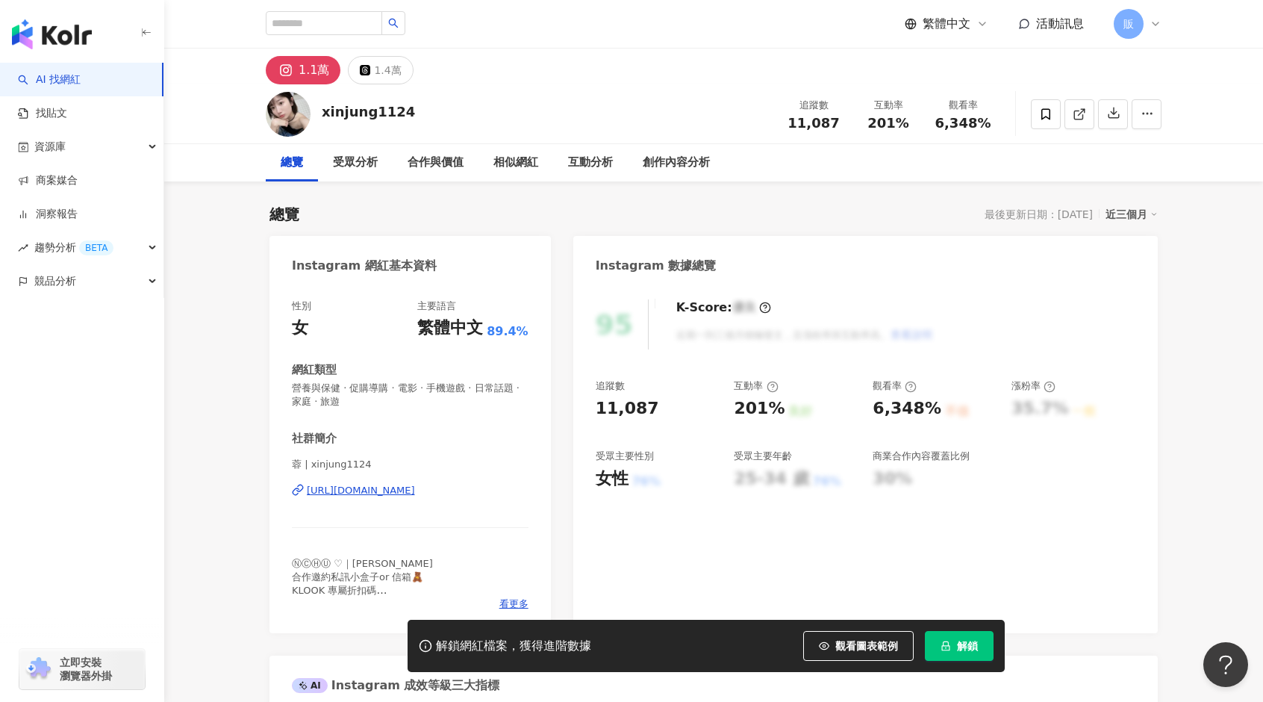
drag, startPoint x: 781, startPoint y: 125, endPoint x: 823, endPoint y: 180, distance: 69.7
click at [859, 122] on div "追蹤數 11,087 互動率 201% 觀看率 6,348%" at bounding box center [888, 114] width 224 height 44
click at [823, 180] on div "總覽 受眾分析 合作與價值 相似網紅 互動分析 創作內容分析" at bounding box center [714, 162] width 896 height 37
click at [415, 496] on div "https://www.instagram.com/xinjung1124/" at bounding box center [361, 490] width 108 height 13
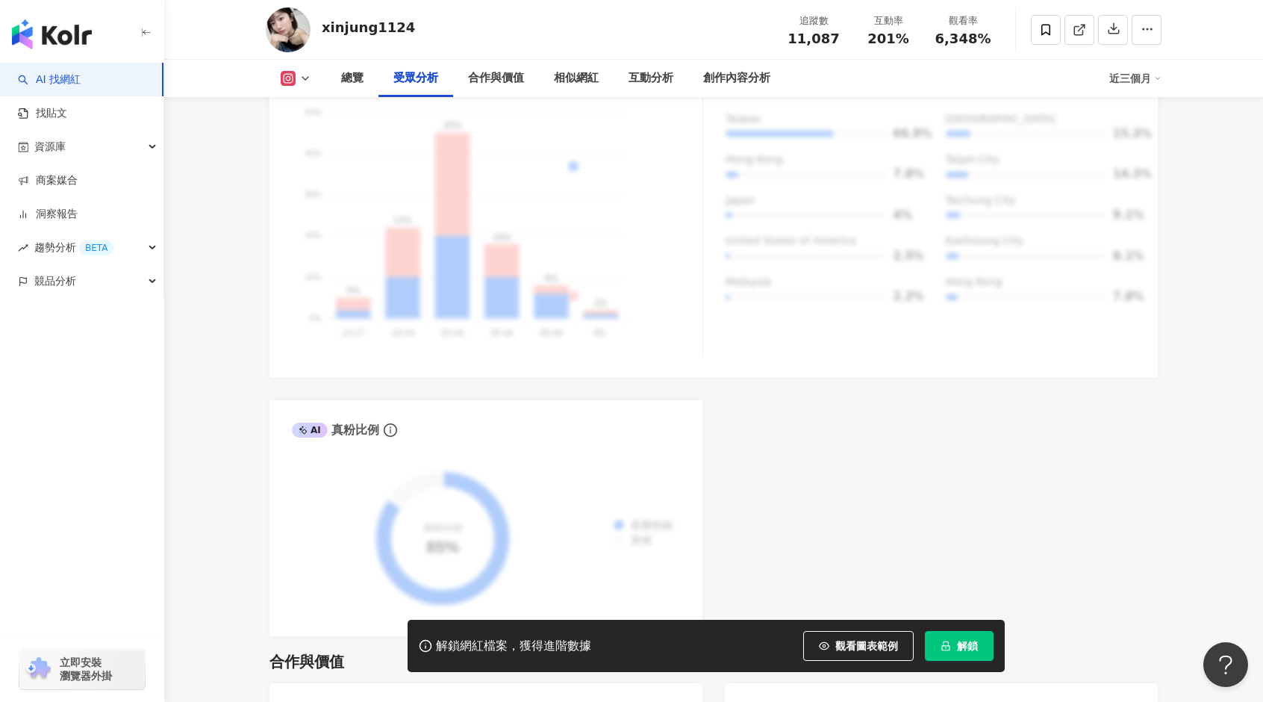
scroll to position [1269, 0]
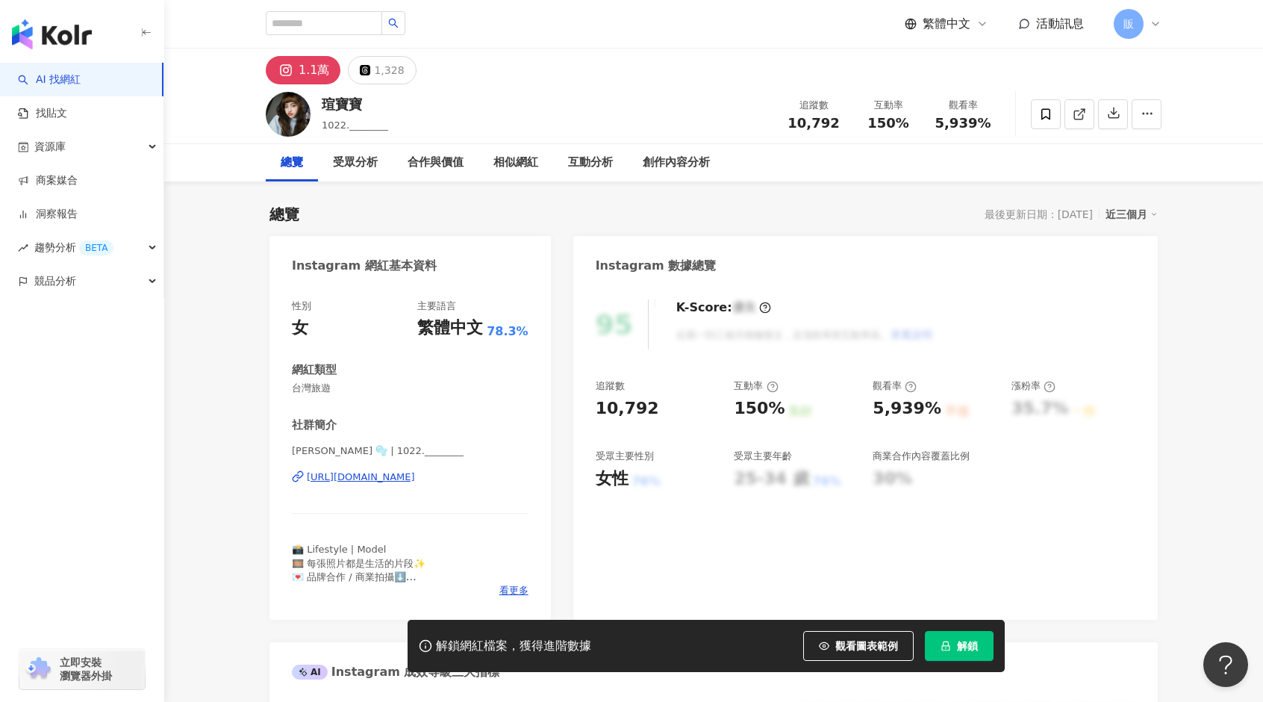
click at [516, 588] on span "看更多" at bounding box center [513, 590] width 29 height 13
click at [521, 590] on span "看更多" at bounding box center [513, 590] width 29 height 13
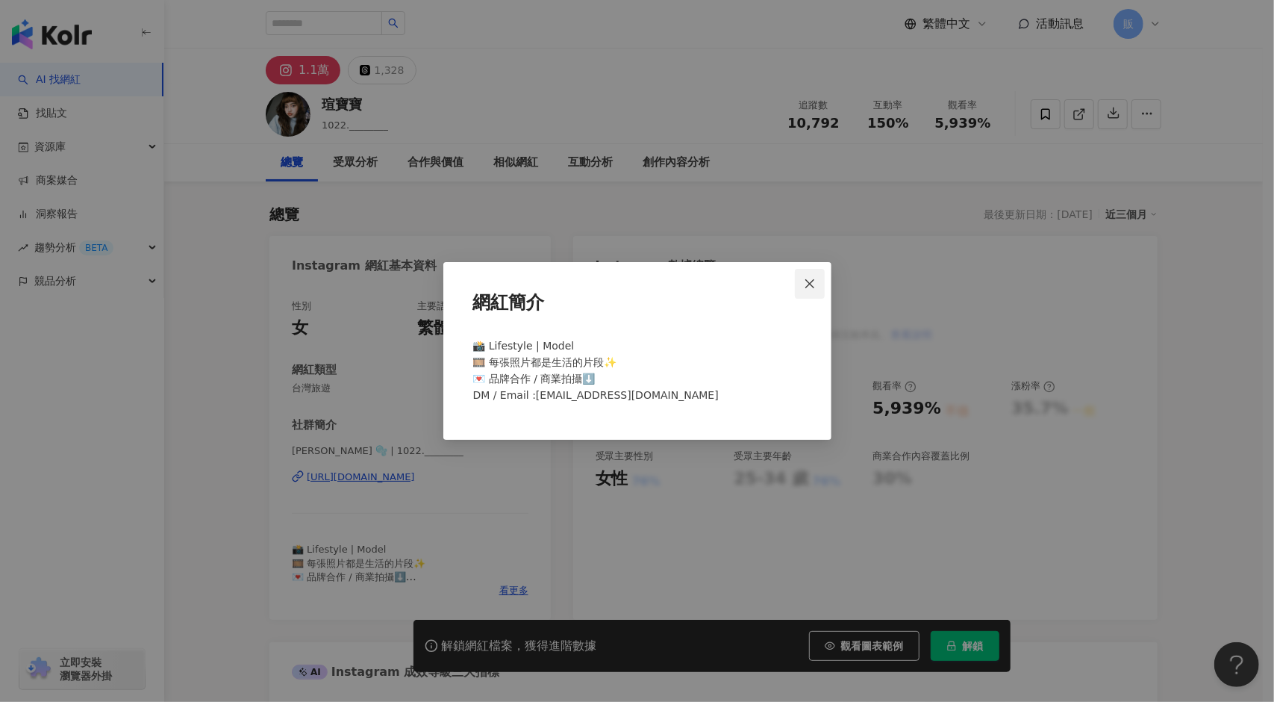
click at [805, 278] on icon "close" at bounding box center [810, 284] width 12 height 12
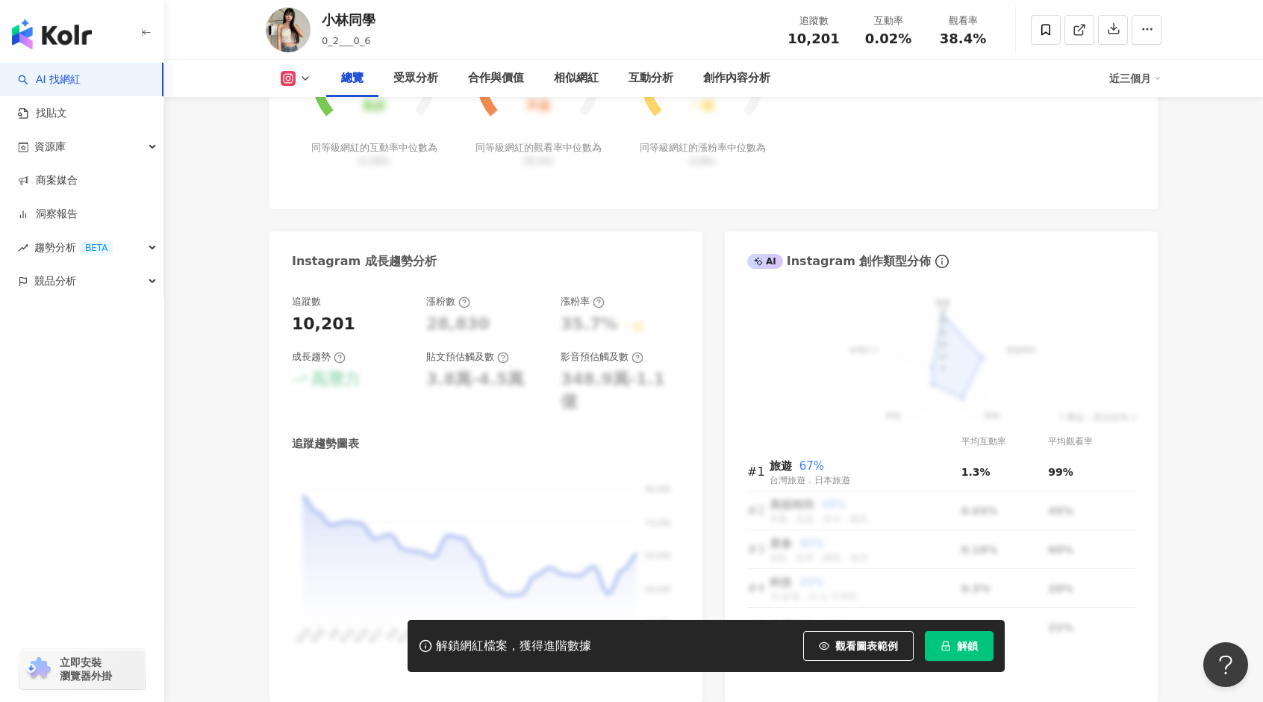
scroll to position [672, 0]
